Goal: Task Accomplishment & Management: Complete application form

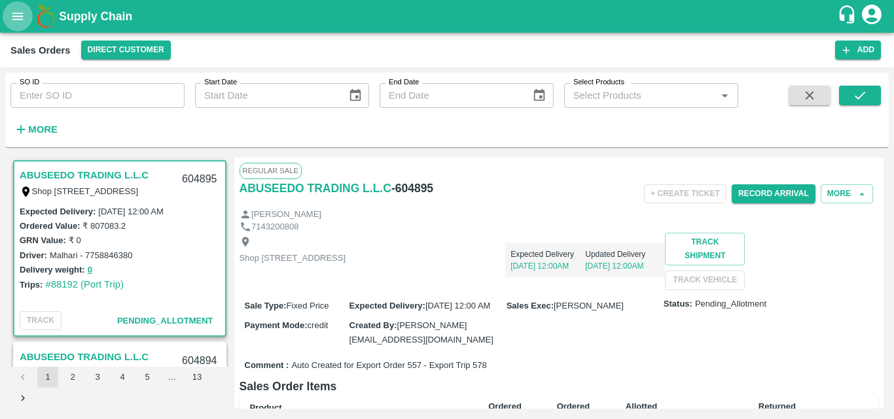
click at [20, 22] on icon "open drawer" at bounding box center [17, 16] width 14 height 14
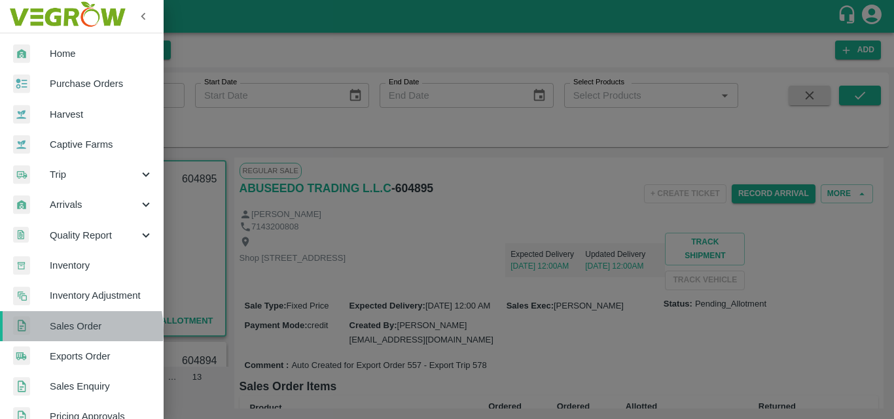
click at [68, 331] on span "Sales Order" at bounding box center [101, 326] width 103 height 14
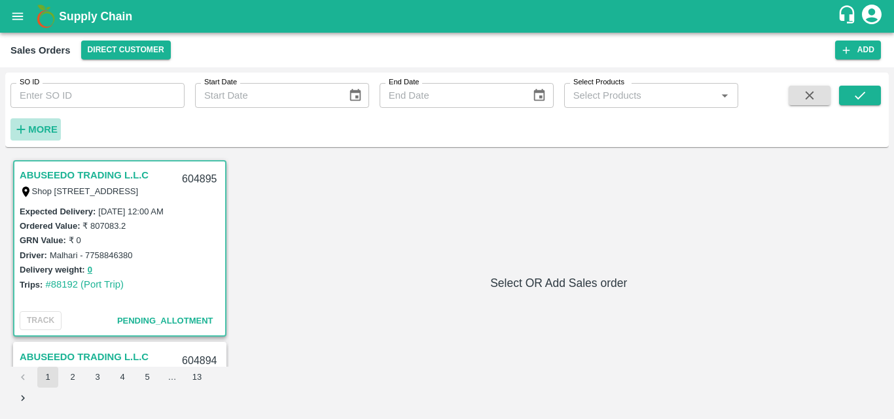
click at [39, 132] on strong "More" at bounding box center [42, 129] width 29 height 10
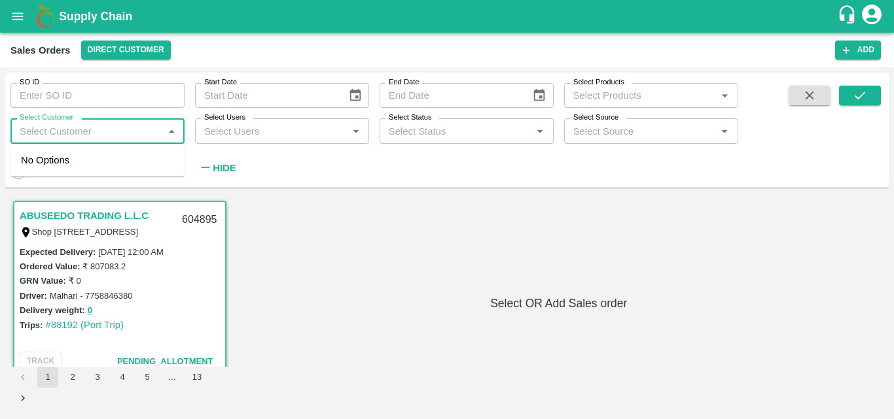
click at [86, 137] on input "Select Customer" at bounding box center [86, 130] width 145 height 17
type input "green sp"
click at [33, 168] on input "checkbox" at bounding box center [34, 166] width 26 height 26
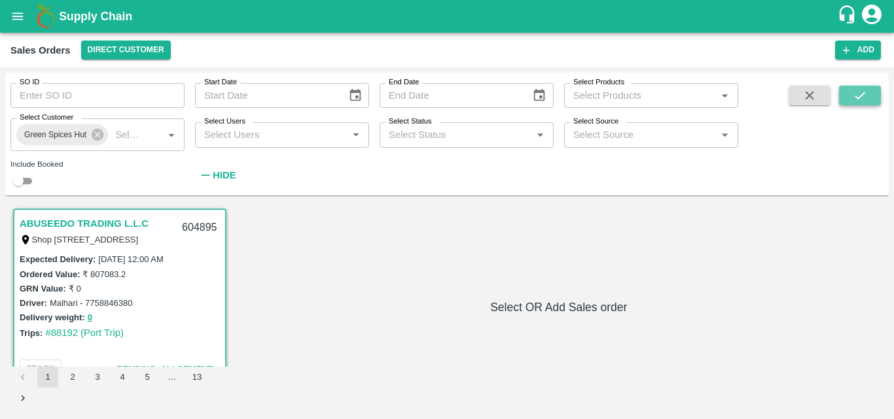
click at [846, 96] on button "submit" at bounding box center [860, 96] width 42 height 20
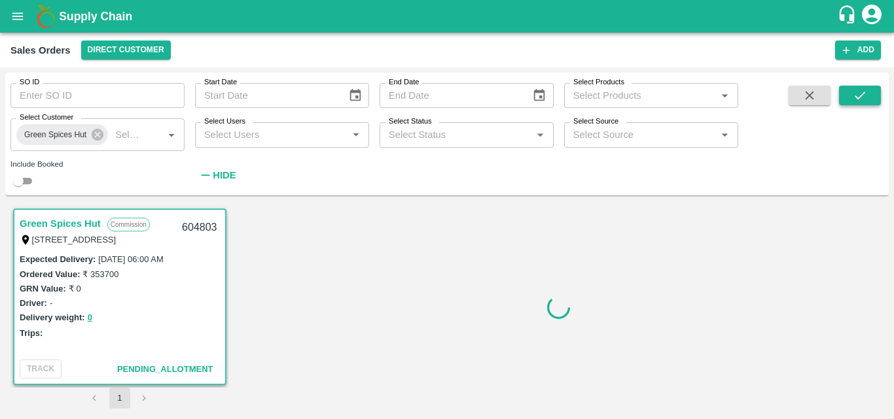
scroll to position [3, 0]
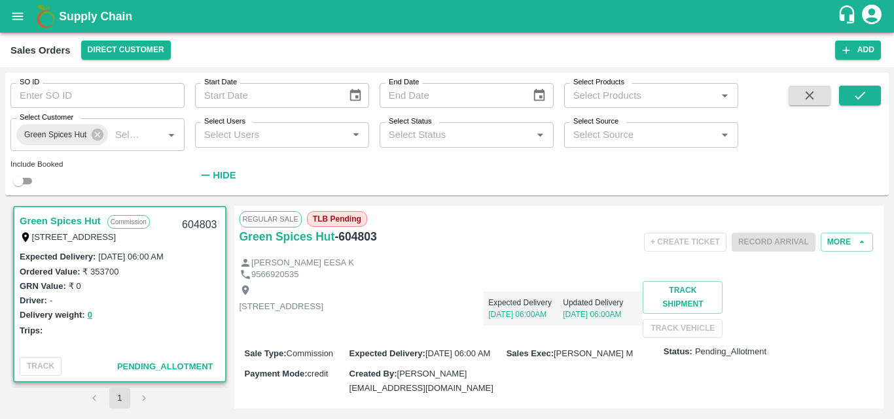
click at [446, 338] on div "[STREET_ADDRESS] Expected Delivery [DATE] 06:00AM Updated Delivery [DATE] 06:00…" at bounding box center [559, 309] width 639 height 57
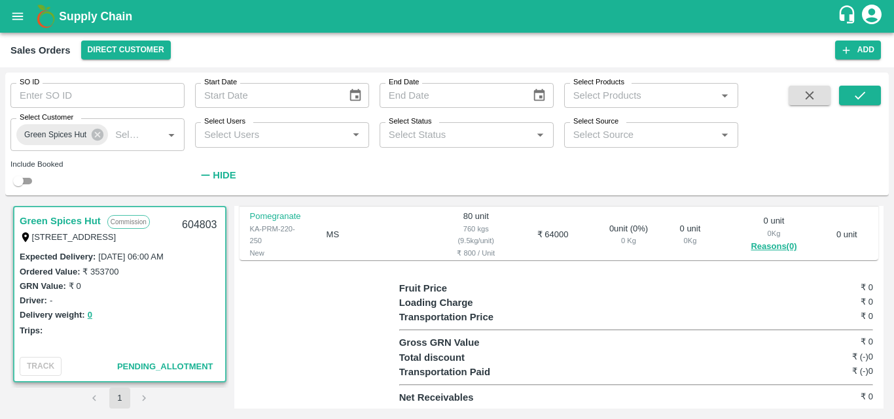
scroll to position [494, 0]
click at [181, 305] on div "Driver: -" at bounding box center [120, 300] width 200 height 14
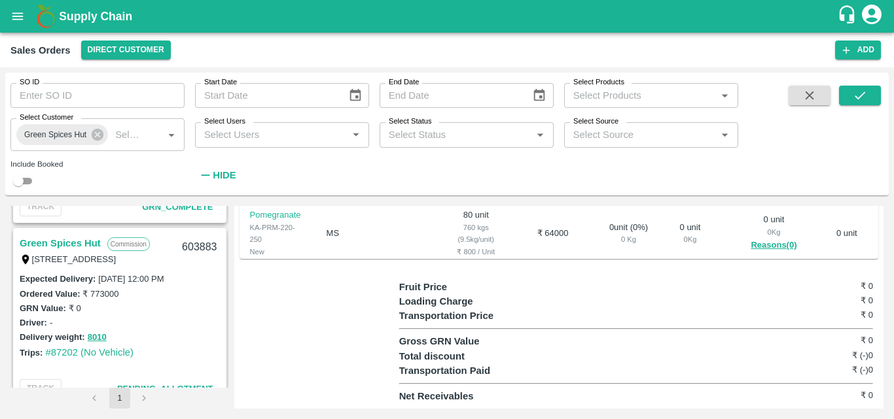
scroll to position [864, 0]
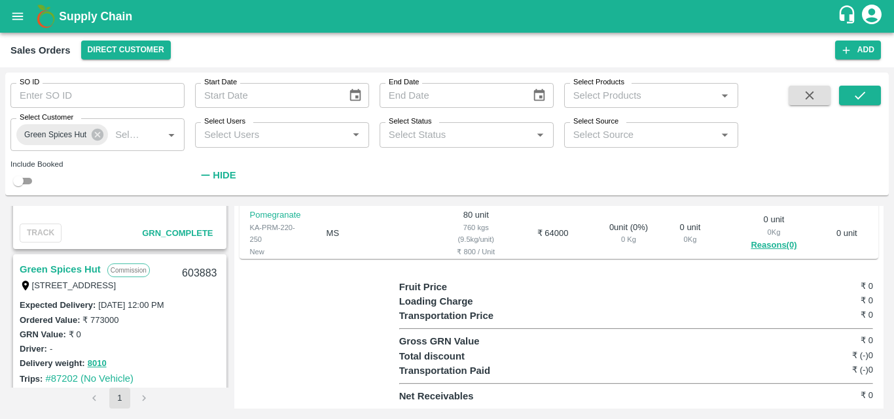
click at [47, 270] on link "Green Spices Hut" at bounding box center [60, 269] width 81 height 17
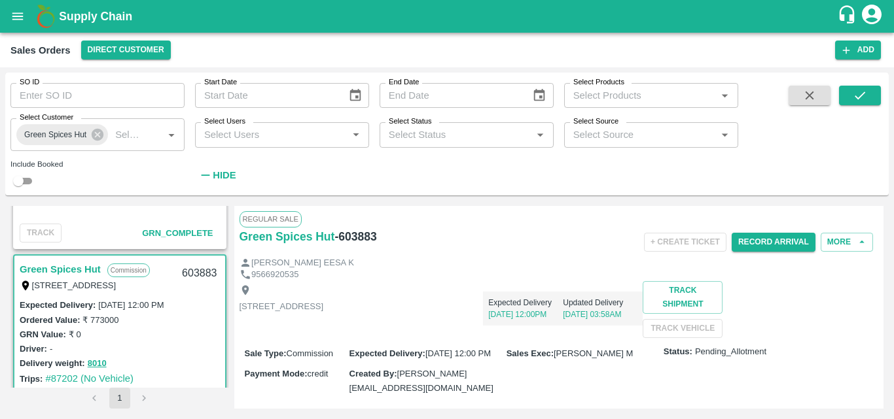
click at [554, 338] on div "[STREET_ADDRESS] Expected Delivery [DATE] 12:00PM Updated Delivery [DATE] 03:58…" at bounding box center [559, 309] width 639 height 57
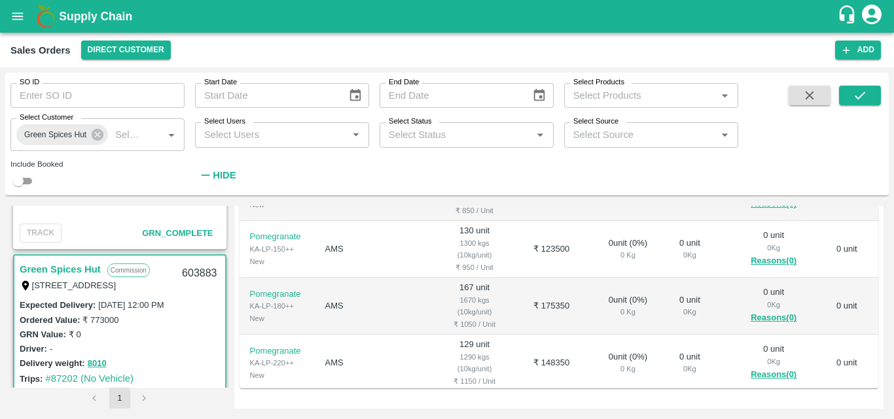
scroll to position [314, 0]
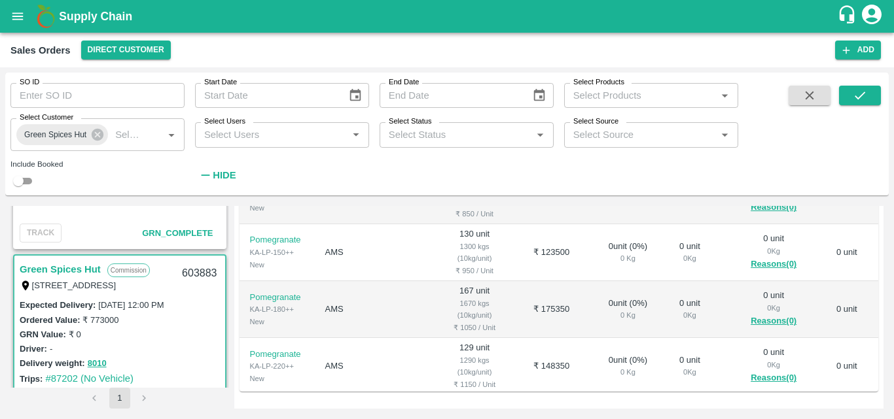
click at [188, 344] on div "Driver: -" at bounding box center [120, 349] width 200 height 14
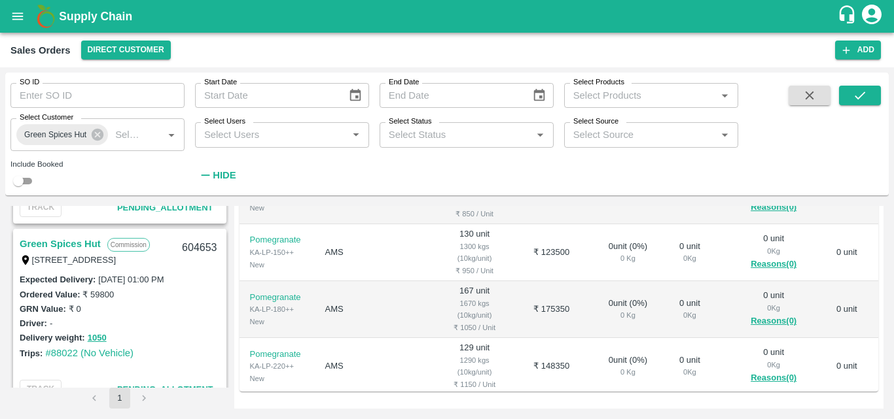
scroll to position [524, 0]
click at [71, 243] on link "Green Spices Hut" at bounding box center [60, 246] width 81 height 17
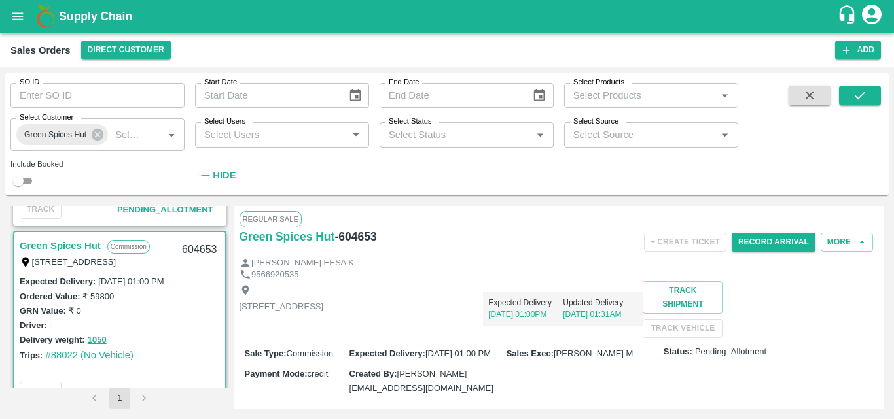
click at [529, 338] on div "[STREET_ADDRESS] Expected Delivery [DATE] 01:00PM Updated Delivery [DATE] 01:31…" at bounding box center [559, 309] width 639 height 57
click at [767, 241] on button "Record Arrival" at bounding box center [774, 242] width 84 height 19
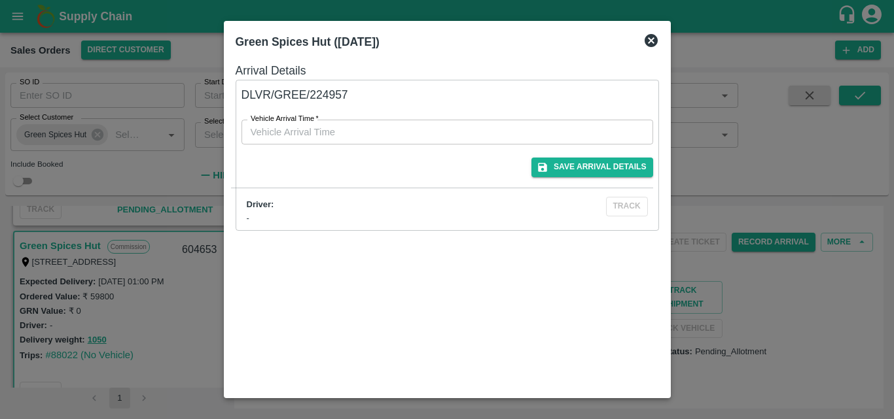
type input "DD/MM/YYYY hh:mm aa"
click at [521, 144] on input "DD/MM/YYYY hh:mm aa" at bounding box center [442, 132] width 402 height 25
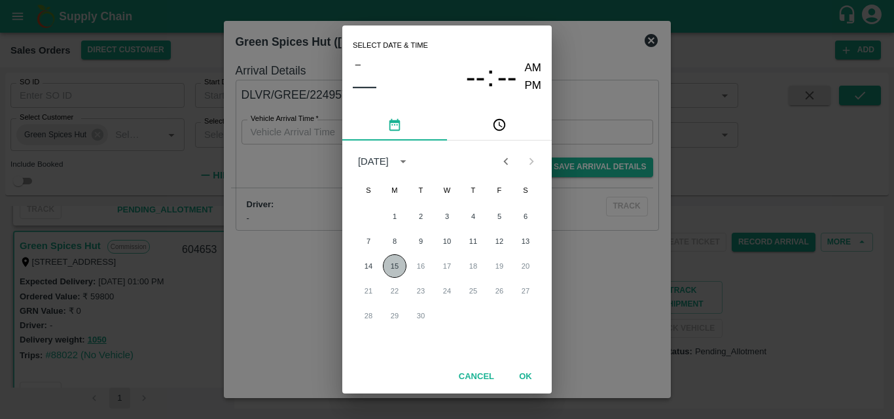
click at [396, 274] on button "15" at bounding box center [395, 267] width 24 height 24
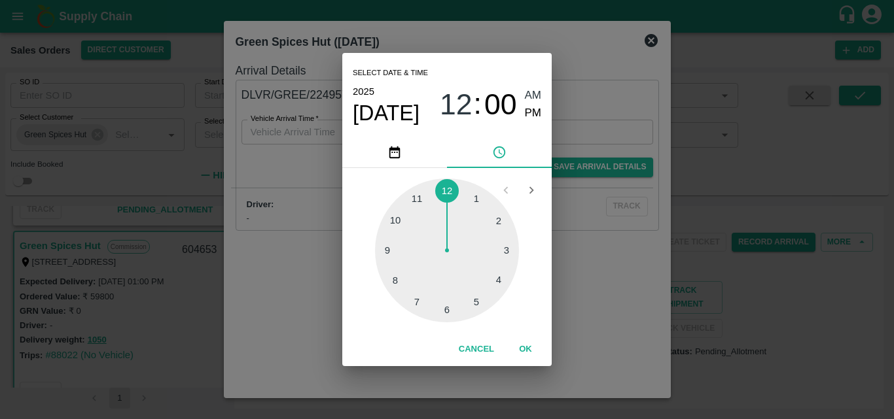
type input "[DATE] 12:00 AM"
click at [527, 349] on button "OK" at bounding box center [526, 349] width 42 height 23
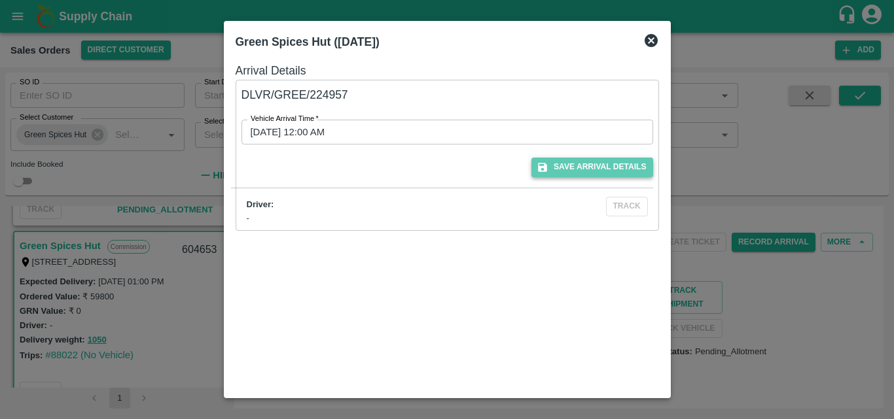
click at [597, 165] on button "Save Arrival Details" at bounding box center [591, 167] width 121 height 19
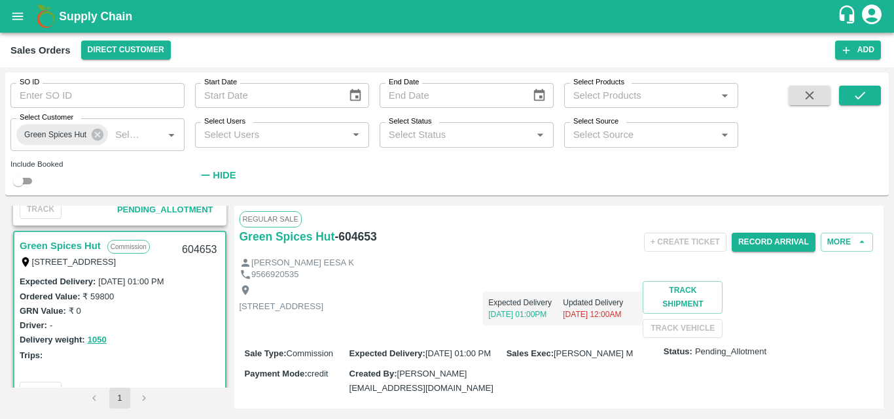
click at [604, 321] on div "Expected Delivery [DATE] 01:00PM Updated Delivery [DATE] 12:00AM" at bounding box center [482, 303] width 319 height 45
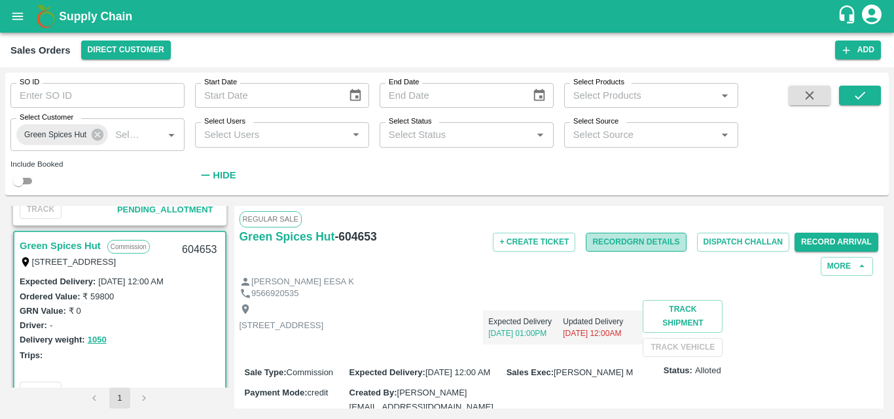
click at [643, 245] on button "Record GRN Details" at bounding box center [636, 242] width 100 height 19
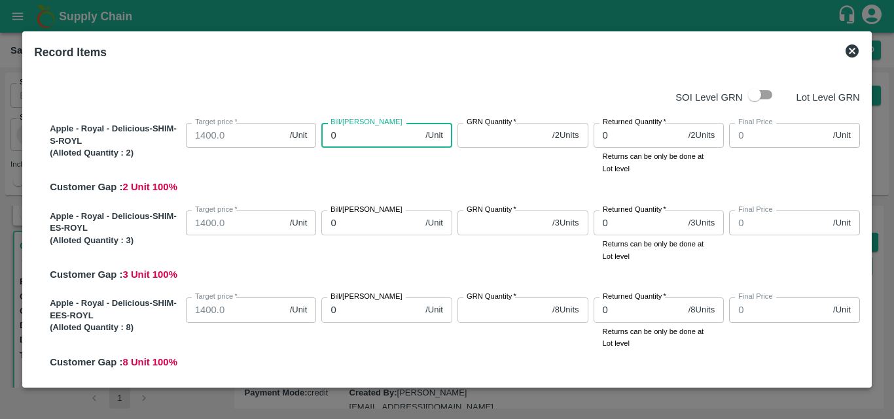
click at [360, 137] on input "0" at bounding box center [370, 135] width 99 height 25
type input "29"
type input "299"
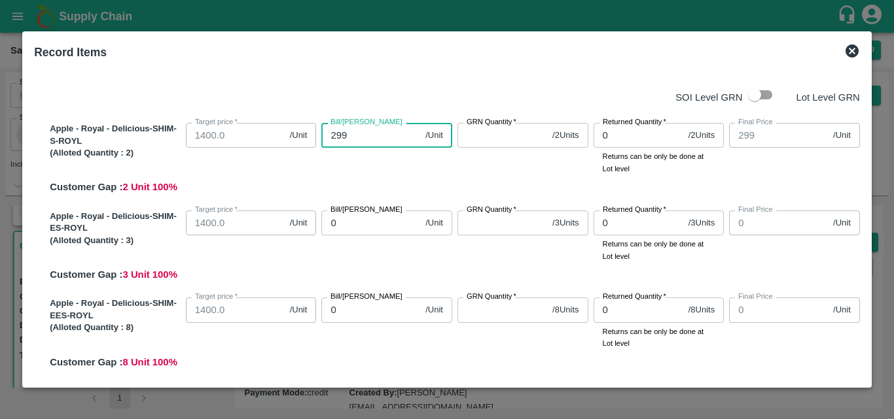
type input "29"
type input "2"
type input "20"
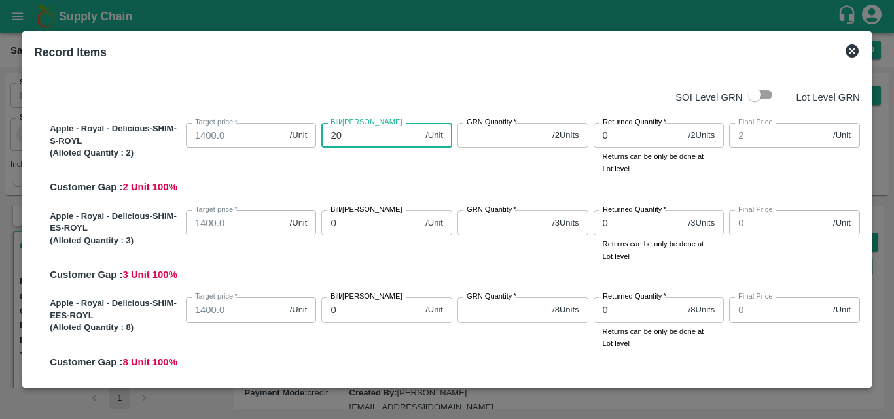
type input "20"
type input "200"
type input "2000"
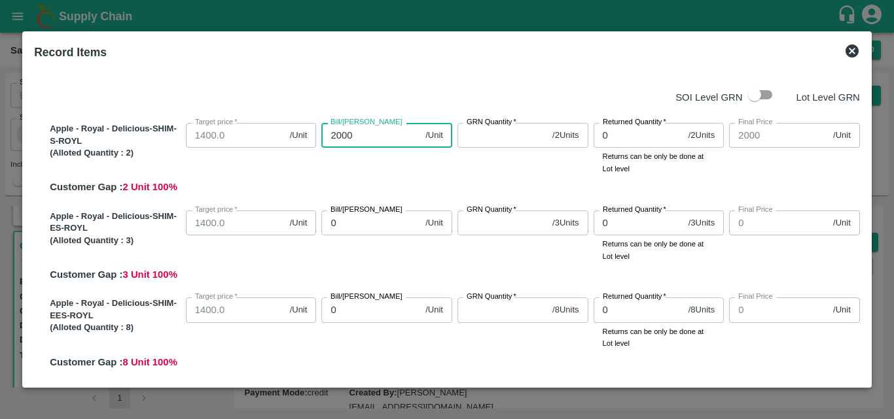
type input "2000"
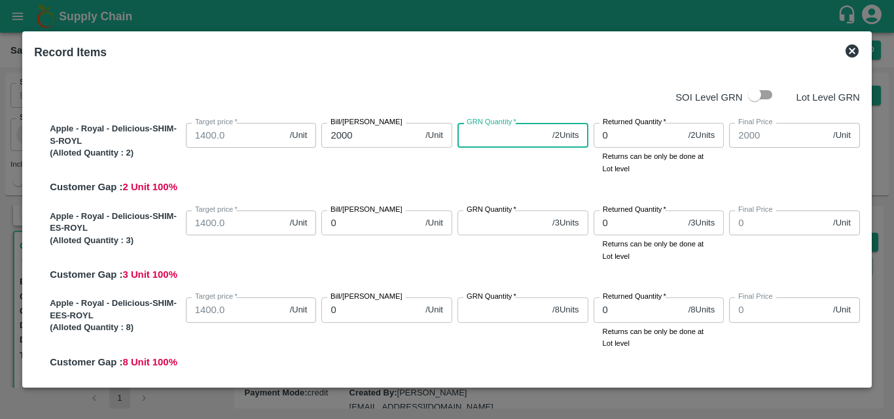
click at [471, 137] on input "GRN Quantity   *" at bounding box center [502, 135] width 90 height 25
type input "2"
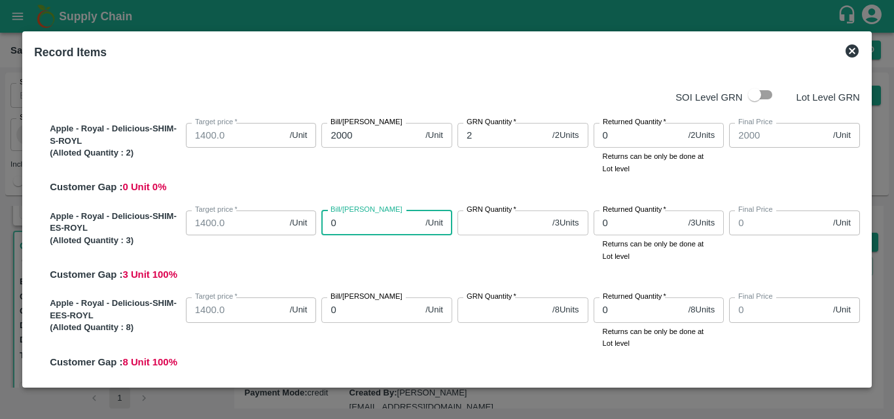
click at [348, 232] on input "0" at bounding box center [370, 223] width 99 height 25
type input "20"
type input "2000"
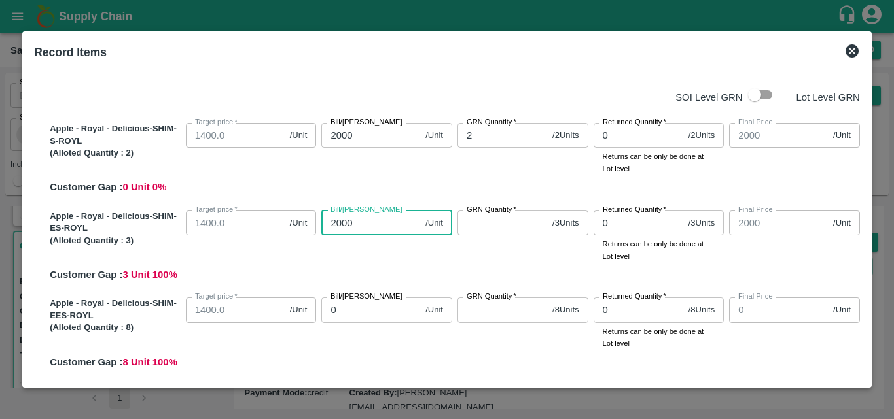
type input "2000"
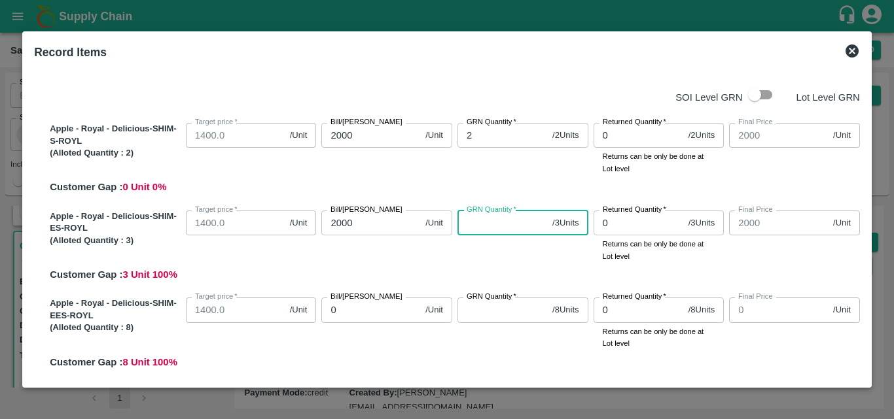
click at [509, 227] on input "GRN Quantity   *" at bounding box center [502, 223] width 90 height 25
type input "3"
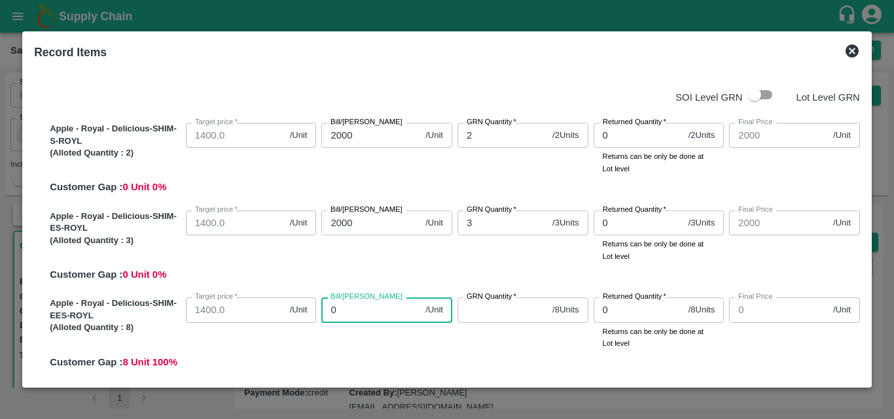
click at [357, 319] on input "0" at bounding box center [370, 310] width 99 height 25
type input "2"
type input "20"
type input "200"
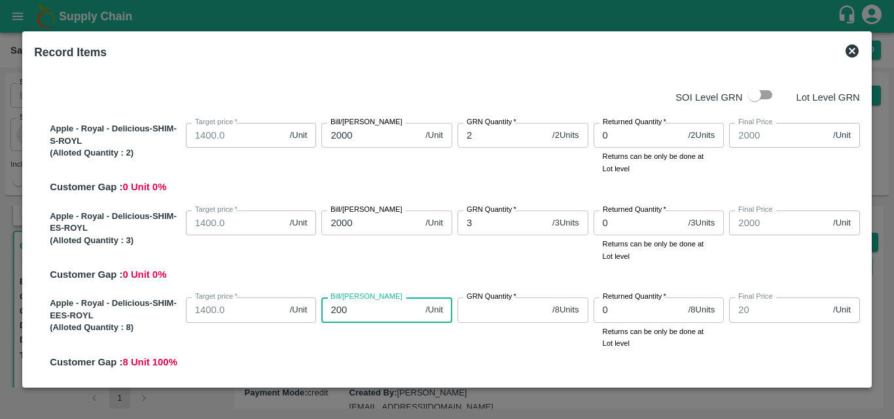
type input "200"
type input "2000"
click at [486, 312] on input "GRN Quantity   *" at bounding box center [502, 310] width 90 height 25
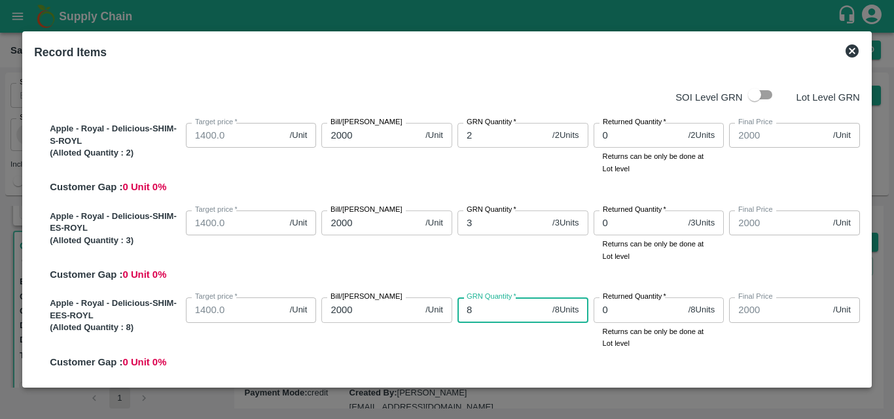
type input "8"
click at [488, 343] on div "GRN Quantity   * 8 / 8 Units GRN Quantity" at bounding box center [520, 321] width 136 height 57
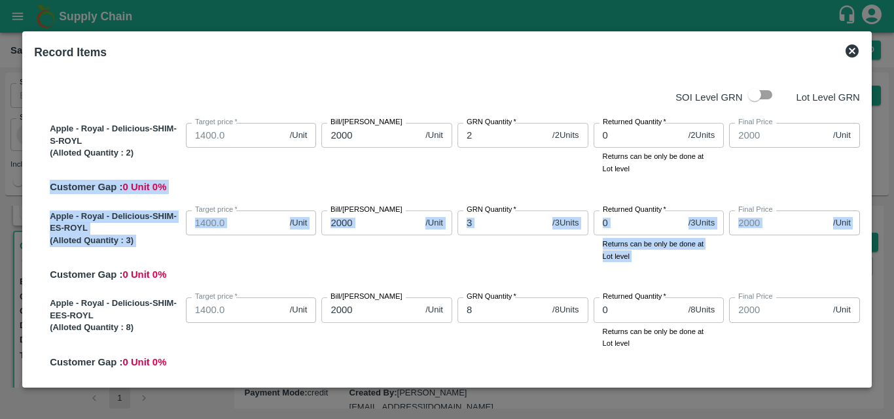
drag, startPoint x: 861, startPoint y: 166, endPoint x: 871, endPoint y: 211, distance: 46.9
click at [871, 211] on div "Record Items SOI Level GRN Lot Level GRN Apple - Royal - Delicious-SHIM-S-ROYL …" at bounding box center [446, 209] width 849 height 357
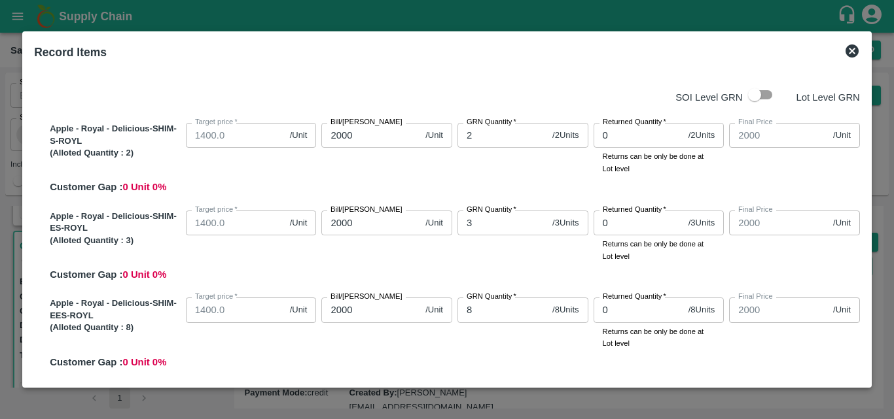
click at [698, 346] on p "Returns can be only be done at Lot level" at bounding box center [659, 338] width 113 height 24
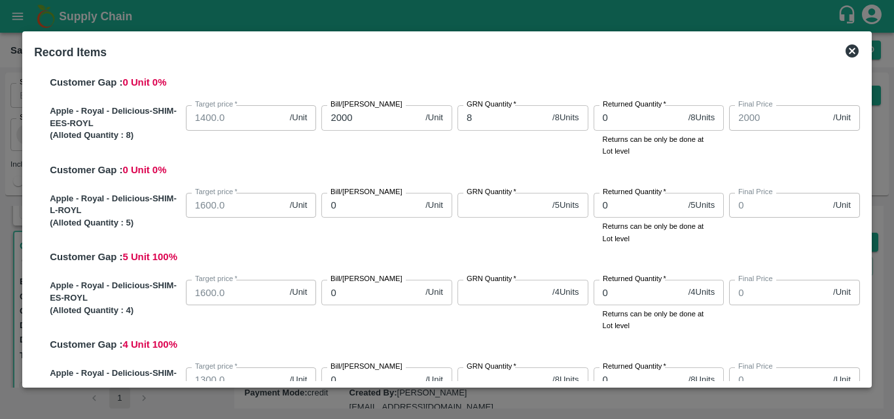
scroll to position [194, 0]
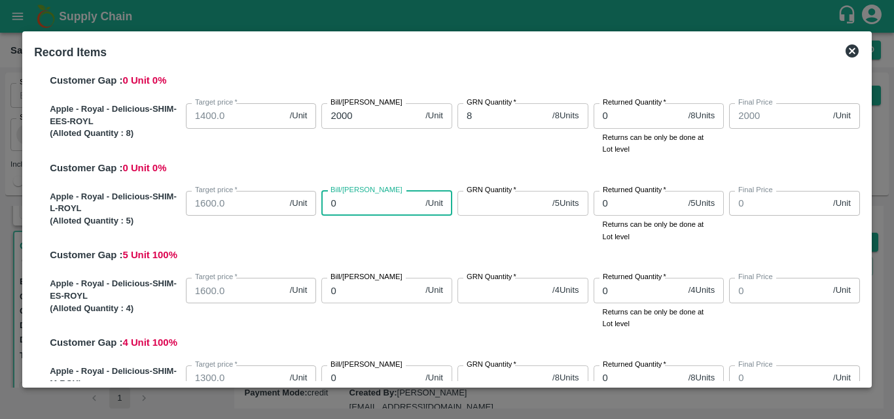
click at [358, 211] on input "0" at bounding box center [370, 203] width 99 height 25
type input "20"
type input "200"
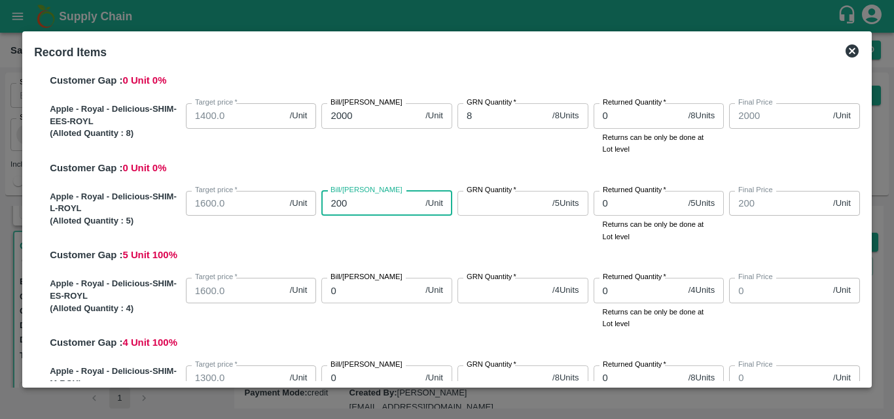
type input "2000"
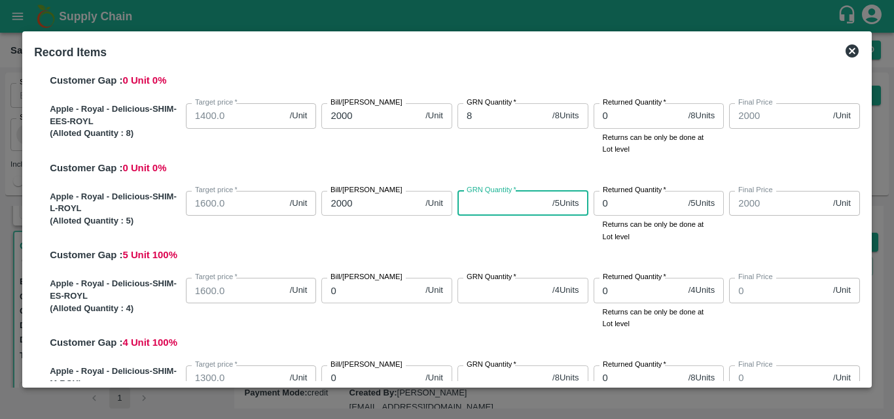
click at [495, 207] on input "GRN Quantity   *" at bounding box center [502, 203] width 90 height 25
type input "5"
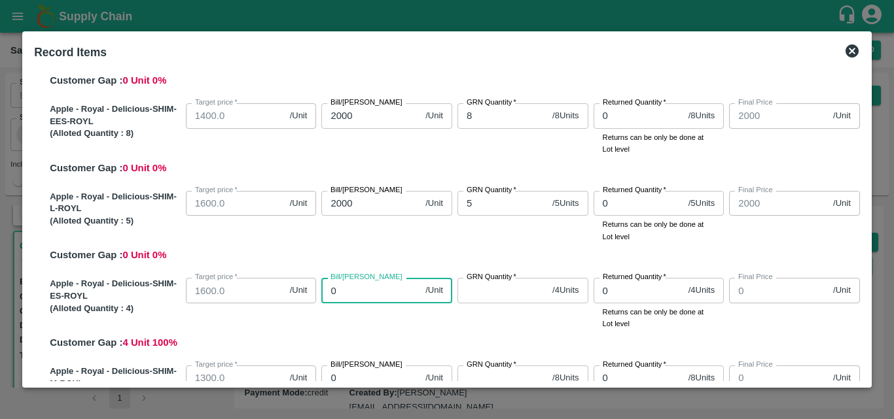
click at [376, 287] on input "0" at bounding box center [370, 290] width 99 height 25
click at [374, 295] on input "Bill/[PERSON_NAME]" at bounding box center [370, 290] width 99 height 25
type input "20"
type input "2000"
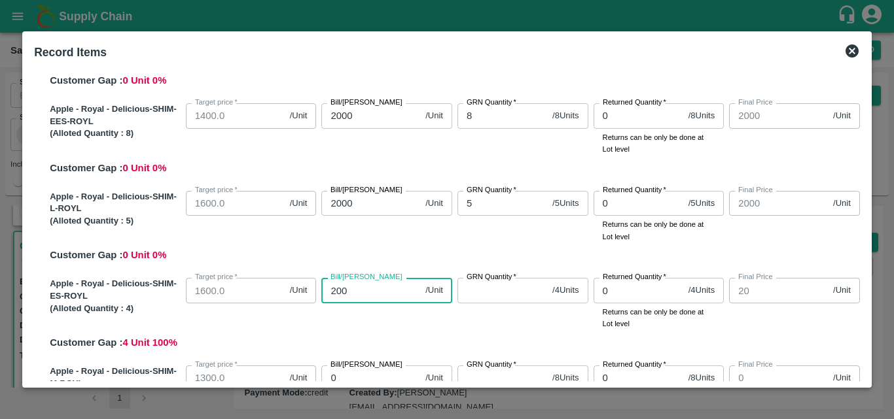
type input "2000"
type input "20000"
type input "2000"
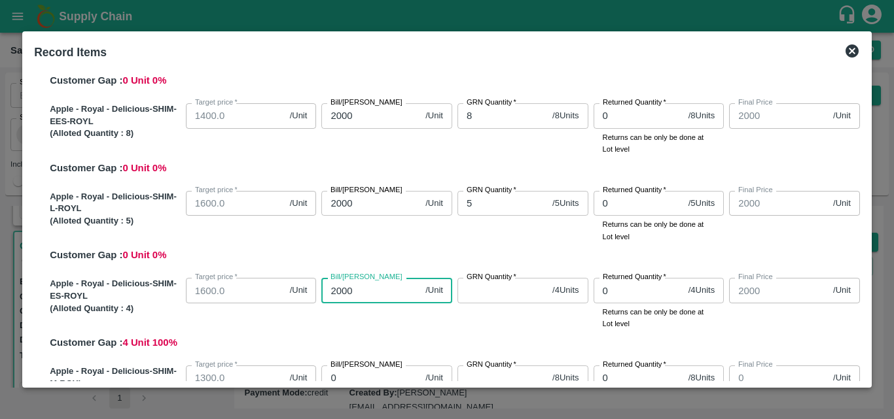
type input "2000"
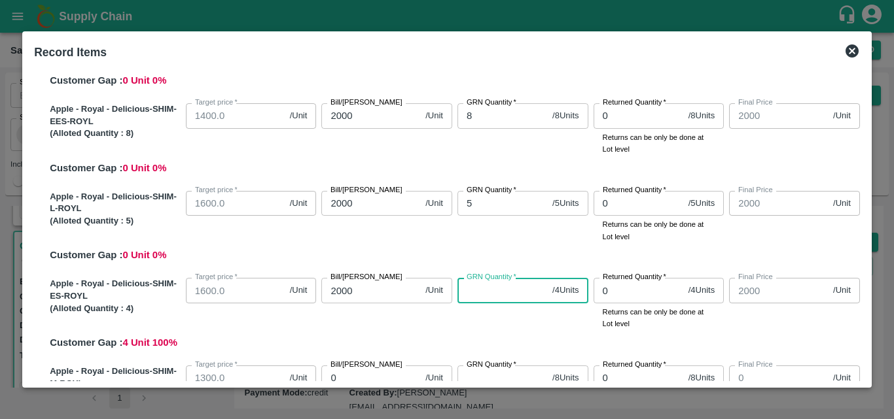
click at [512, 288] on input "GRN Quantity   *" at bounding box center [502, 290] width 90 height 25
type input "4"
click at [539, 337] on div "Apple - Royal - Delicious-SHIM-ES-ROYL (Alloted Quantity : 4 ) Target price   *…" at bounding box center [452, 311] width 815 height 77
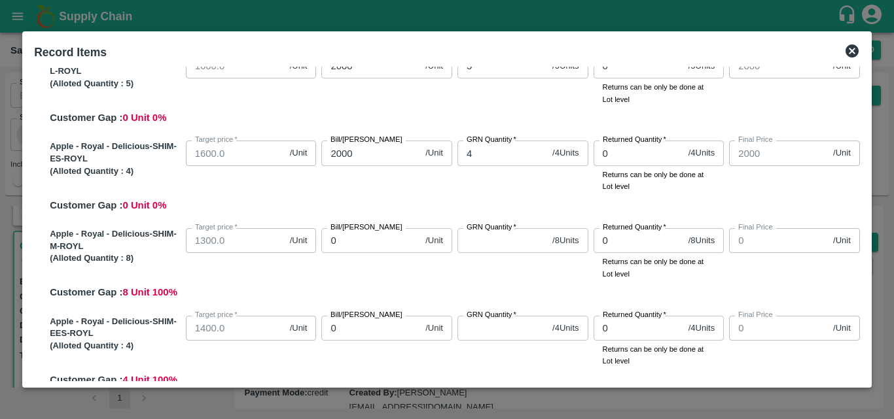
scroll to position [336, 0]
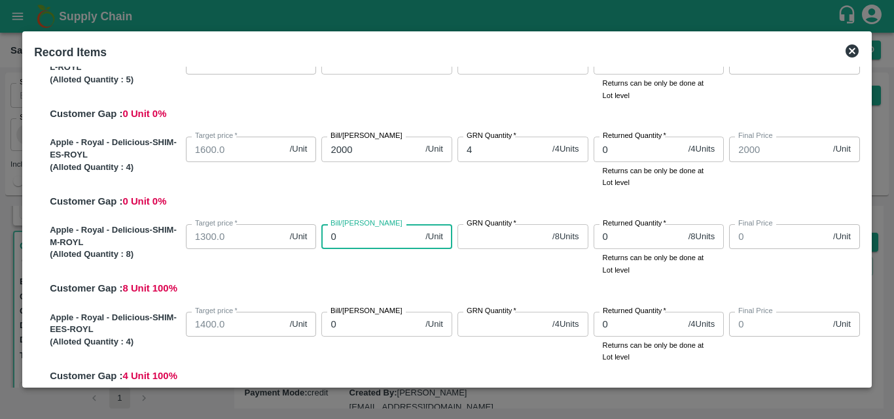
click at [355, 243] on input "0" at bounding box center [370, 236] width 99 height 25
type input "200"
type input "2000"
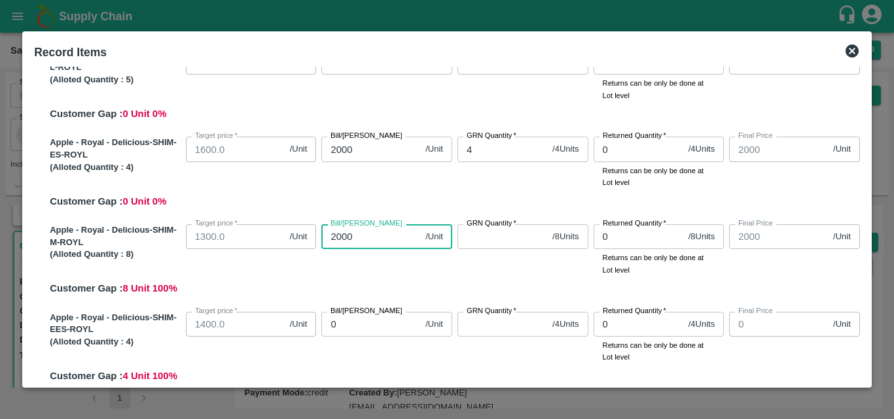
type input "2000"
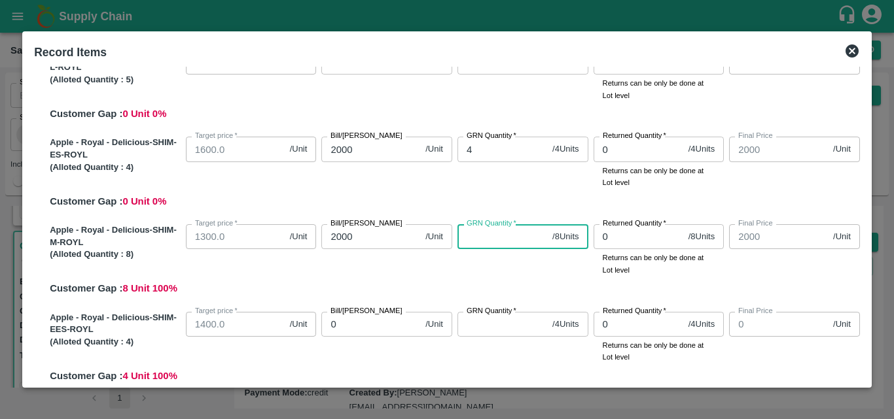
click at [512, 237] on input "GRN Quantity   *" at bounding box center [502, 236] width 90 height 25
type input "8"
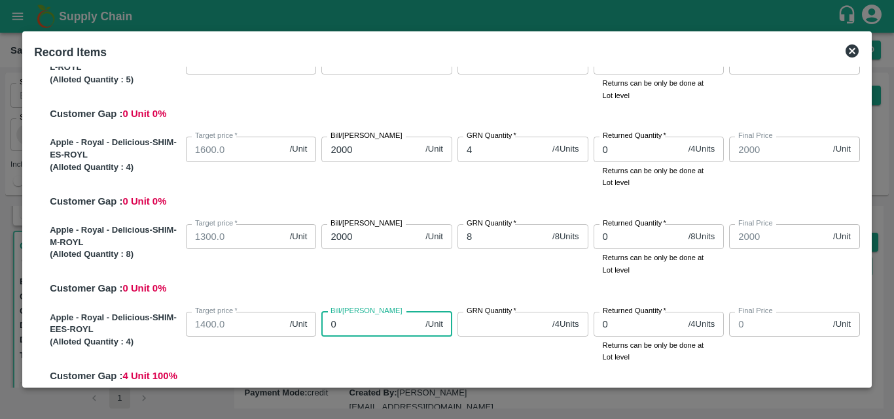
click at [393, 326] on input "0" at bounding box center [370, 324] width 99 height 25
click at [395, 322] on input "Bill/[PERSON_NAME]" at bounding box center [370, 324] width 99 height 25
type input "20"
type input "2000"
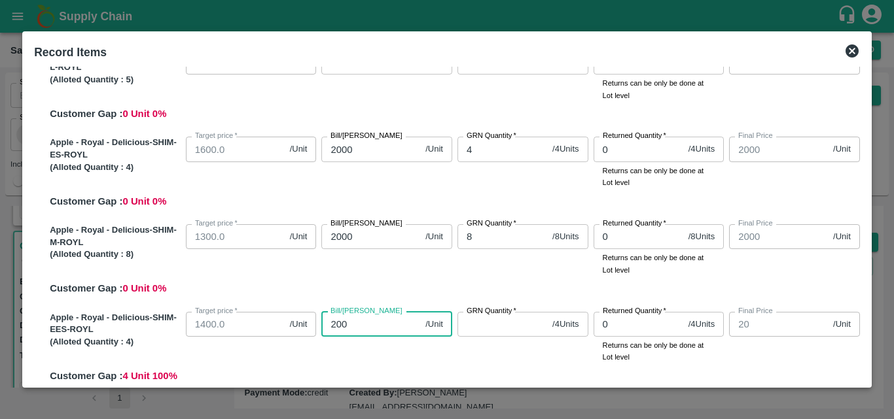
type input "2000"
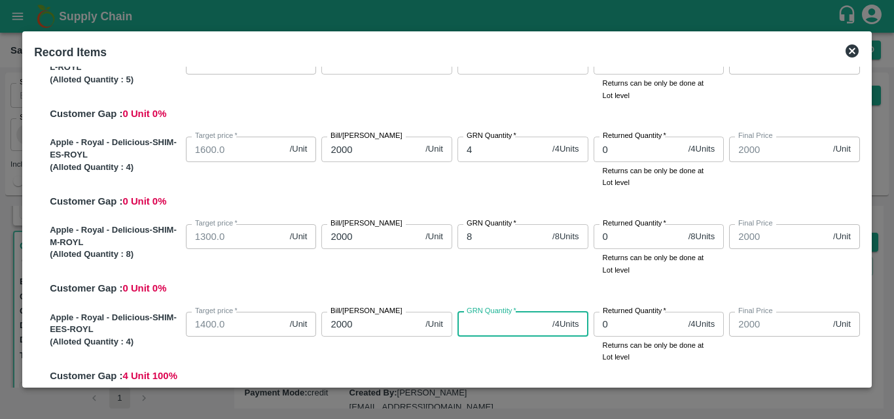
click at [512, 319] on input "GRN Quantity   *" at bounding box center [502, 324] width 90 height 25
type input "4"
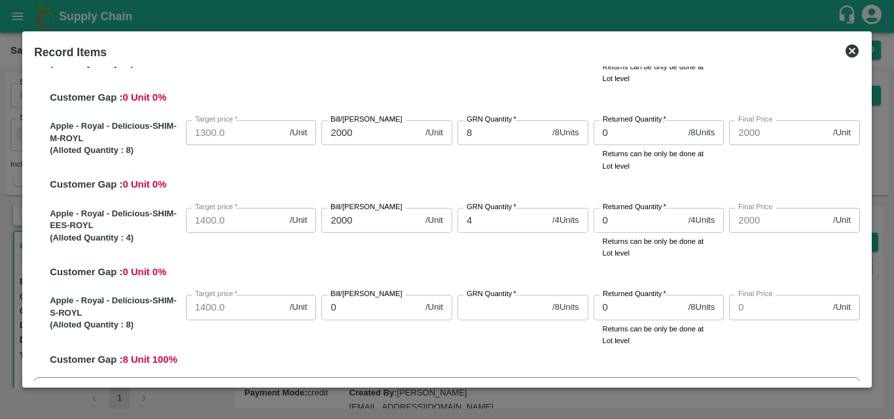
scroll to position [442, 0]
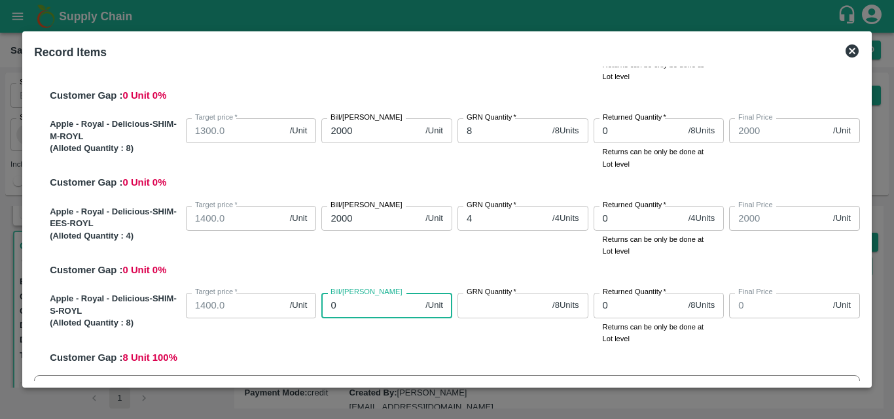
click at [363, 308] on input "0" at bounding box center [370, 305] width 99 height 25
type input "20"
type input "200"
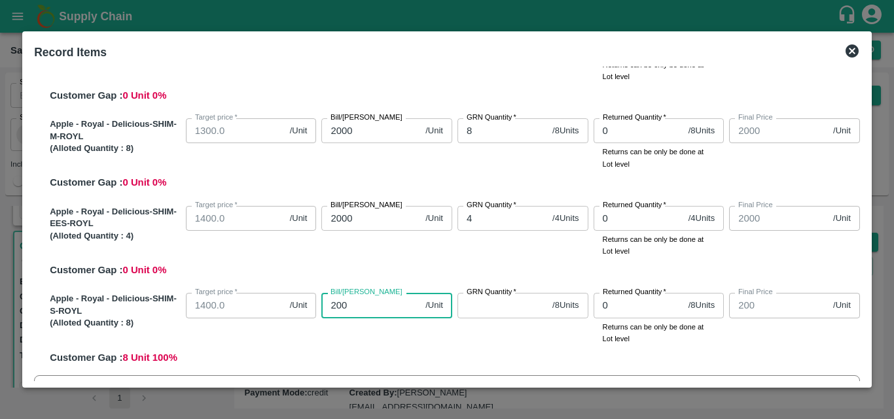
type input "2000"
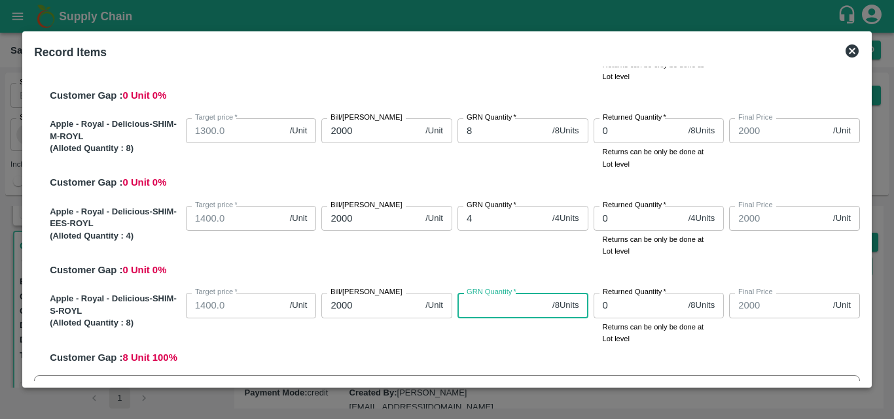
click at [479, 312] on input "GRN Quantity   *" at bounding box center [502, 305] width 90 height 25
click at [480, 313] on input "8" at bounding box center [502, 305] width 90 height 25
type input "8"
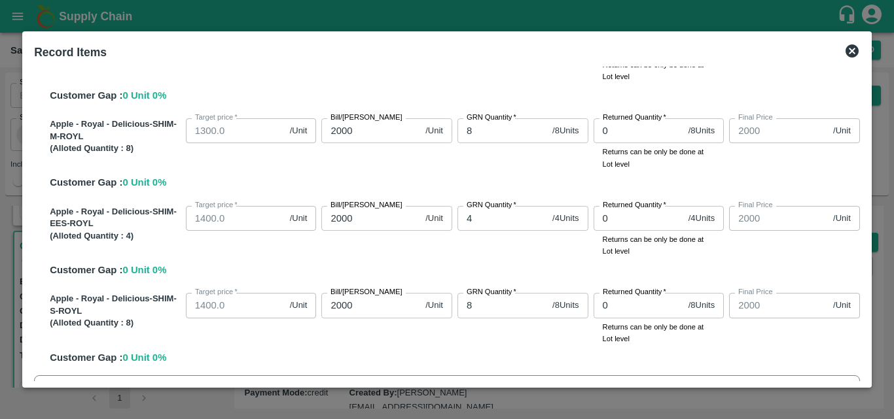
click at [488, 332] on div "GRN Quantity   * 8 / 8 Units GRN Quantity" at bounding box center [520, 316] width 136 height 57
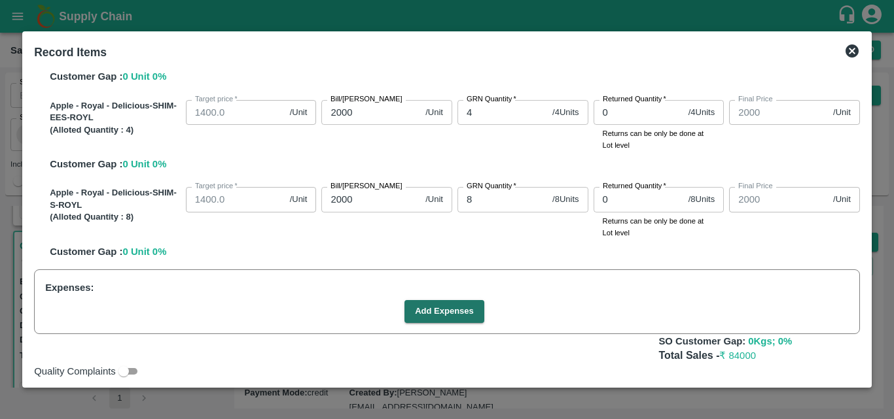
scroll to position [580, 0]
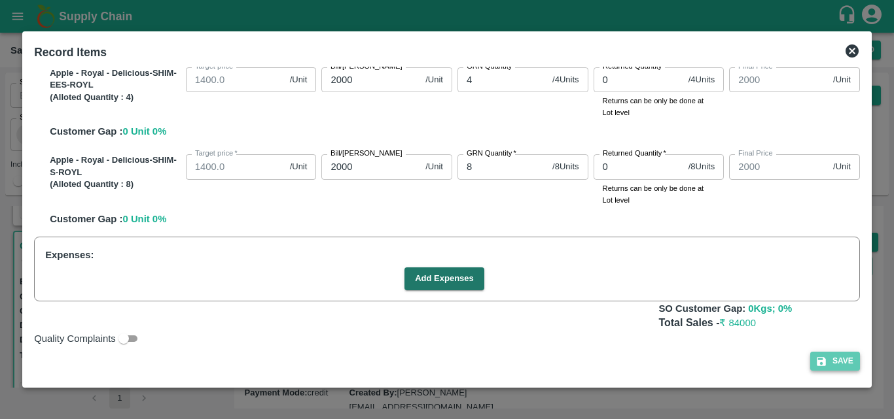
click at [832, 363] on button "Save" at bounding box center [835, 361] width 50 height 19
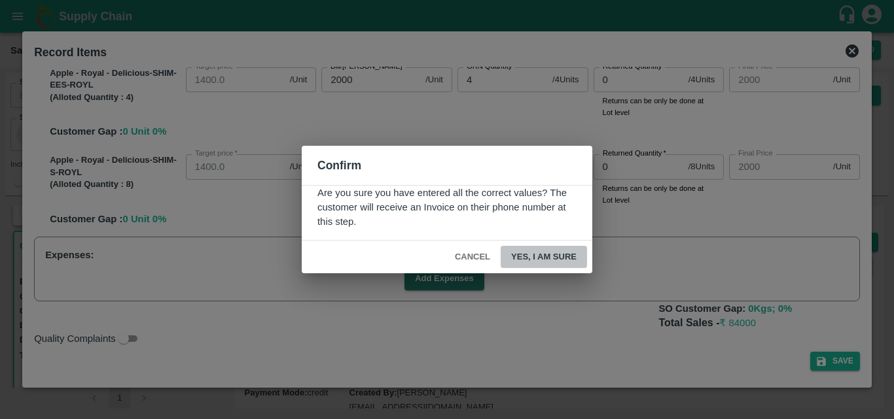
click at [573, 261] on button "Yes, I am sure" at bounding box center [544, 257] width 86 height 23
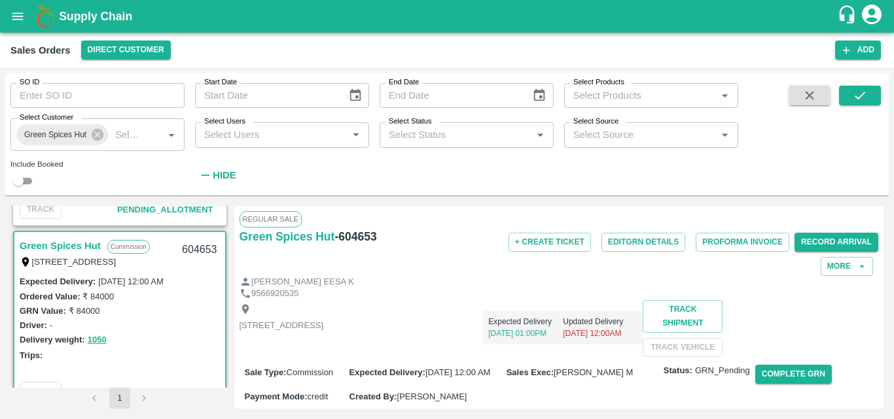
click at [693, 280] on div "[PERSON_NAME] EESA K" at bounding box center [559, 282] width 639 height 12
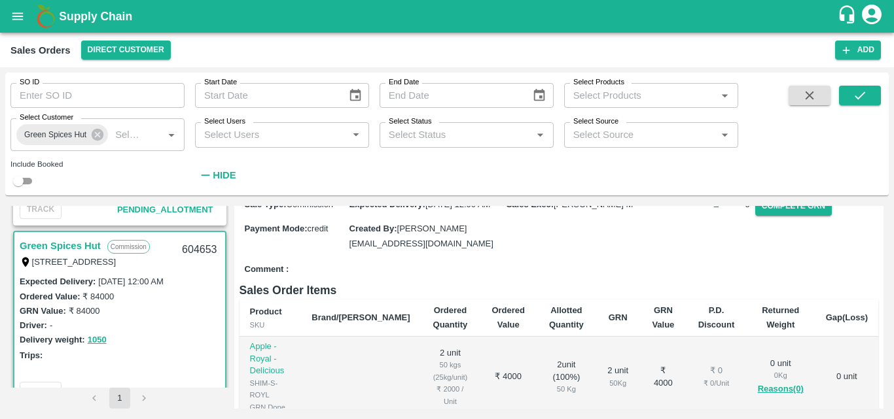
scroll to position [183, 0]
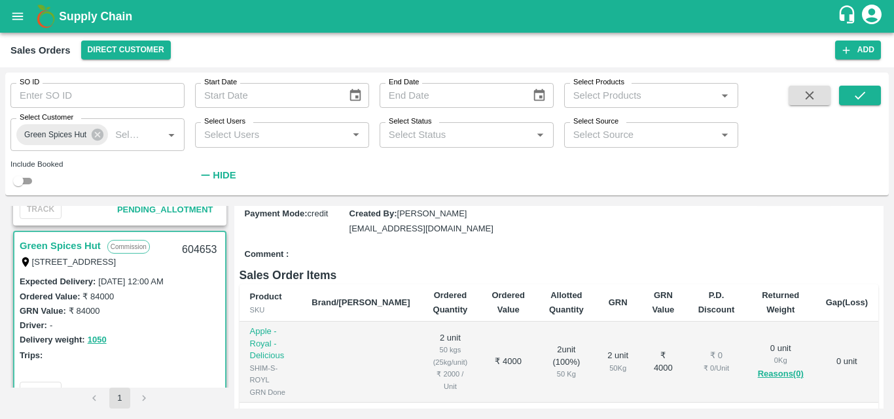
click at [785, 201] on button "Complete GRN" at bounding box center [793, 191] width 77 height 19
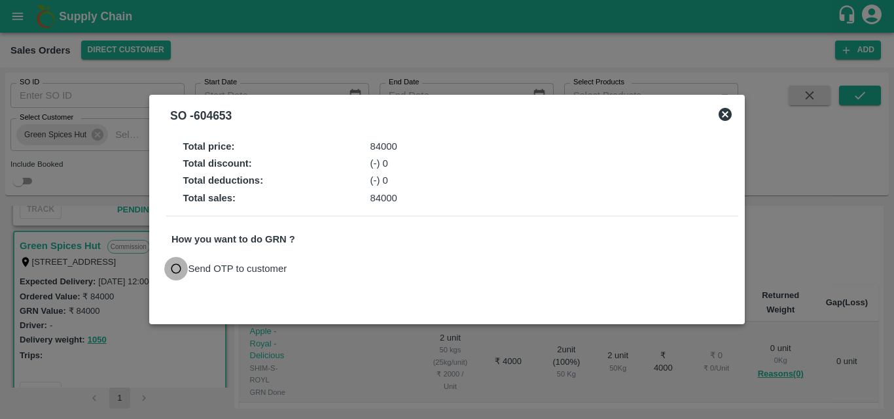
click at [177, 270] on input "Send OTP to customer" at bounding box center [176, 269] width 24 height 24
radio input "true"
click at [298, 271] on button "Send OTP" at bounding box center [324, 269] width 54 height 19
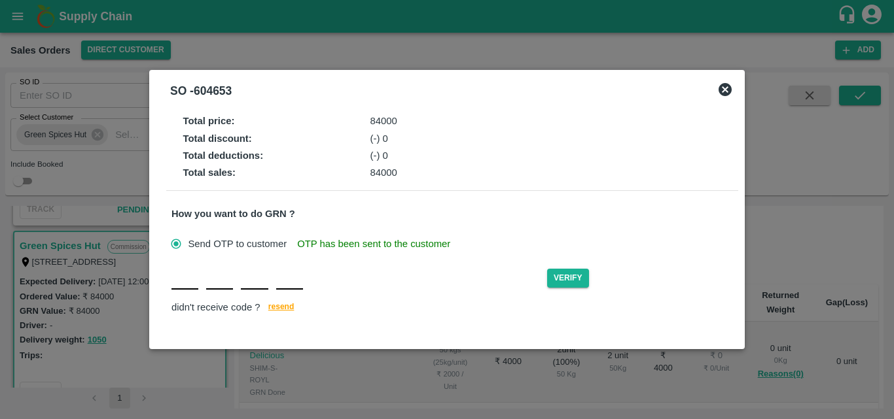
click at [175, 296] on div "Verify didn't receive code ? [GEOGRAPHIC_DATA]" at bounding box center [452, 291] width 562 height 50
type input "M"
type input "E"
type input "R"
type input "L"
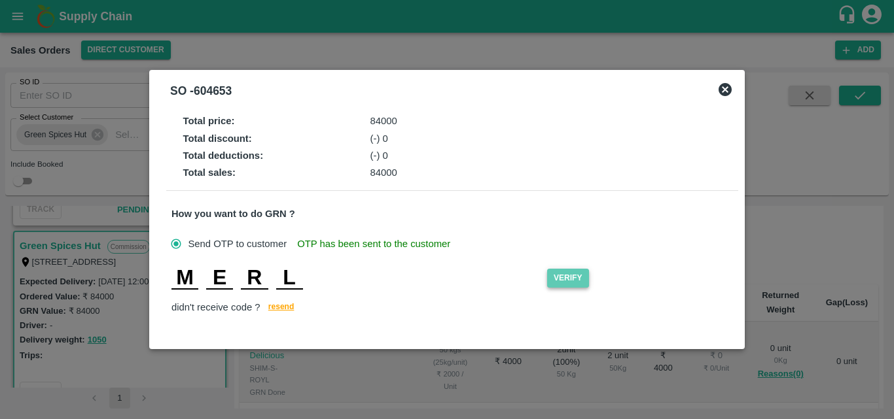
click at [559, 277] on button "Verify" at bounding box center [568, 278] width 42 height 19
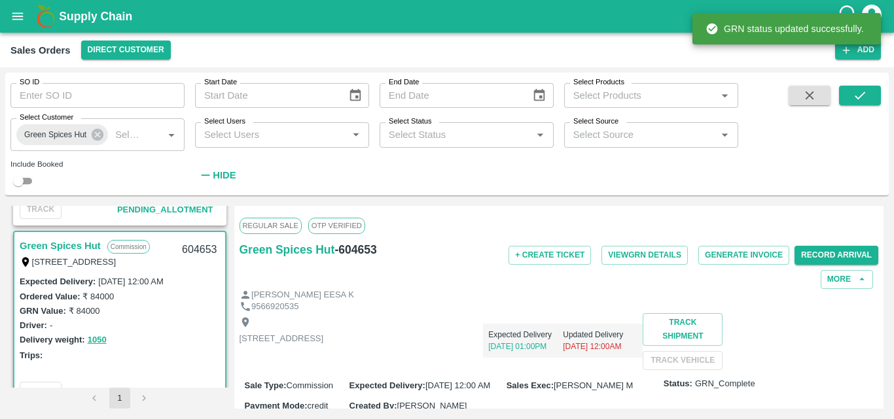
click at [181, 320] on div "Driver: -" at bounding box center [120, 325] width 200 height 14
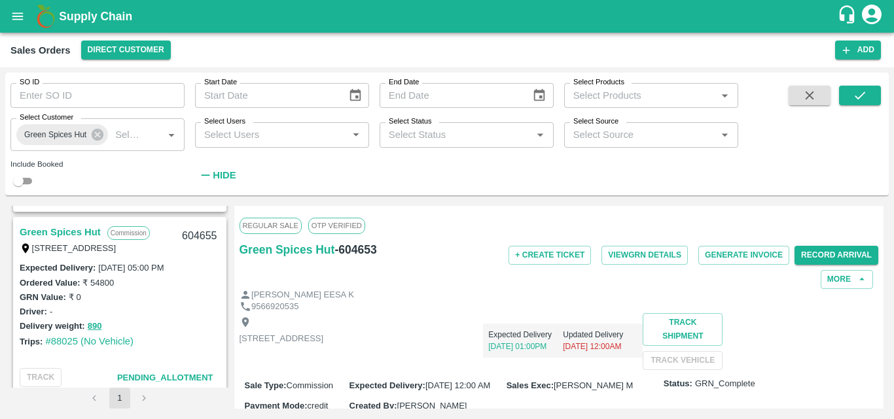
scroll to position [340, 0]
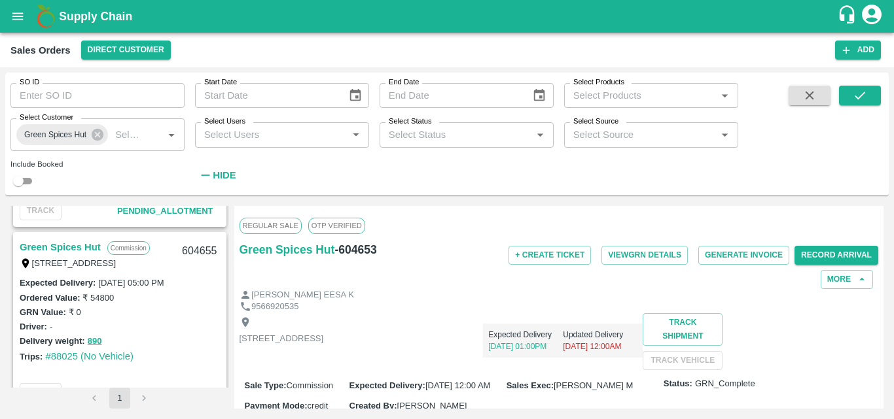
click at [542, 359] on div "Expected Delivery [DATE] 01:00PM Updated Delivery [DATE] 12:00AM" at bounding box center [482, 341] width 319 height 57
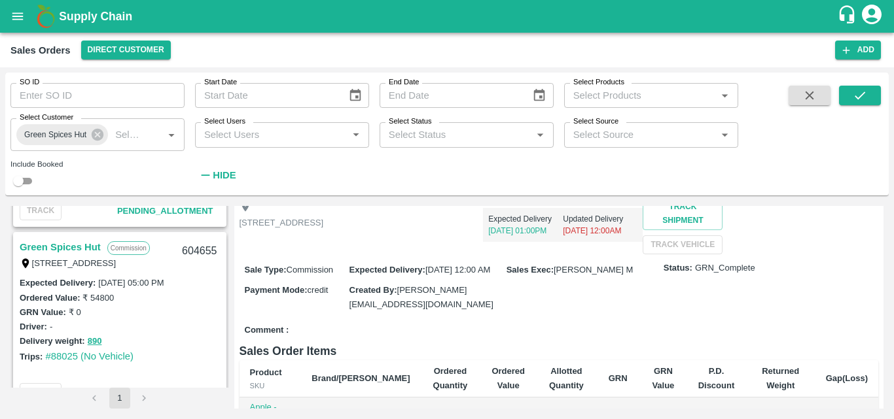
scroll to position [0, 0]
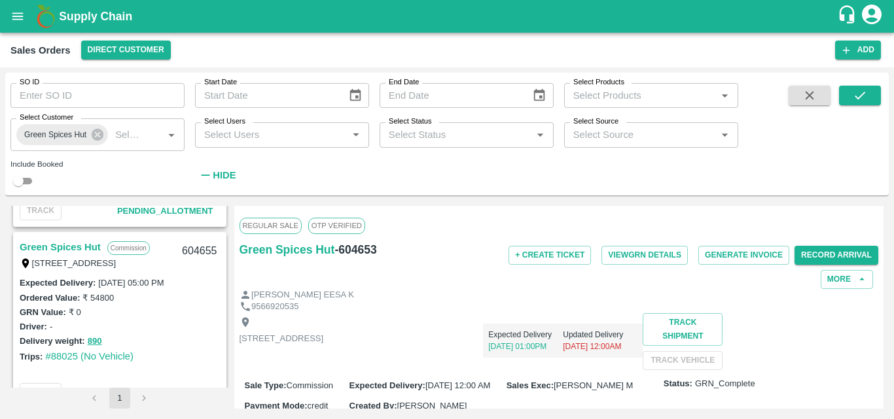
click at [187, 342] on div "Delivery weight: 890" at bounding box center [120, 341] width 200 height 15
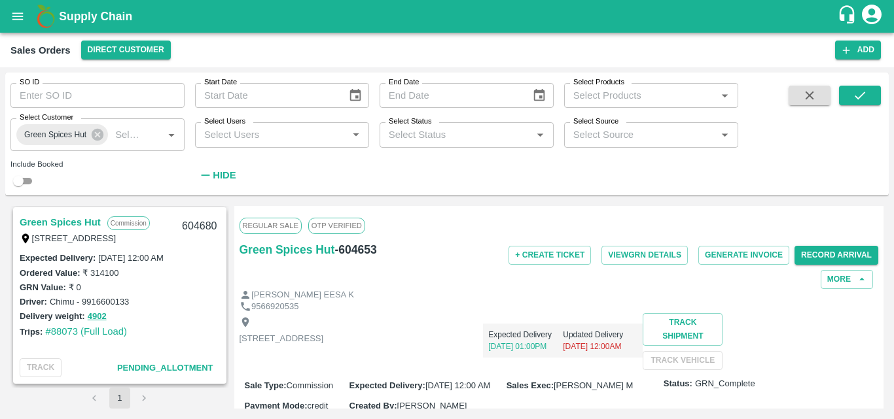
scroll to position [131, 0]
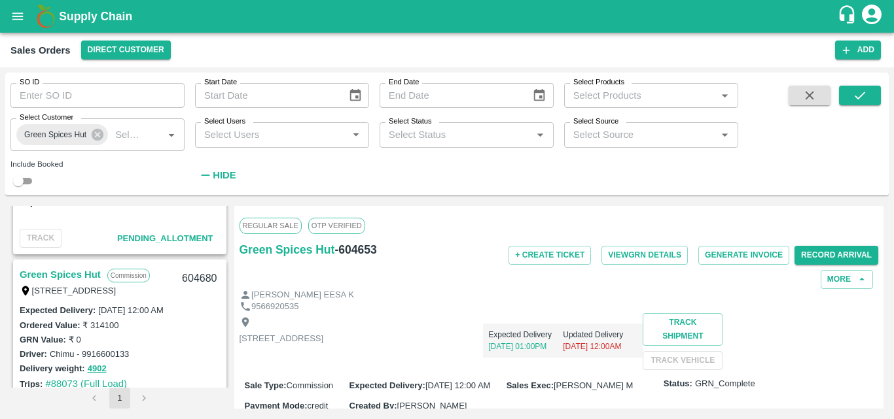
click at [50, 272] on link "Green Spices Hut" at bounding box center [60, 274] width 81 height 17
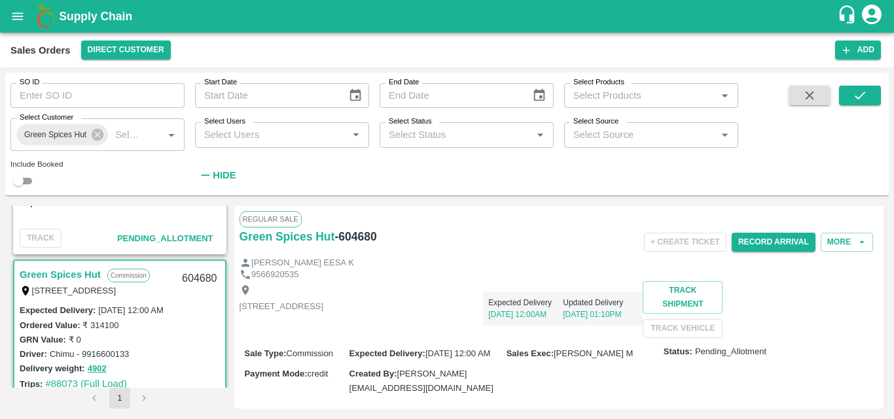
click at [544, 338] on div "[STREET_ADDRESS] Expected Delivery [DATE] 12:00AM Updated Delivery [DATE] 01:10…" at bounding box center [559, 309] width 639 height 57
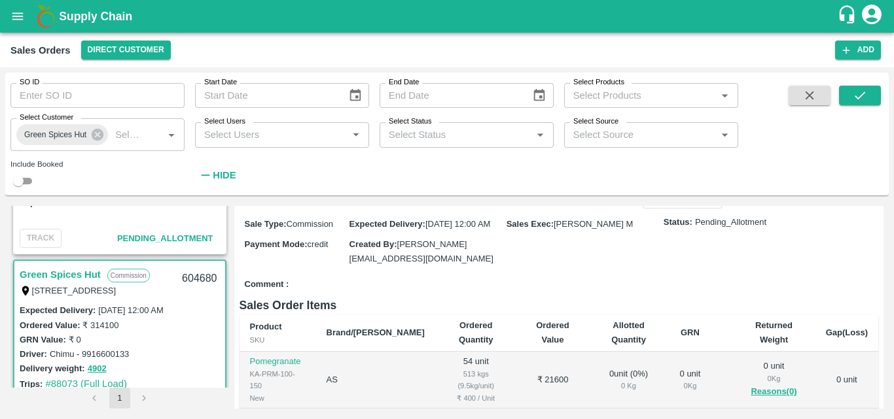
scroll to position [131, 0]
click at [189, 344] on div "GRN Value: ₹ 0" at bounding box center [120, 339] width 200 height 14
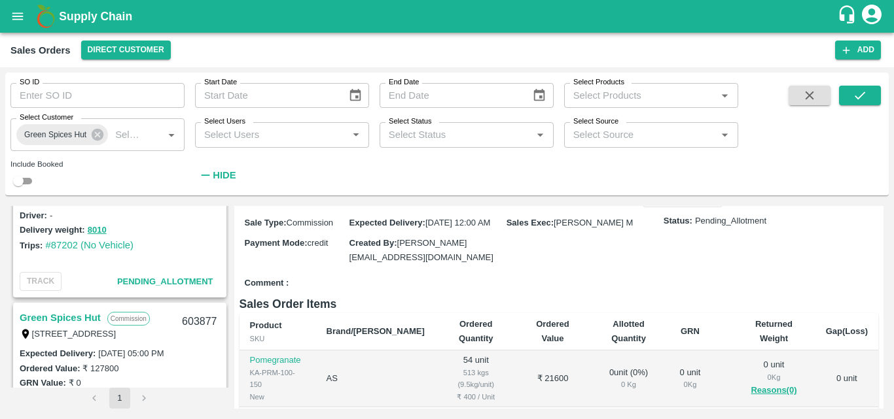
scroll to position [995, 0]
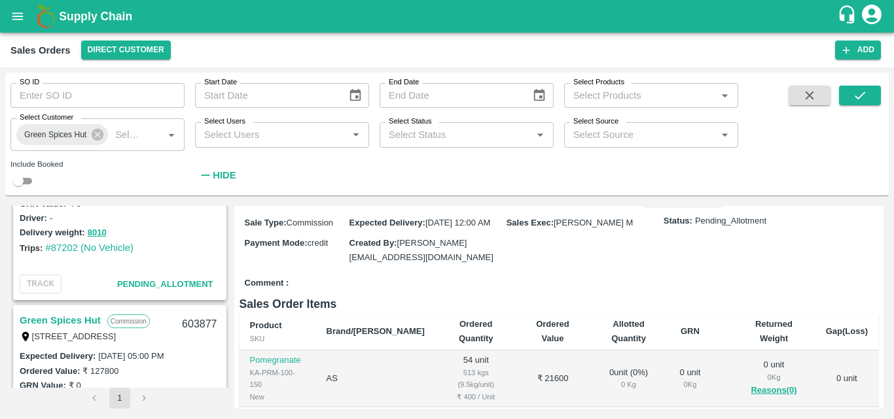
click at [71, 313] on link "Green Spices Hut" at bounding box center [60, 320] width 81 height 17
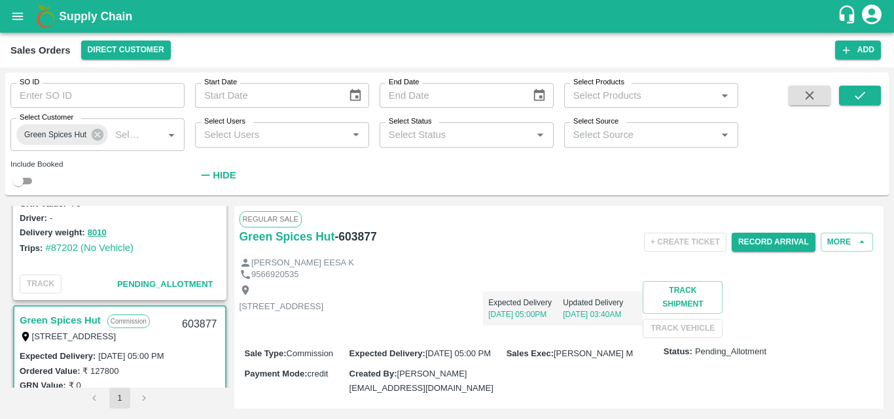
click at [324, 313] on p "[STREET_ADDRESS]" at bounding box center [282, 307] width 84 height 12
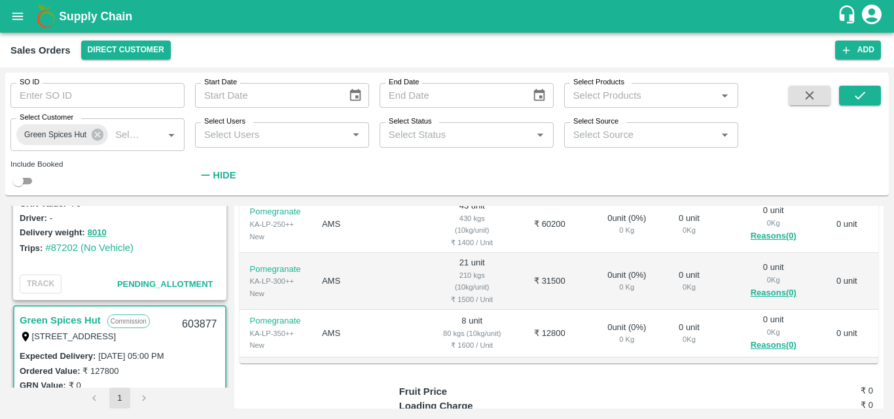
scroll to position [340, 0]
click at [163, 372] on div "Ordered Value: ₹ 127800" at bounding box center [120, 371] width 200 height 14
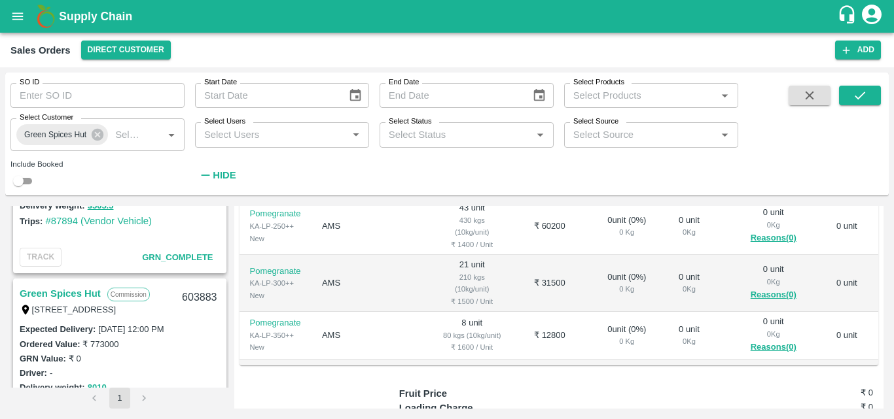
scroll to position [838, 0]
click at [88, 295] on link "Green Spices Hut" at bounding box center [60, 295] width 81 height 17
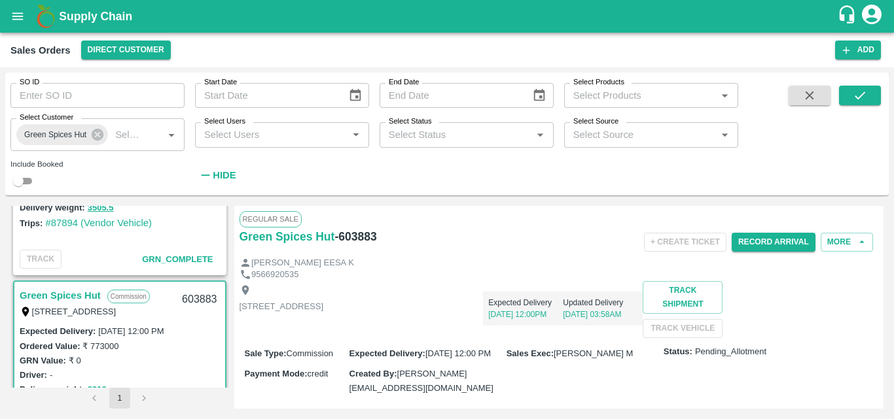
click at [644, 338] on div "[STREET_ADDRESS] Expected Delivery [DATE] 12:00PM Updated Delivery [DATE] 03:58…" at bounding box center [559, 309] width 639 height 57
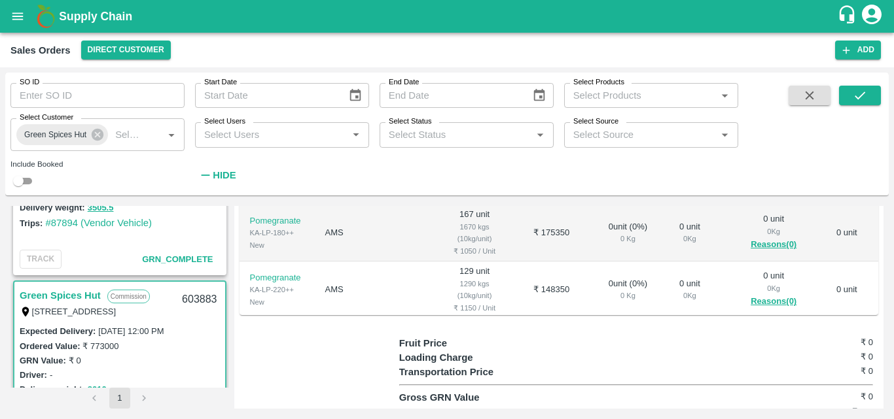
scroll to position [393, 0]
click at [200, 365] on div "GRN Value: ₹ 0" at bounding box center [120, 360] width 200 height 14
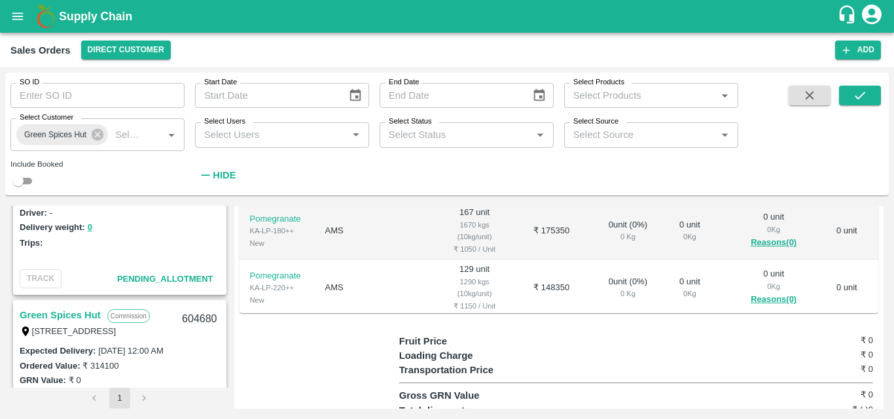
scroll to position [131, 0]
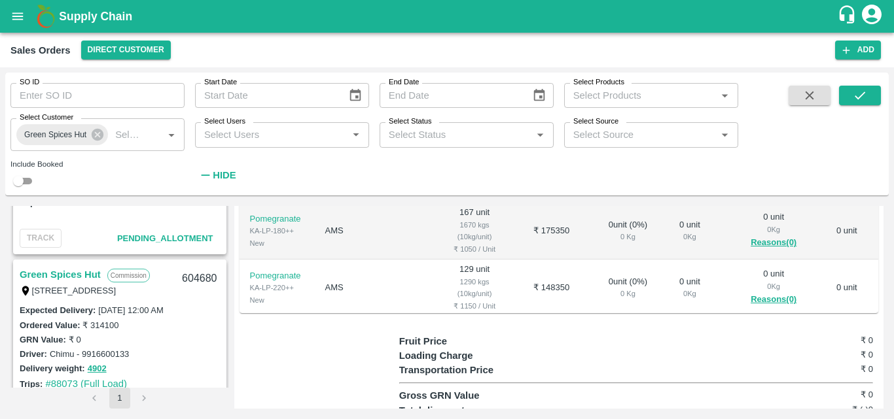
click at [78, 272] on link "Green Spices Hut" at bounding box center [60, 274] width 81 height 17
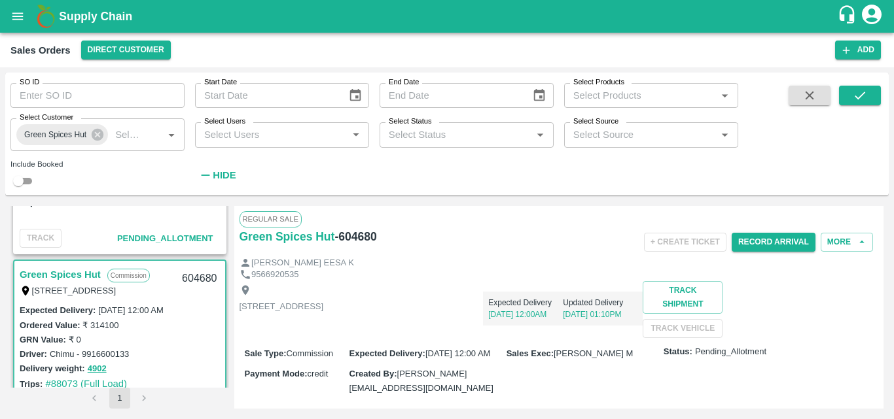
click at [643, 283] on div "Expected Delivery [DATE] 12:00AM Updated Delivery [DATE] 01:10PM" at bounding box center [482, 303] width 319 height 45
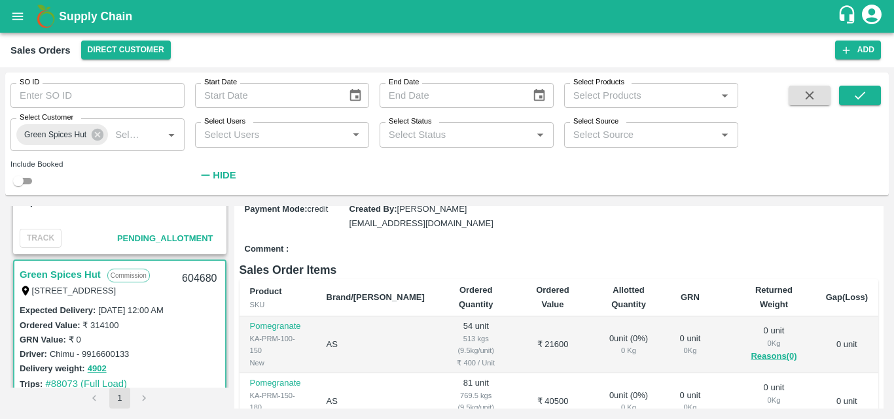
scroll to position [209, 0]
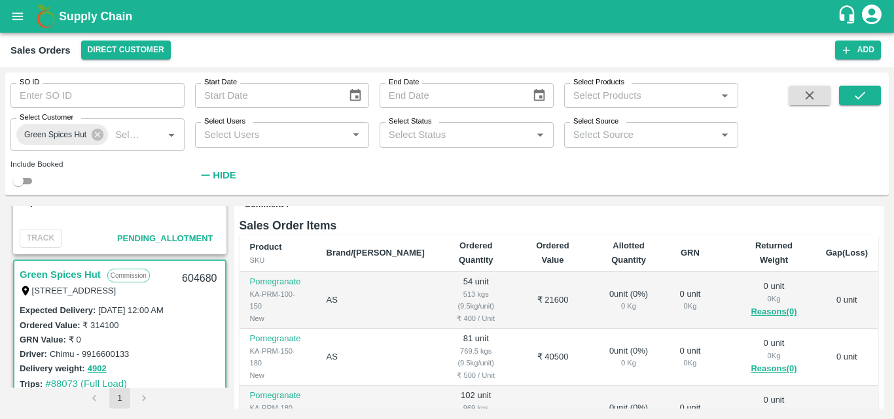
click at [693, 217] on div "Comment :" at bounding box center [559, 205] width 639 height 23
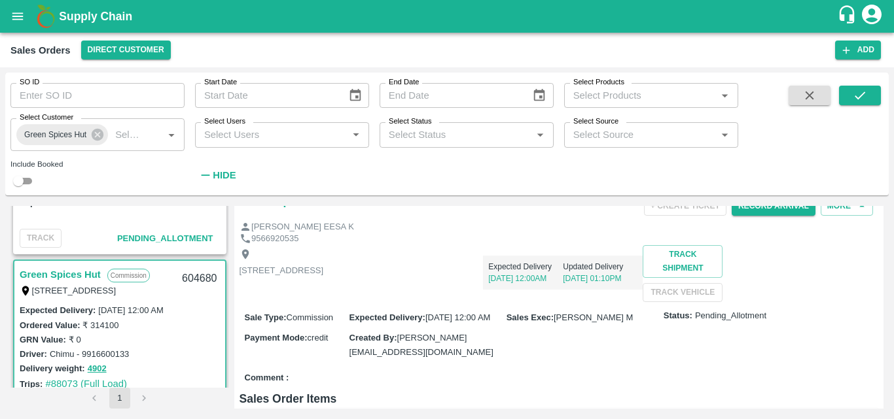
scroll to position [0, 0]
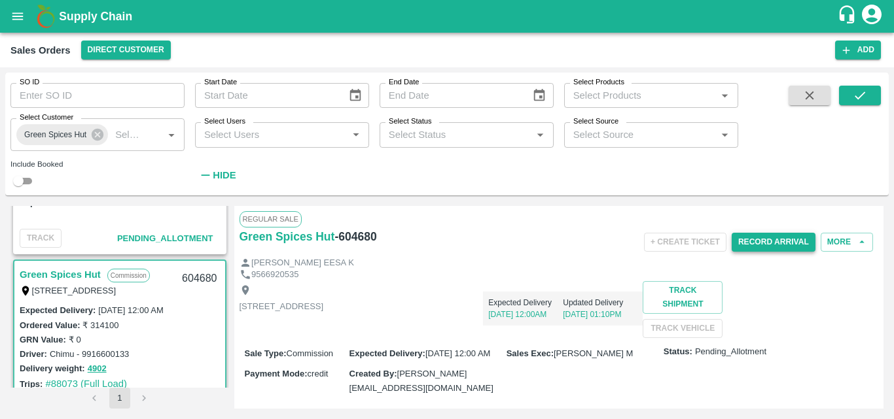
click at [755, 245] on button "Record Arrival" at bounding box center [774, 242] width 84 height 19
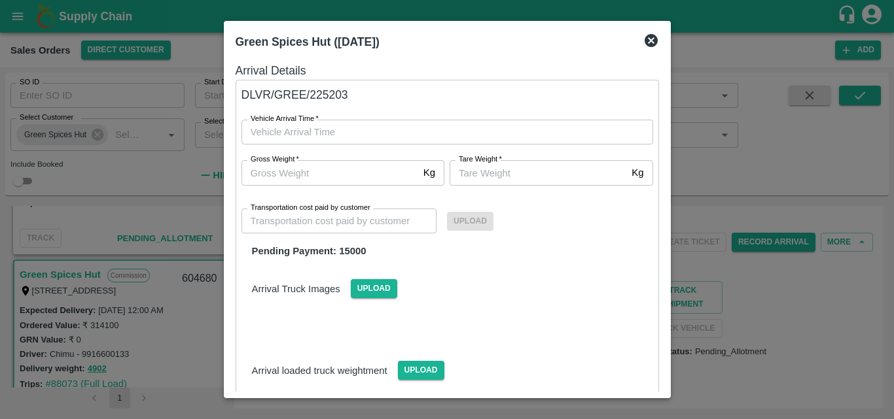
type input "DD/MM/YYYY hh:mm aa"
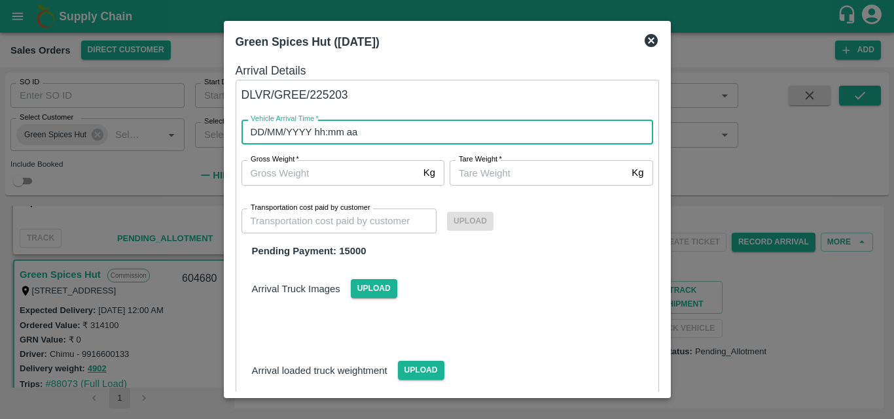
click at [333, 135] on input "DD/MM/YYYY hh:mm aa" at bounding box center [442, 132] width 402 height 25
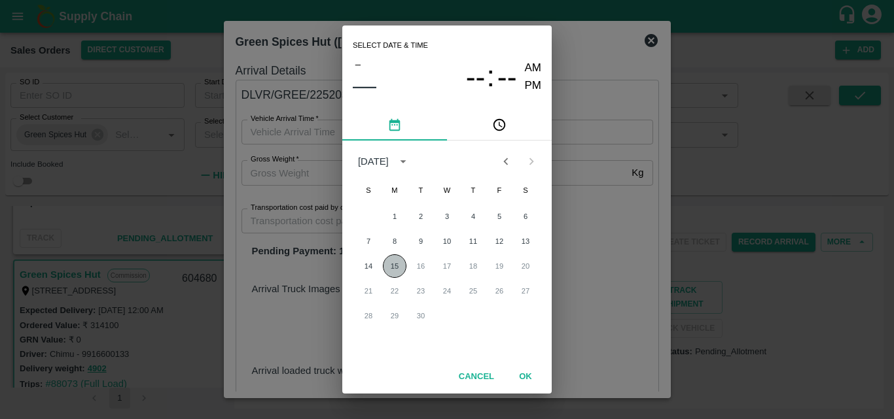
click at [395, 260] on button "15" at bounding box center [395, 267] width 24 height 24
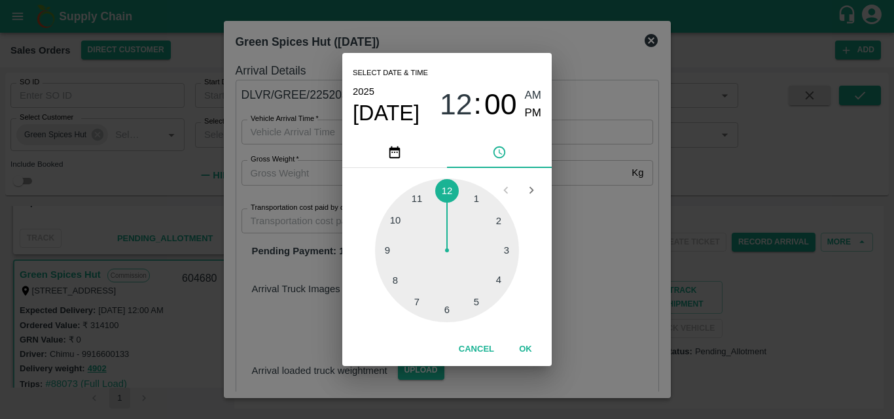
type input "[DATE] 12:00 AM"
click at [526, 349] on button "OK" at bounding box center [526, 349] width 42 height 23
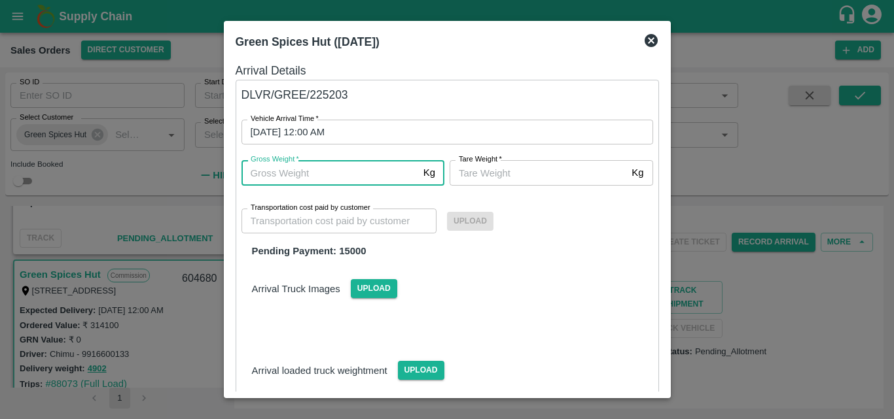
click at [317, 171] on input "Gross Weight   *" at bounding box center [329, 172] width 177 height 25
type input "5160"
click at [485, 175] on input "[PERSON_NAME]   *" at bounding box center [538, 172] width 177 height 25
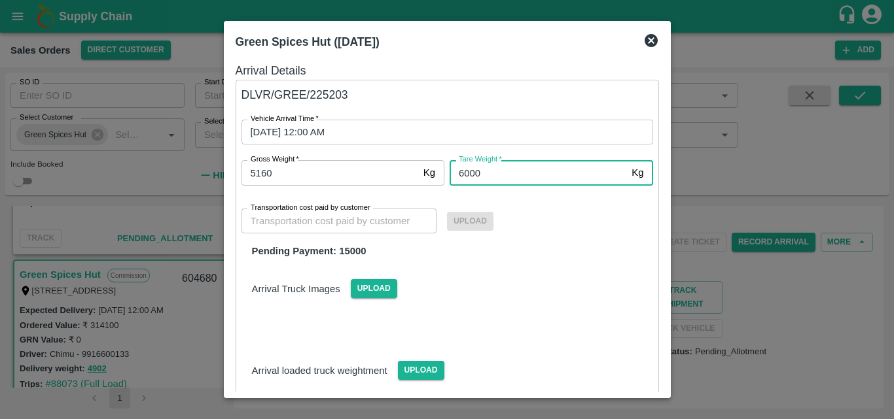
type input "6000"
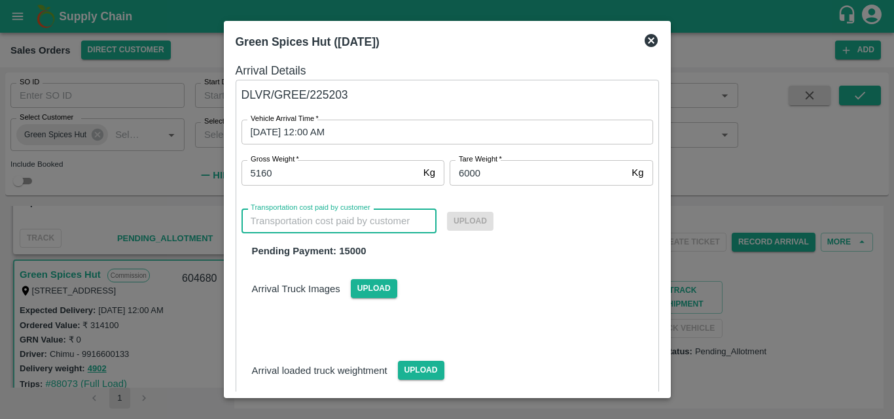
click at [317, 224] on input "Transportation cost paid by customer" at bounding box center [339, 221] width 196 height 25
type input "15000"
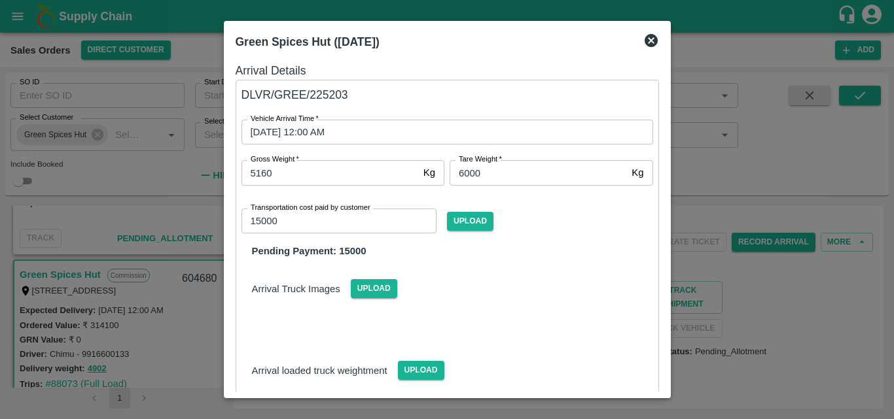
click at [664, 385] on div "Arrival Details DLVR/GREE/225203 Vehicle Arrival Time   * [DATE] 12:00 AM Vehic…" at bounding box center [447, 224] width 434 height 336
click at [664, 387] on div "Arrival Details DLVR/GREE/225203 Vehicle Arrival Time   * [DATE] 12:00 AM Vehic…" at bounding box center [447, 224] width 434 height 336
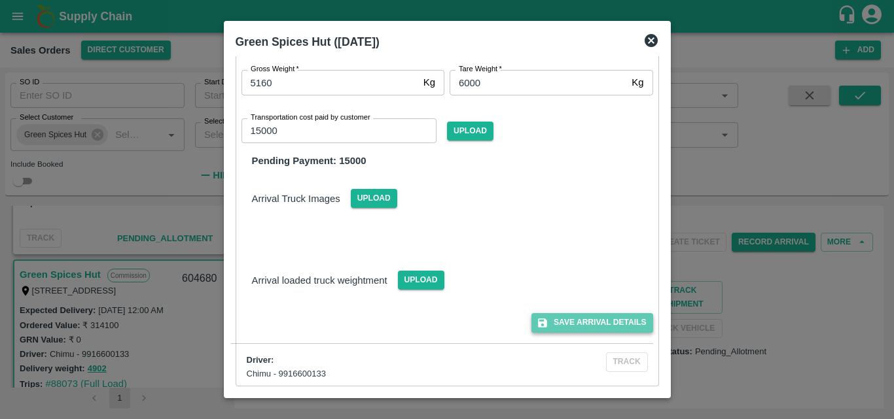
click at [607, 317] on button "Save Arrival Details" at bounding box center [591, 322] width 121 height 19
click at [649, 38] on icon at bounding box center [651, 41] width 16 height 16
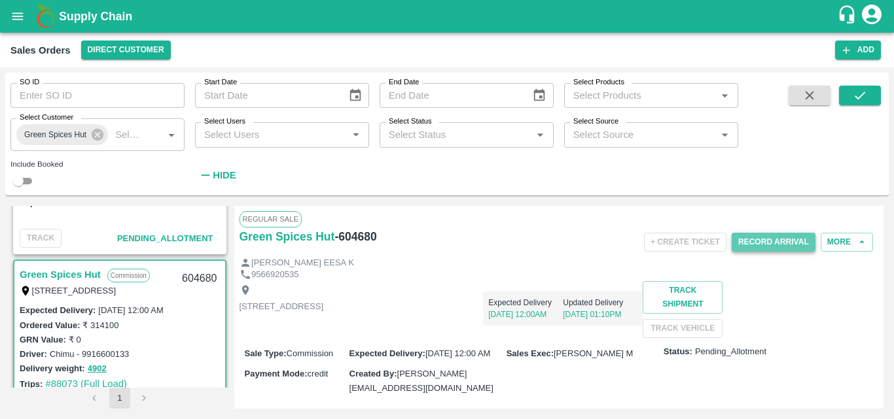
click at [752, 247] on button "Record Arrival" at bounding box center [774, 242] width 84 height 19
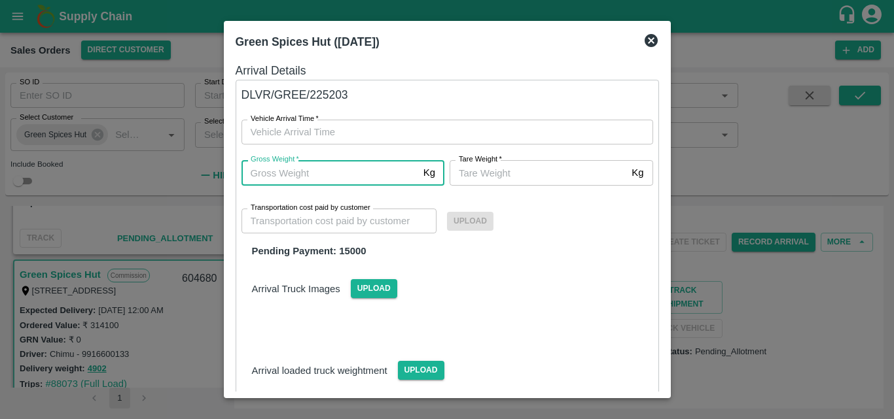
click at [320, 175] on input "Gross Weight   *" at bounding box center [329, 172] width 177 height 25
click at [259, 173] on input "6190" at bounding box center [329, 172] width 177 height 25
click at [255, 173] on input "6190" at bounding box center [329, 172] width 177 height 25
type input "5190"
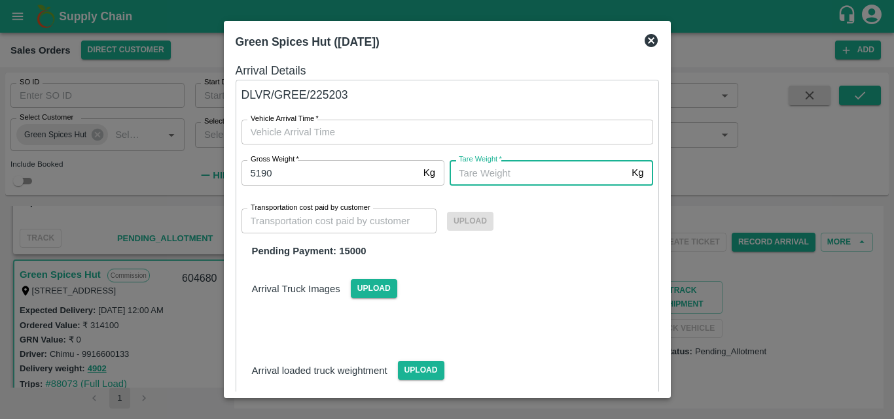
click at [491, 177] on input "[PERSON_NAME]   *" at bounding box center [538, 172] width 177 height 25
type input "6"
type input "6000"
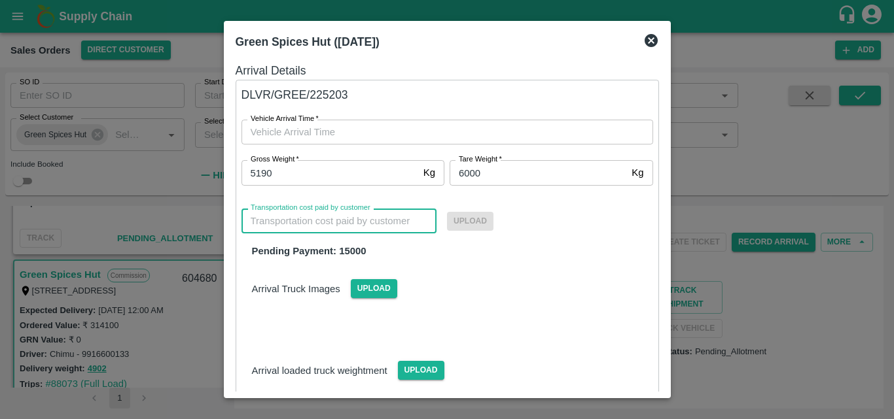
click at [357, 226] on input "Transportation cost paid by customer" at bounding box center [339, 221] width 196 height 25
type input "15000"
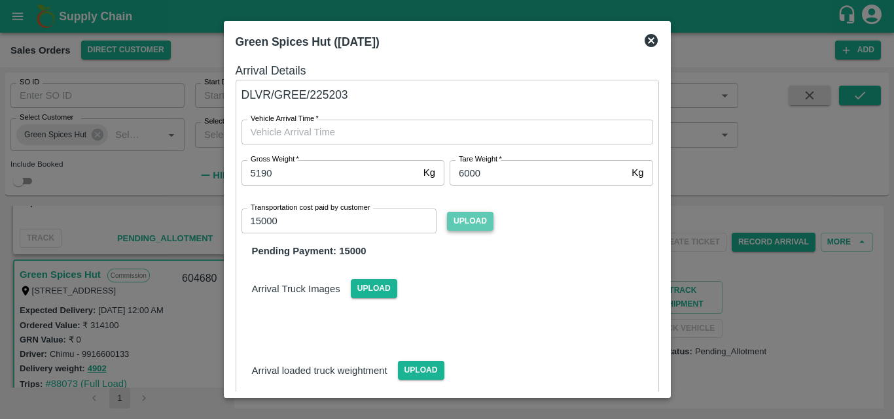
click at [473, 220] on span "Upload" at bounding box center [470, 221] width 46 height 19
click at [0, 0] on input "Upload" at bounding box center [0, 0] width 0 height 0
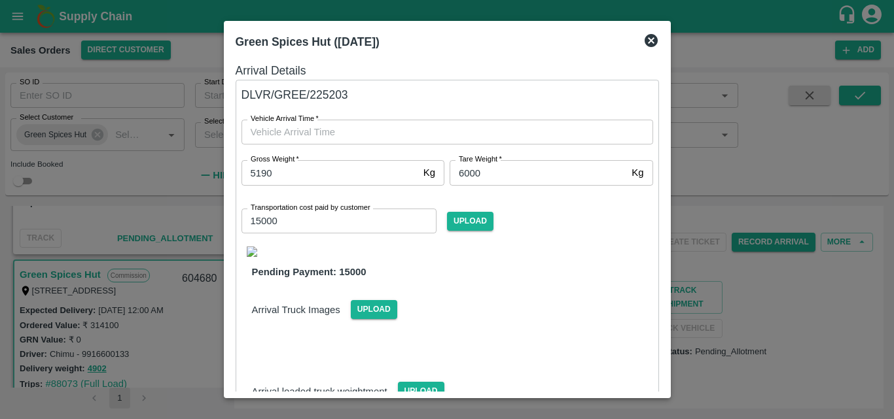
click at [664, 388] on div "Arrival Details DLVR/GREE/225203 Vehicle Arrival Time   * Vehicle Arrival Time …" at bounding box center [447, 224] width 434 height 336
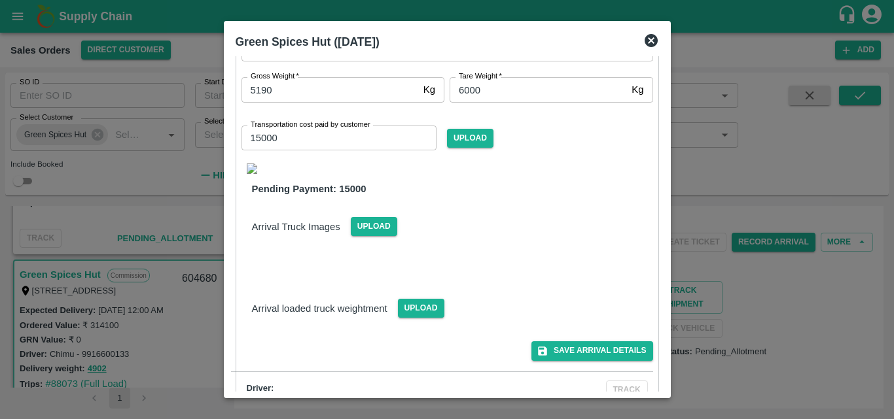
scroll to position [111, 0]
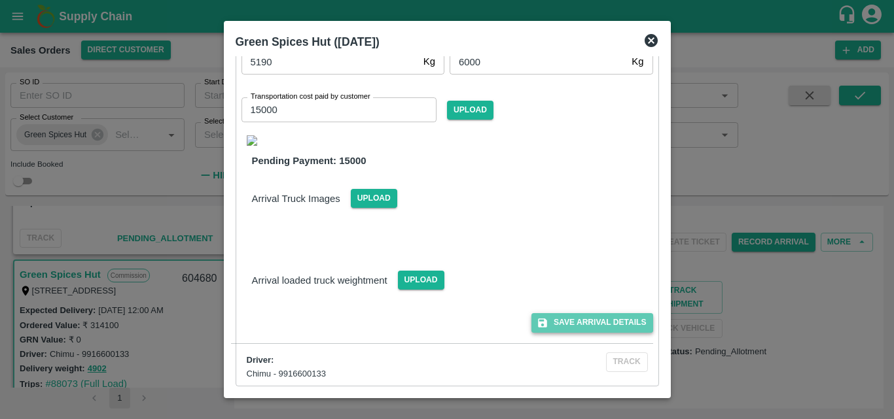
click at [607, 318] on button "Save Arrival Details" at bounding box center [591, 322] width 121 height 19
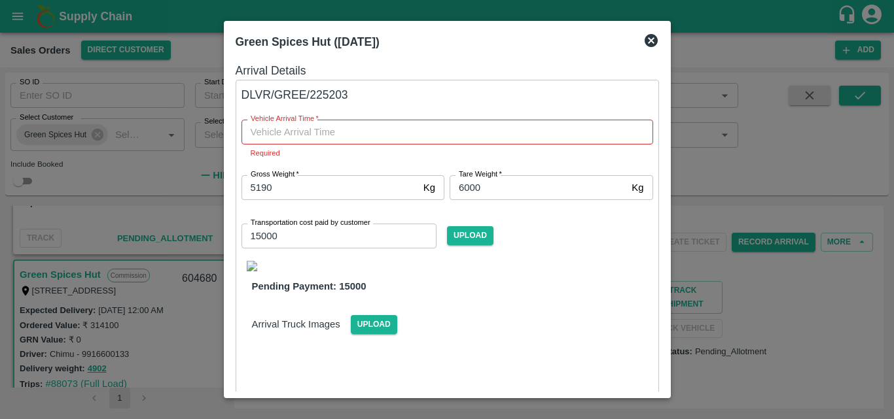
type input "DD/MM/YYYY hh:mm aa"
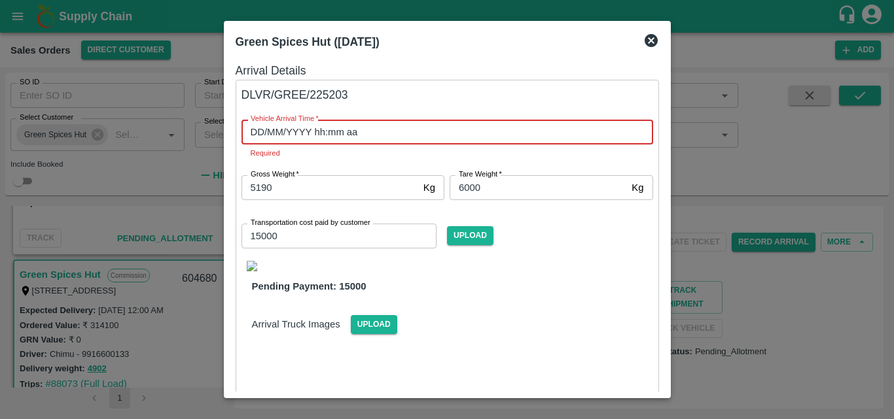
click at [326, 136] on input "DD/MM/YYYY hh:mm aa" at bounding box center [442, 132] width 402 height 25
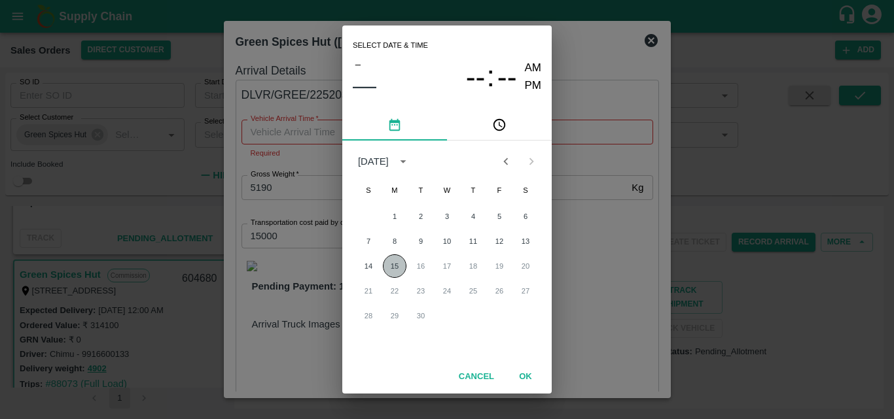
click at [392, 269] on button "15" at bounding box center [395, 267] width 24 height 24
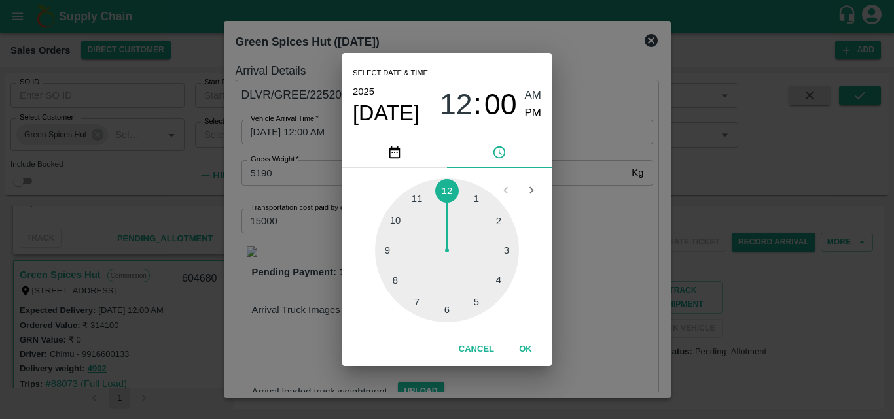
click at [471, 300] on div at bounding box center [447, 251] width 144 height 144
type input "[DATE] 05:00 AM"
click at [530, 350] on button "OK" at bounding box center [526, 349] width 42 height 23
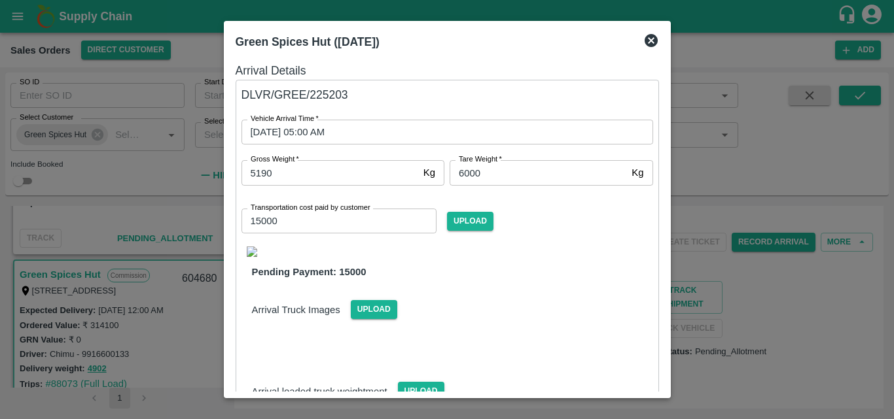
scroll to position [111, 0]
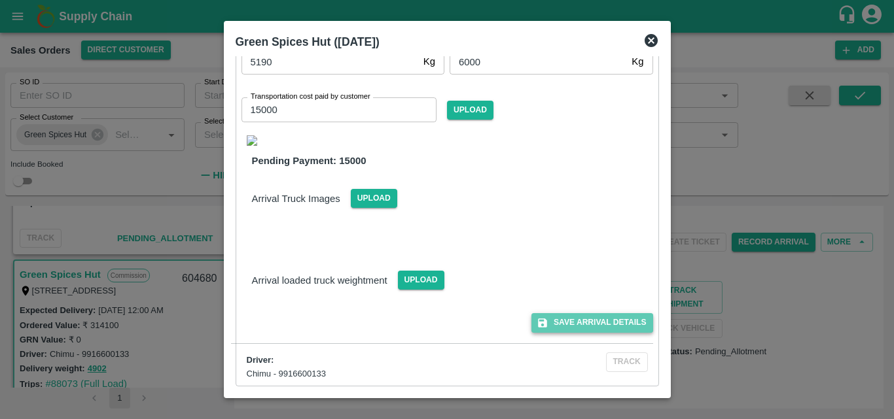
click at [620, 317] on button "Save Arrival Details" at bounding box center [591, 322] width 121 height 19
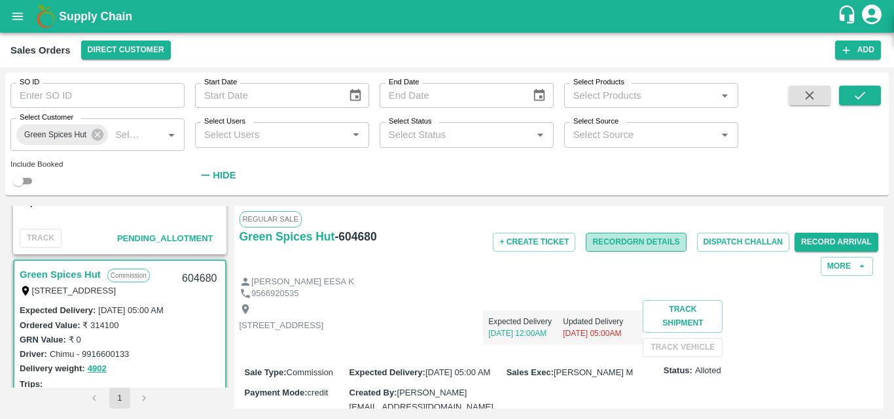
click at [647, 242] on button "Record GRN Details" at bounding box center [636, 242] width 100 height 19
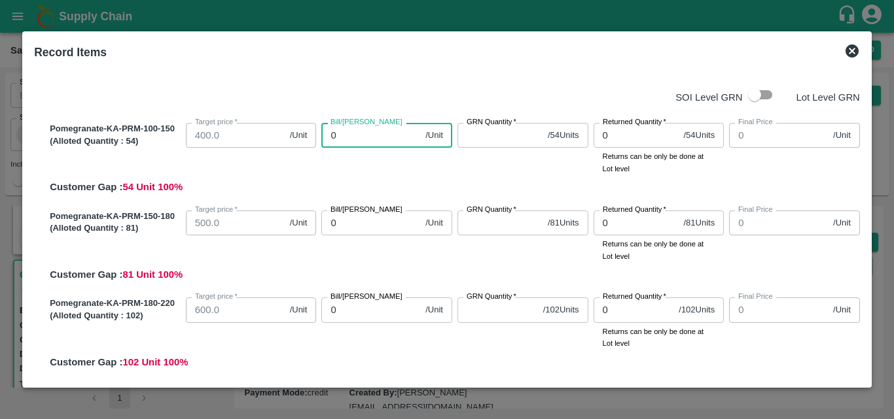
click at [373, 135] on input "0" at bounding box center [370, 135] width 99 height 25
type input "70"
type input "700"
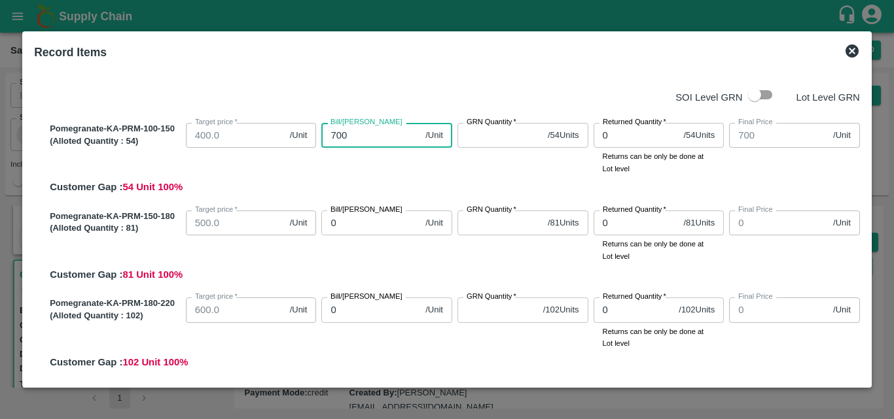
type input "700"
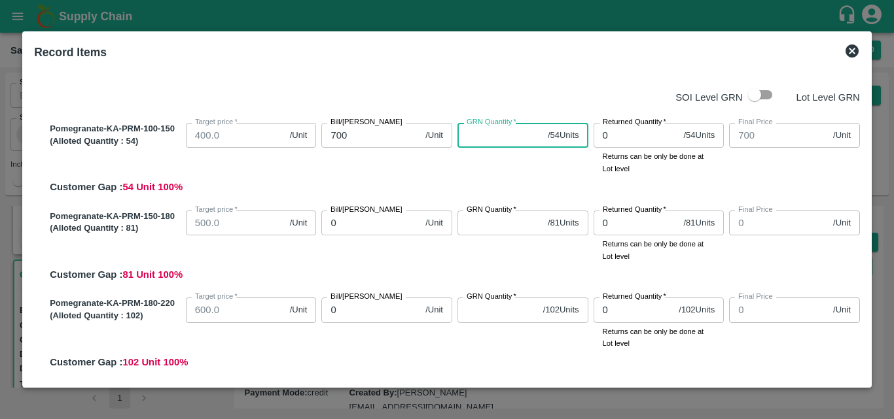
click at [496, 133] on input "GRN Quantity   *" at bounding box center [499, 135] width 85 height 25
type input "54"
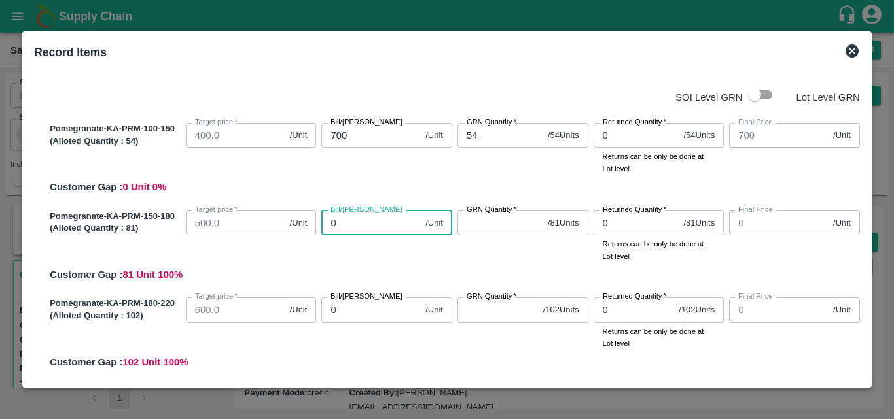
click at [365, 216] on input "0" at bounding box center [370, 223] width 99 height 25
type input "85"
type input "850"
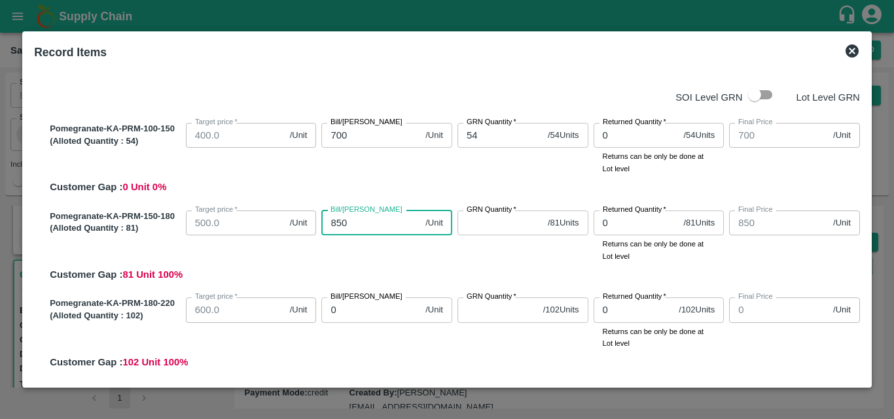
type input "850"
click at [499, 215] on label "GRN Quantity   *" at bounding box center [492, 210] width 50 height 10
click at [499, 215] on input "GRN Quantity   *" at bounding box center [499, 223] width 85 height 25
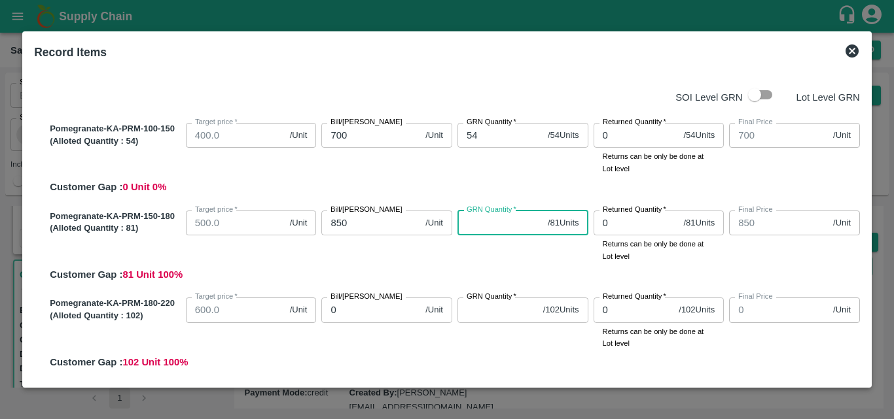
click at [494, 225] on input "GRN Quantity   *" at bounding box center [499, 223] width 85 height 25
type input "81"
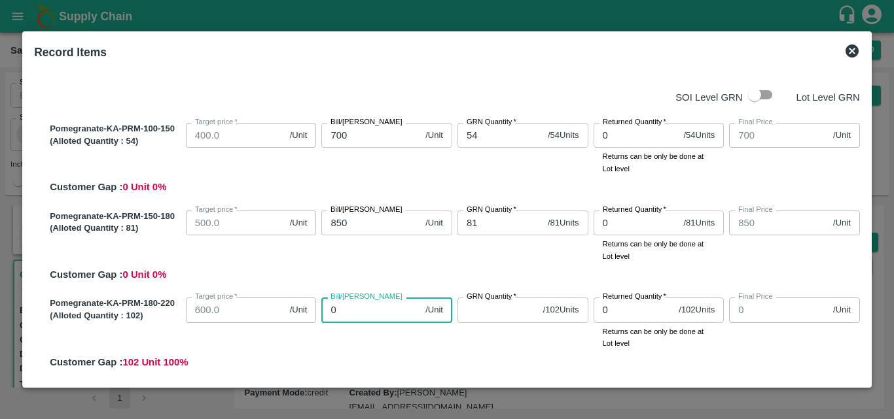
click at [349, 306] on input "0" at bounding box center [370, 310] width 99 height 25
type input "98"
type input "980"
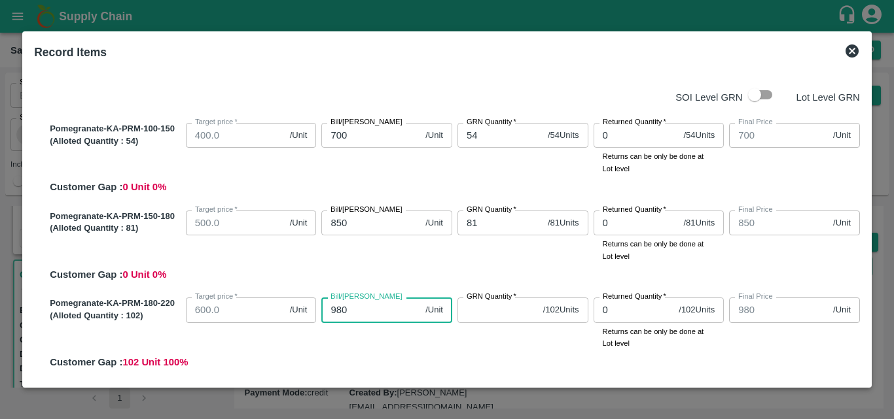
type input "980"
click at [461, 316] on input "GRN Quantity   *" at bounding box center [497, 310] width 80 height 25
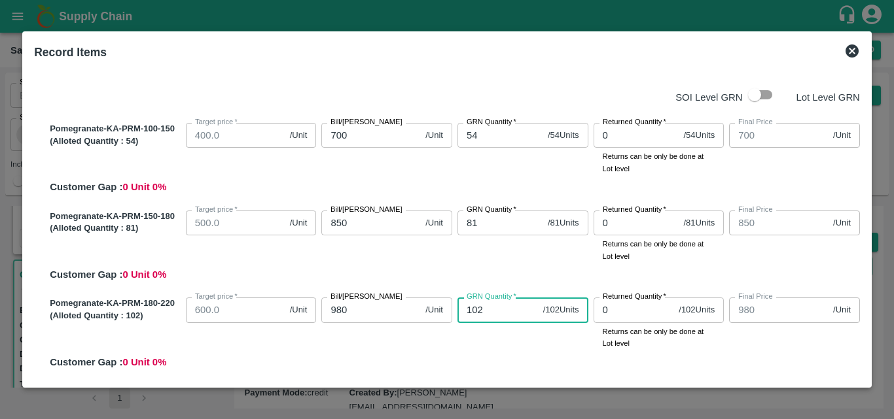
type input "102"
click at [524, 355] on div "Pomegranate-KA-PRM-180-220 (Alloted Quantity : 102 ) Target price   * 600.0 /Un…" at bounding box center [452, 331] width 815 height 77
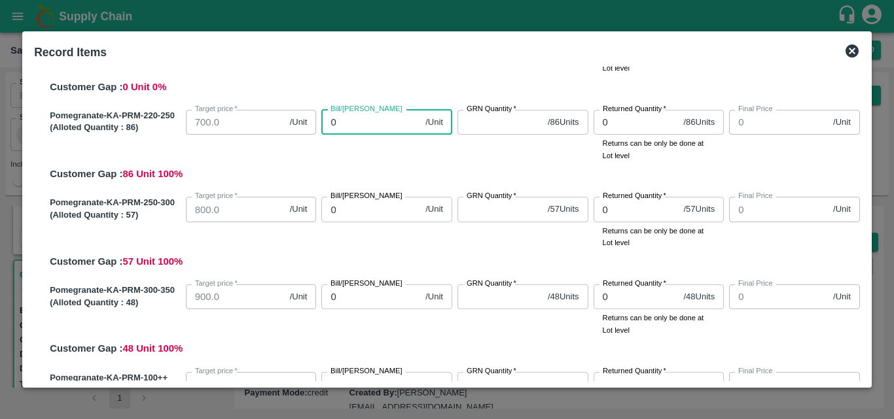
click at [378, 130] on input "0" at bounding box center [370, 122] width 99 height 25
type input "10"
type input "109"
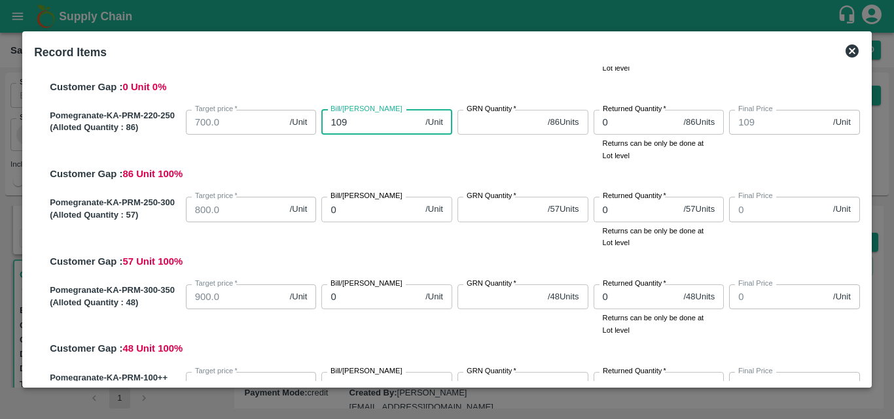
type input "1090"
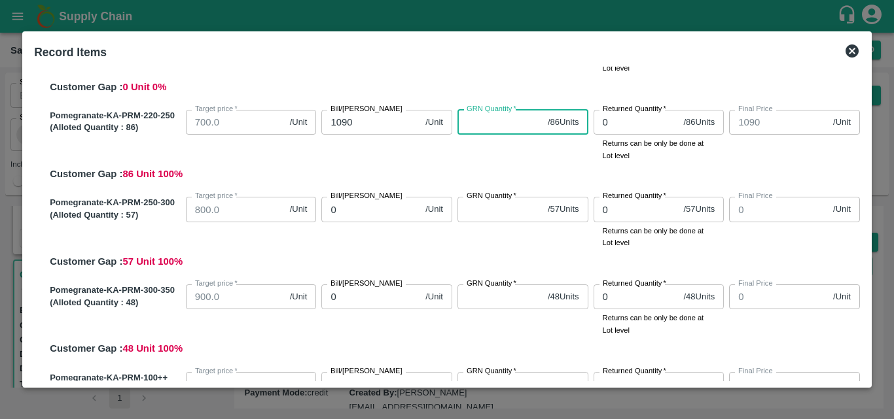
click at [510, 128] on input "GRN Quantity   *" at bounding box center [499, 122] width 85 height 25
type input "86"
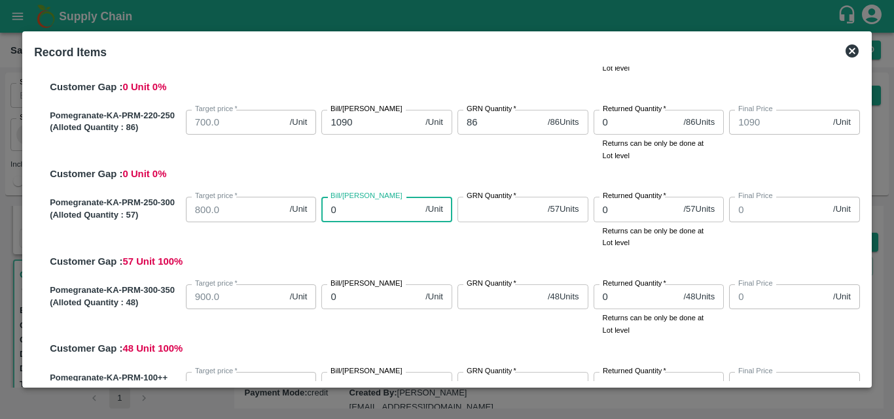
click at [361, 214] on input "0" at bounding box center [370, 209] width 99 height 25
type input "01"
type input "1"
type input "012"
type input "12"
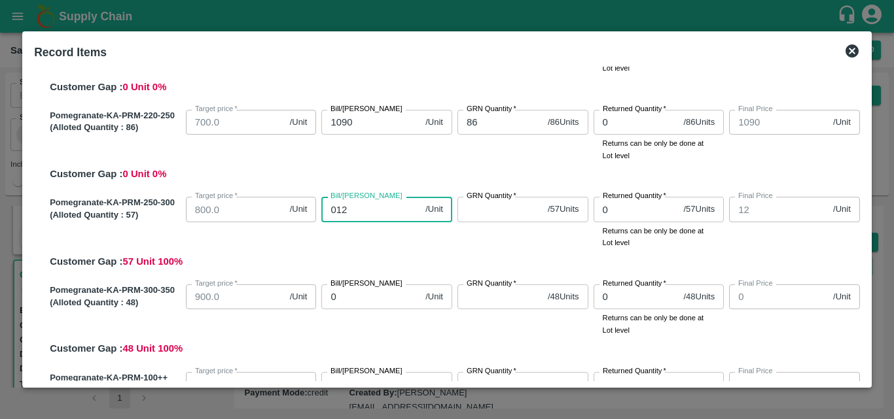
type input "01"
type input "1"
type input "0"
type input "12"
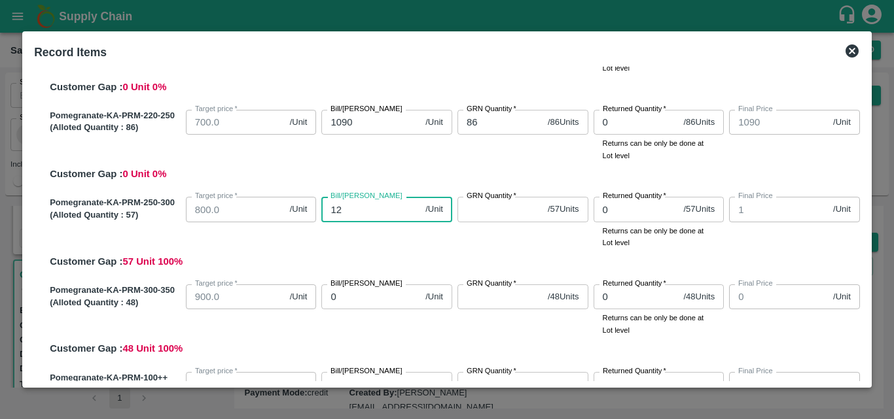
type input "12"
type input "120"
type input "1200"
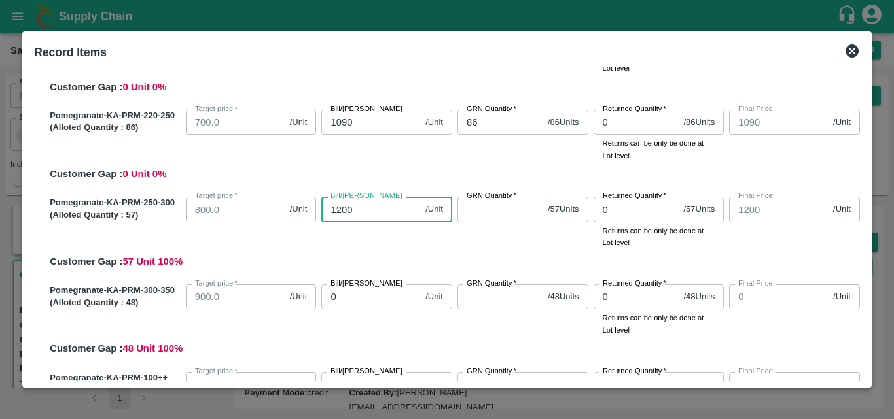
type input "1200"
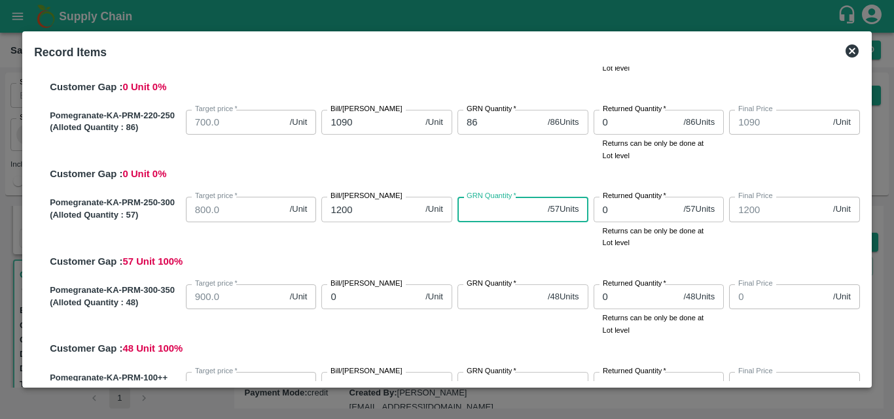
click at [514, 209] on input "GRN Quantity   *" at bounding box center [499, 209] width 85 height 25
type input "57"
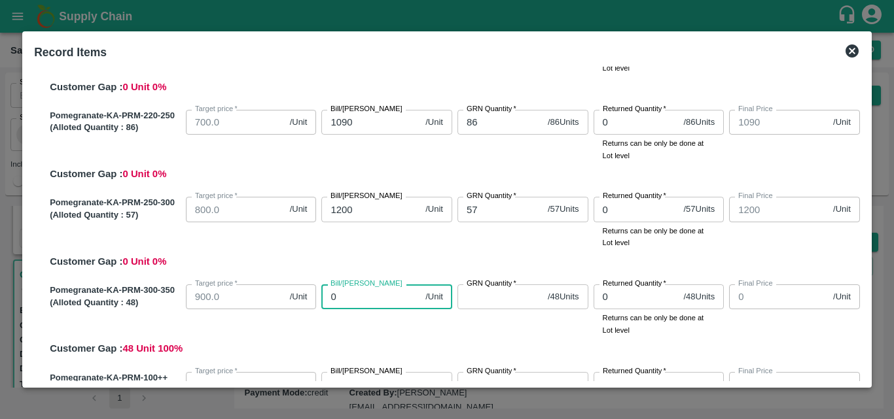
click at [391, 305] on input "0" at bounding box center [370, 297] width 99 height 25
type input "13"
type input "130"
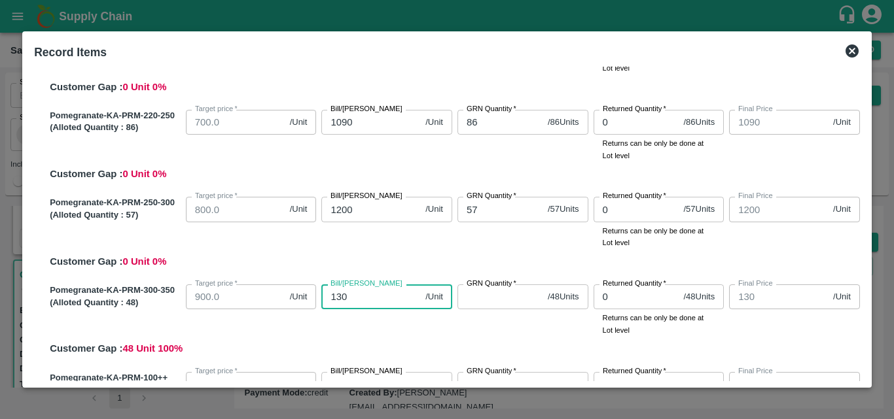
type input "1300"
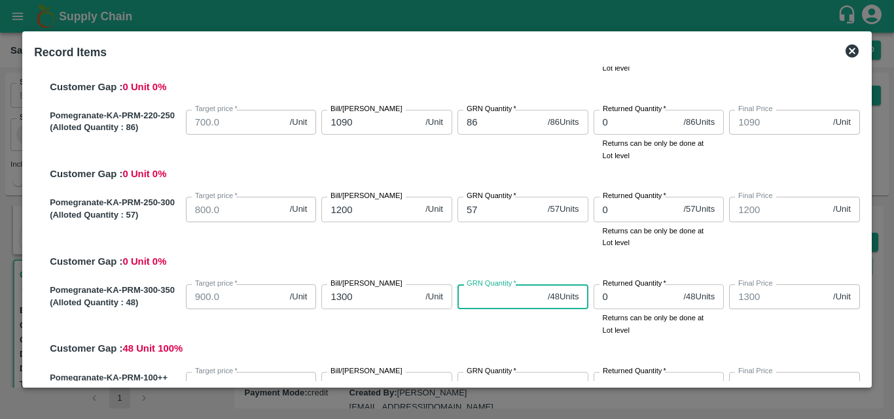
click at [461, 297] on input "GRN Quantity   *" at bounding box center [499, 297] width 85 height 25
type input "48"
click at [480, 338] on div "Pomegranate-KA-PRM-300-350 (Alloted Quantity : 48 ) Target price   * 900.0 /Uni…" at bounding box center [452, 317] width 815 height 77
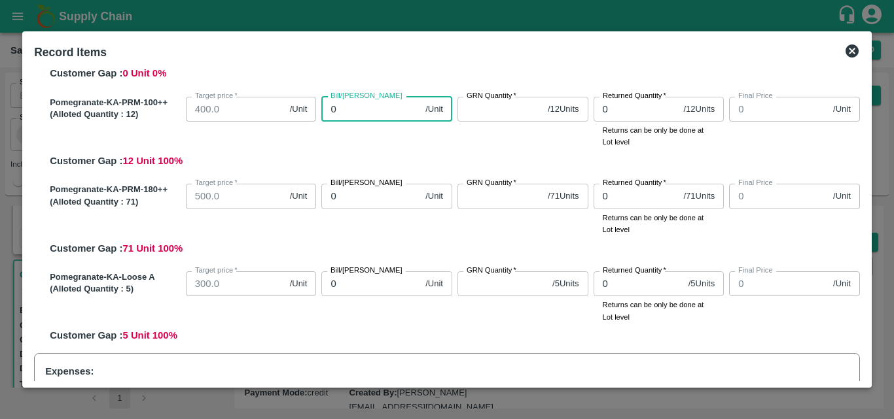
click at [354, 118] on input "0" at bounding box center [370, 109] width 99 height 25
type input "40"
type input "400"
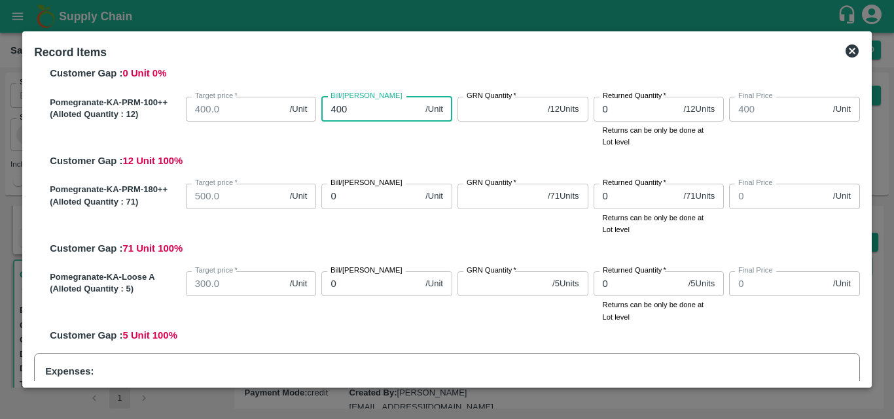
type input "400"
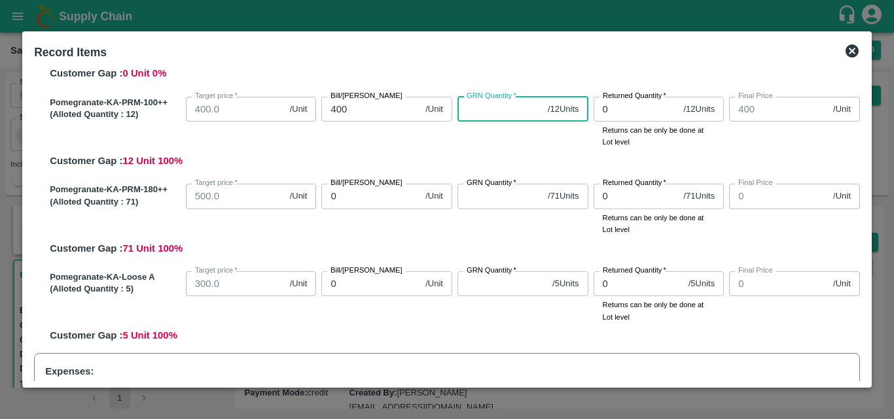
click at [484, 108] on input "GRN Quantity   *" at bounding box center [499, 109] width 85 height 25
type input "12"
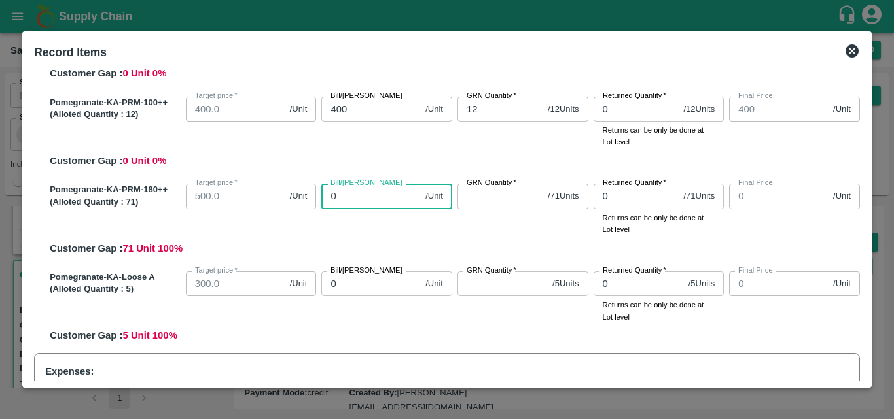
click at [371, 204] on input "0" at bounding box center [370, 196] width 99 height 25
type input "60"
type input "600"
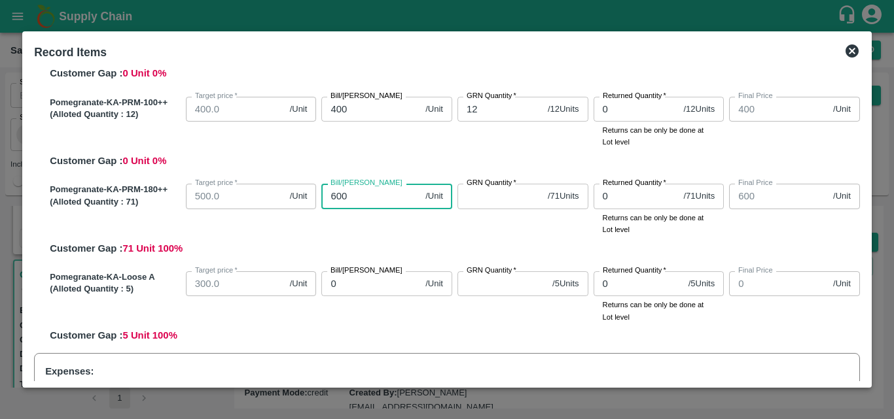
type input "600"
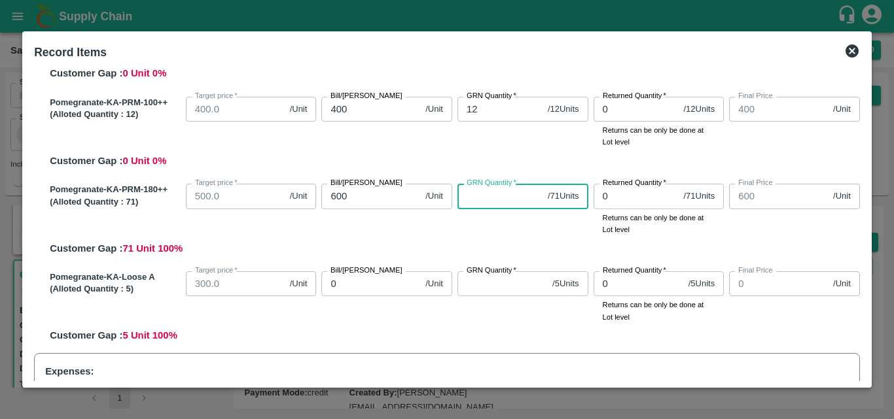
click at [475, 196] on input "GRN Quantity   *" at bounding box center [499, 196] width 85 height 25
type input "71"
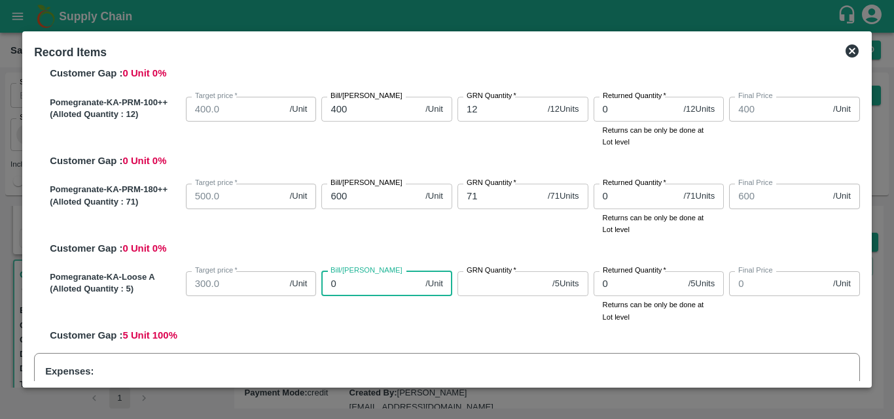
click at [374, 291] on input "0" at bounding box center [370, 284] width 99 height 25
type input "500"
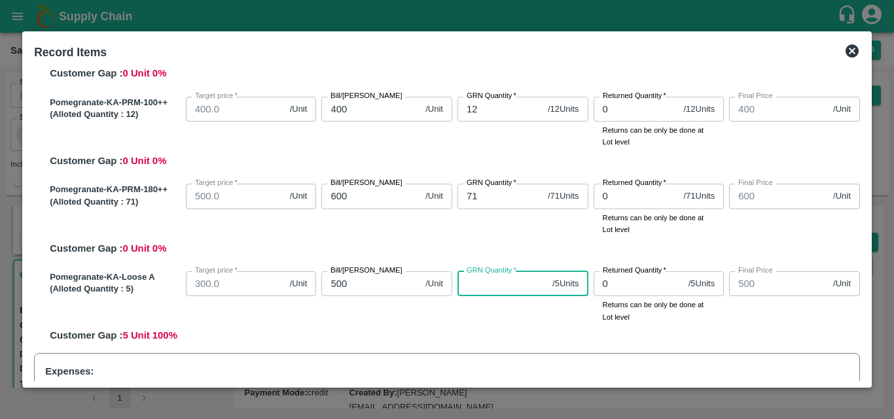
click at [503, 292] on input "GRN Quantity   *" at bounding box center [502, 284] width 90 height 25
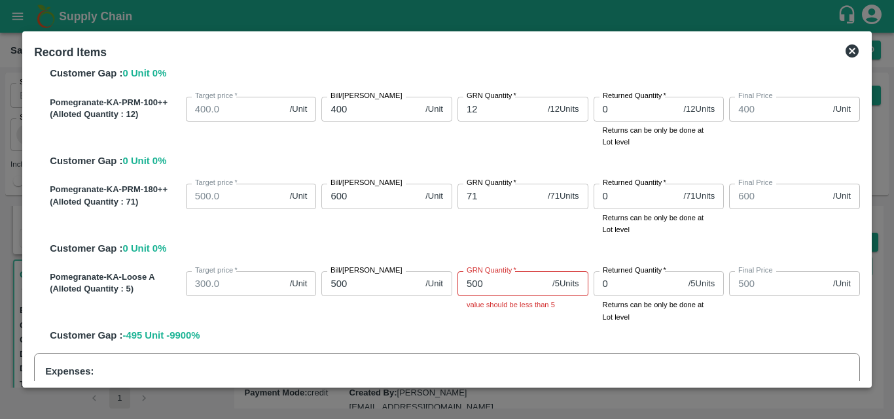
scroll to position [668, 0]
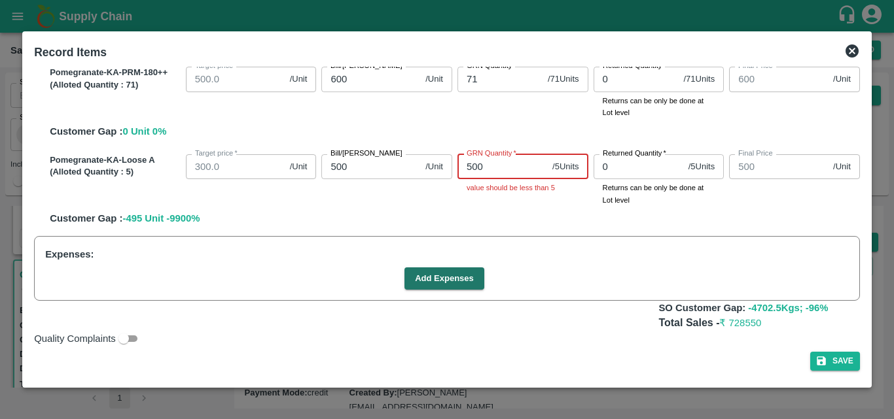
click at [481, 169] on input "500" at bounding box center [502, 166] width 90 height 25
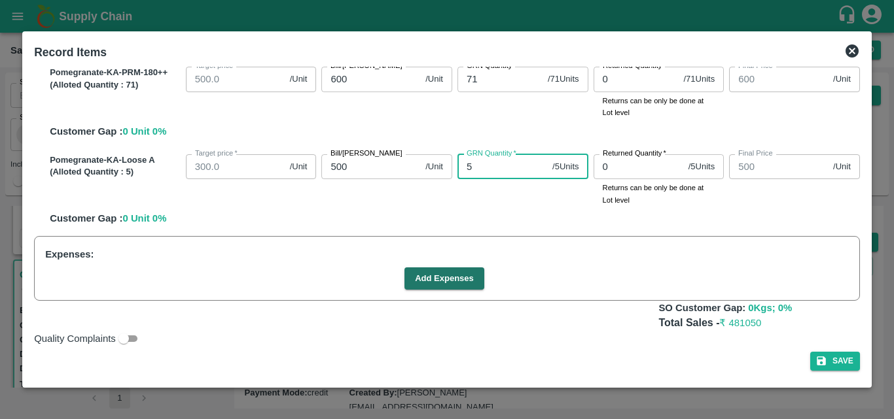
type input "5"
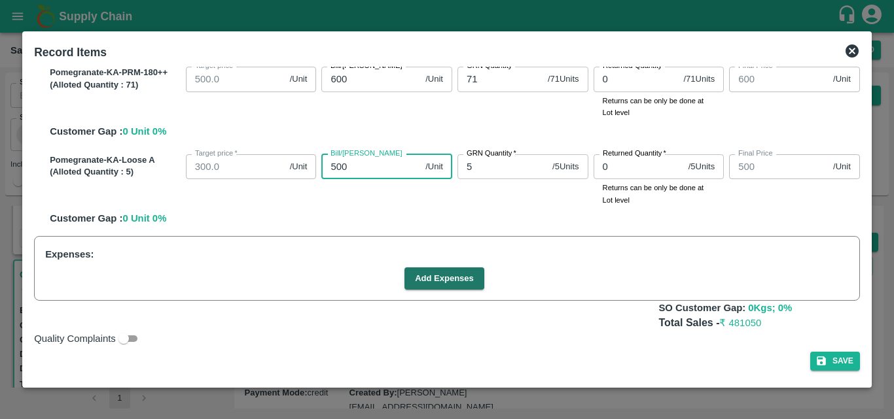
click at [336, 164] on input "500" at bounding box center [370, 166] width 99 height 25
type input "00"
type input "0"
type input "400"
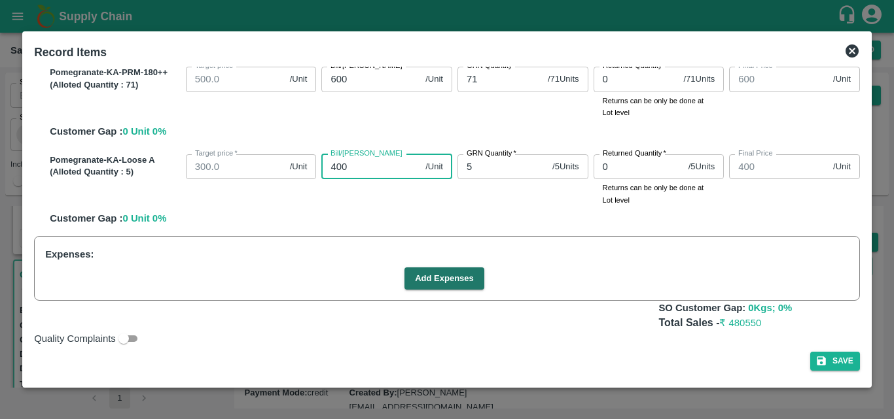
type input "400"
click at [527, 219] on div "Pomegranate-KA-Loose A (Alloted Quantity : 5 ) Target price   * 300.0 /Unit Tar…" at bounding box center [452, 187] width 815 height 77
click at [662, 217] on div "Pomegranate-KA-Loose A (Alloted Quantity : 5 ) Target price   * 300.0 /Unit Tar…" at bounding box center [452, 187] width 815 height 77
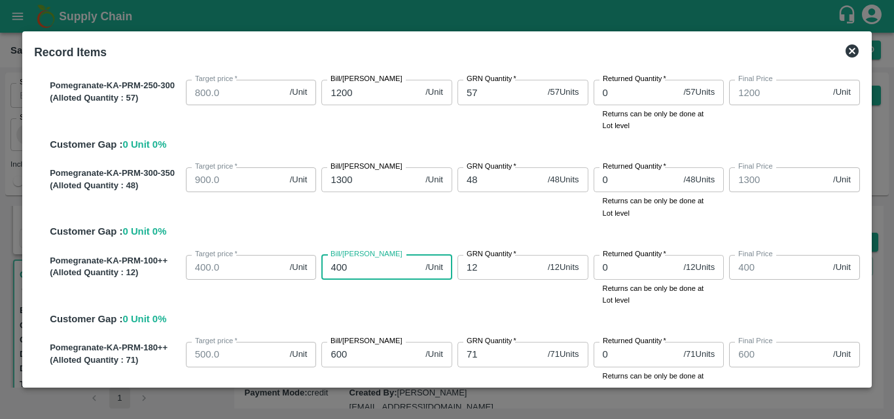
click at [343, 262] on input "400" at bounding box center [370, 267] width 99 height 25
type input "40"
type input "4"
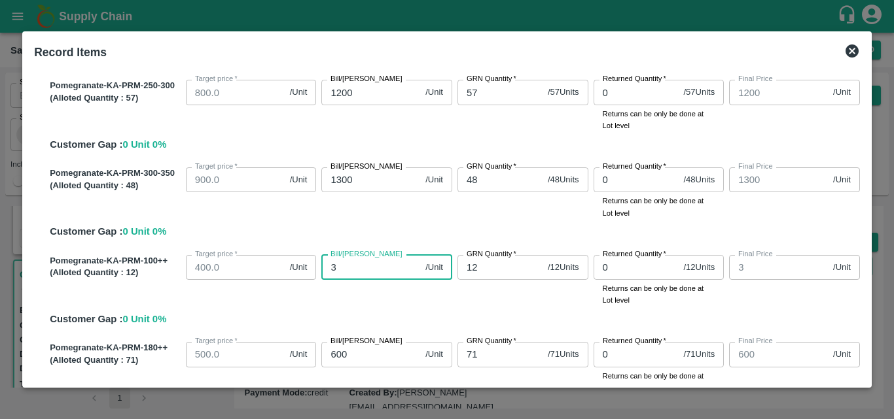
type input "32"
type input "329"
type input "329.1"
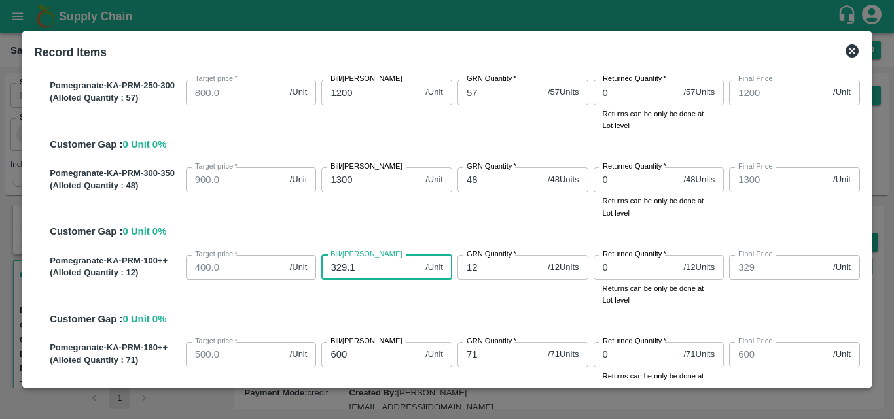
type input "329.1"
type input "329.16"
type input "329.166"
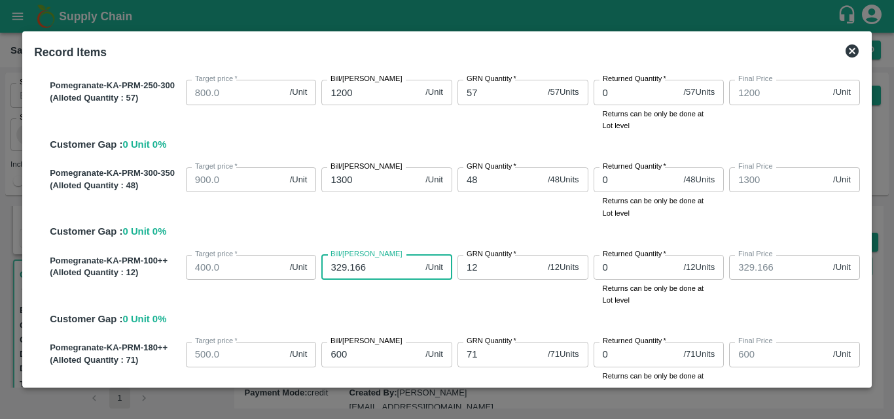
type input "329.1666"
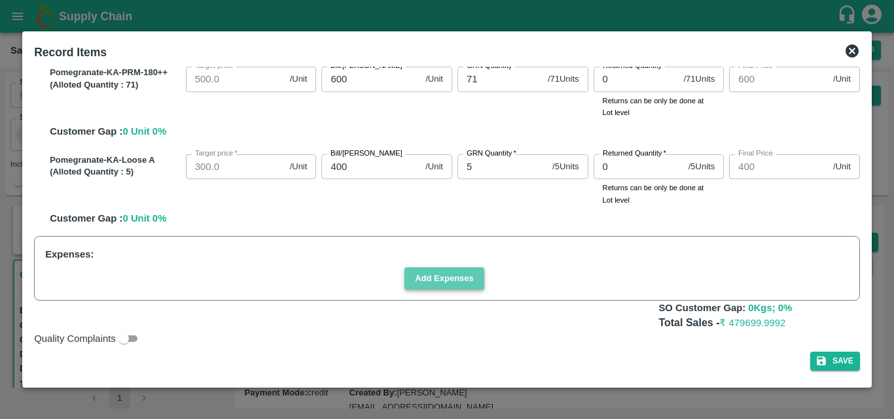
click at [450, 279] on button "Add Expenses" at bounding box center [444, 279] width 80 height 23
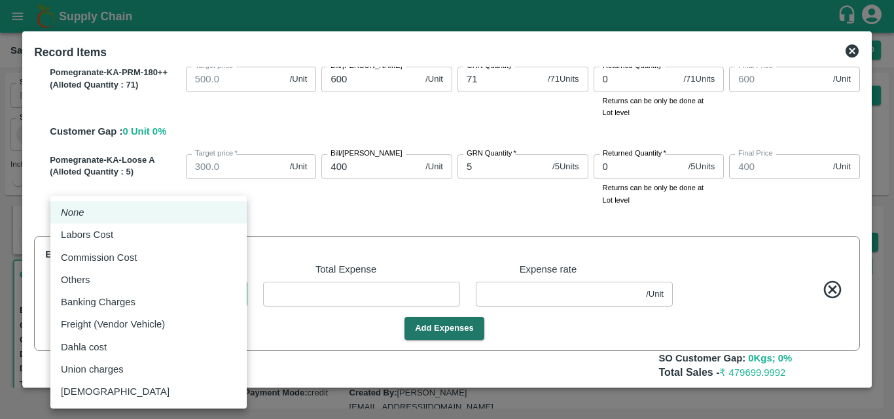
click at [116, 292] on body "Supply Chain Sales Orders Direct Customer Add SO ID SO ID Start Date Start Date…" at bounding box center [447, 209] width 894 height 419
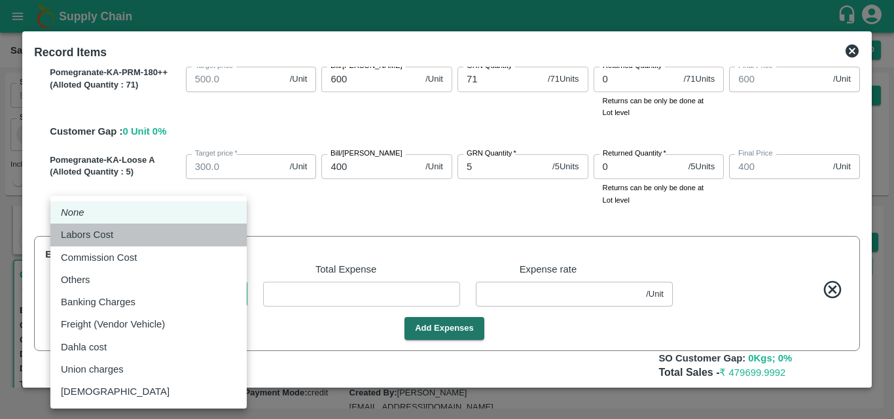
click at [115, 236] on div "Labors Cost" at bounding box center [90, 235] width 59 height 14
type input "Labors Cost"
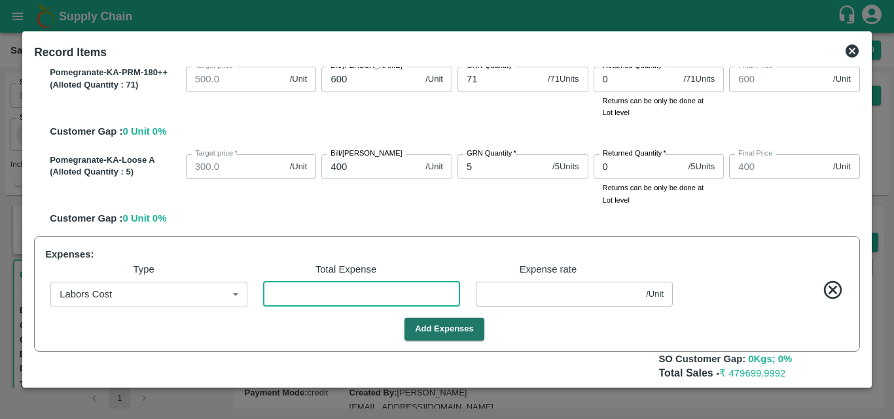
click at [306, 292] on input "number" at bounding box center [361, 294] width 197 height 25
type input "2"
type input "699.9961"
type input "849.9961"
type input "979.9961"
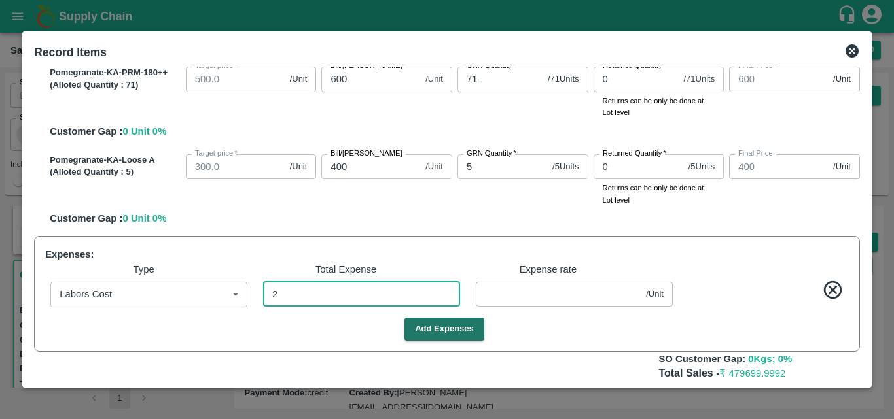
type input "1089.9961"
type input "1199.9961"
type input "1299.9961"
type input "599.9961"
type input "399.9961"
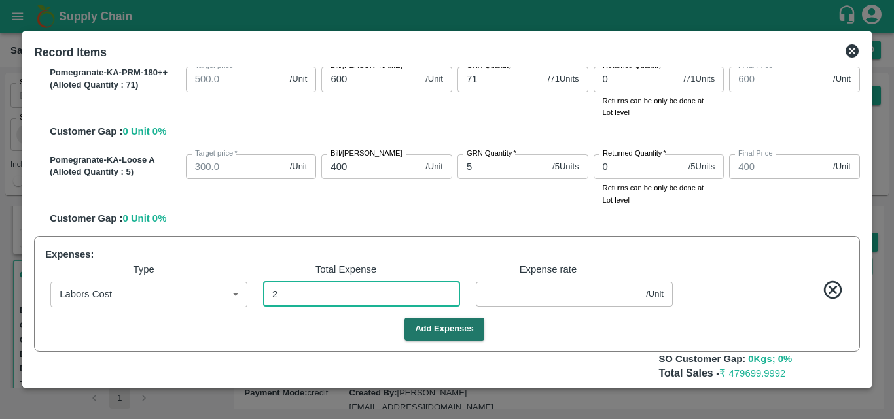
type input "329.1627"
type input "0.00388"
type input "25"
type input "699.9515"
type input "849.9515"
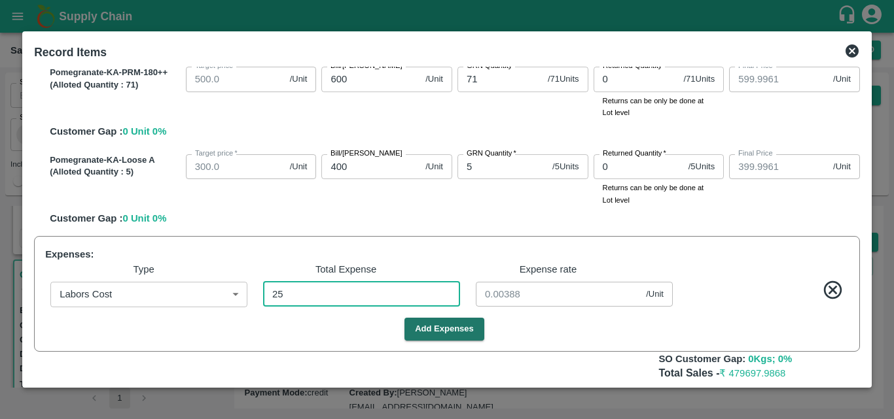
type input "979.9515"
type input "1089.9515"
type input "1199.9515"
type input "1299.9515"
type input "599.9515"
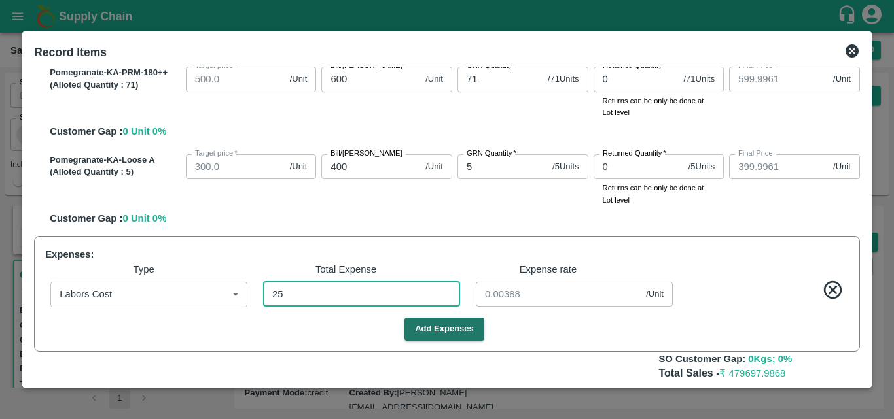
type input "399.9515"
type input "329.1182"
type input "0.04845"
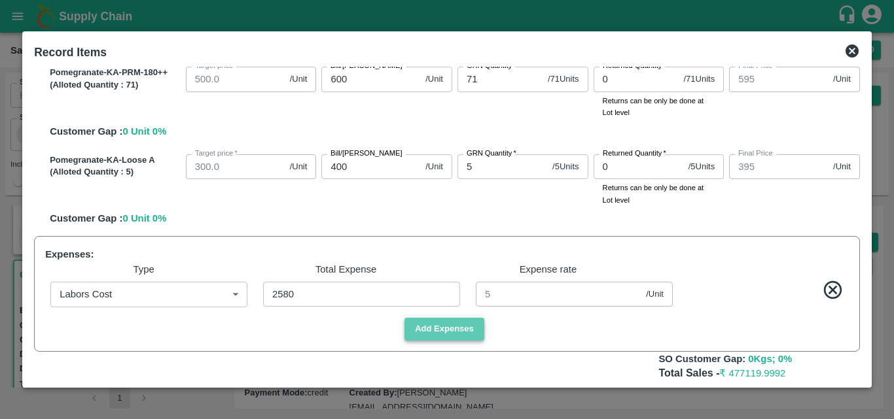
click at [435, 321] on button "Add Expenses" at bounding box center [444, 329] width 80 height 23
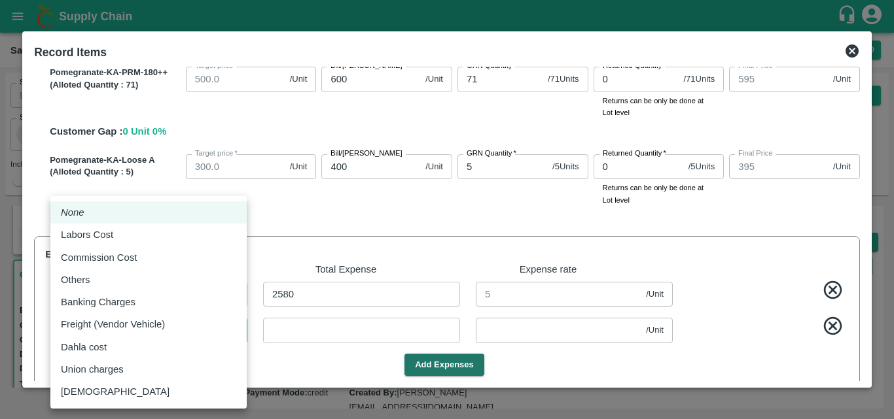
click at [176, 337] on body "Supply Chain Sales Orders Direct Customer Add SO ID SO ID Start Date Start Date…" at bounding box center [447, 209] width 894 height 419
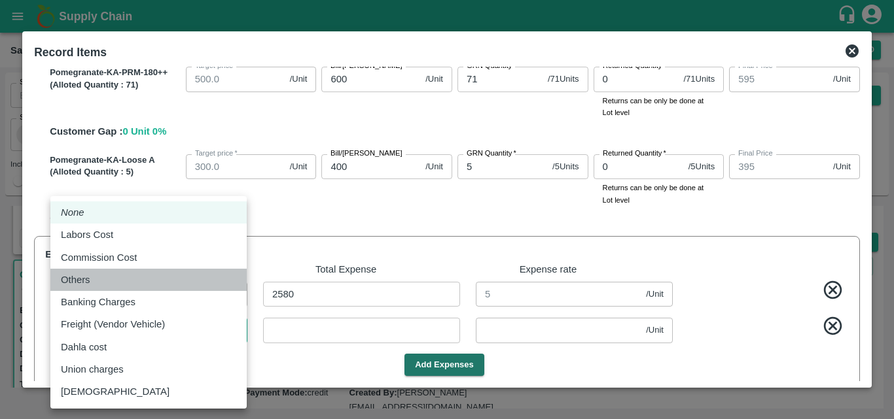
click at [120, 283] on div "Others" at bounding box center [148, 280] width 175 height 14
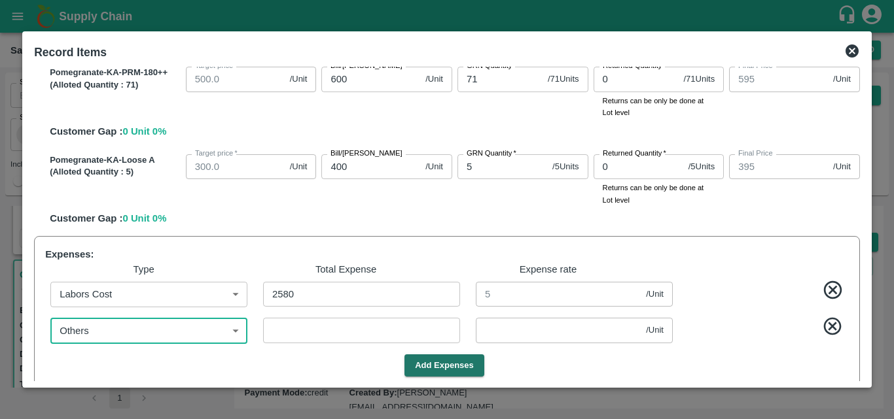
click at [283, 327] on input "number" at bounding box center [361, 330] width 197 height 25
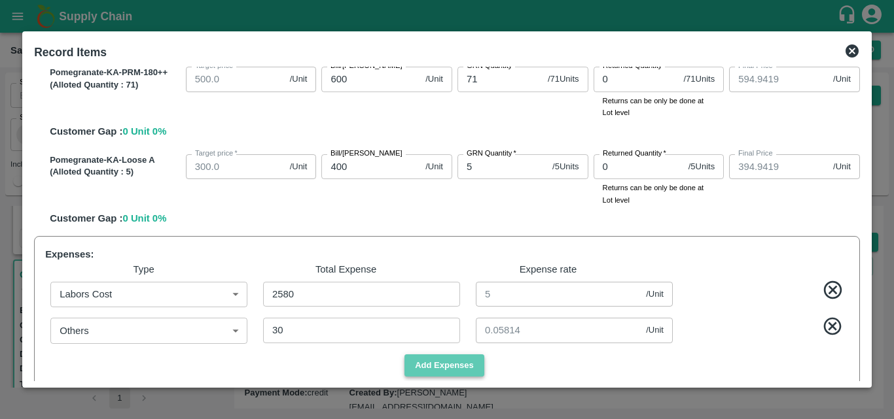
click at [450, 365] on button "Add Expenses" at bounding box center [444, 366] width 80 height 23
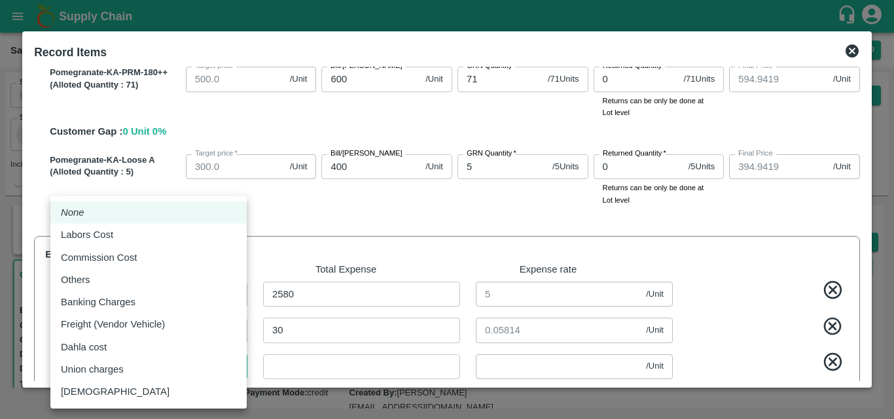
click at [174, 374] on body "Supply Chain Sales Orders Direct Customer Add SO ID SO ID Start Date Start Date…" at bounding box center [447, 209] width 894 height 419
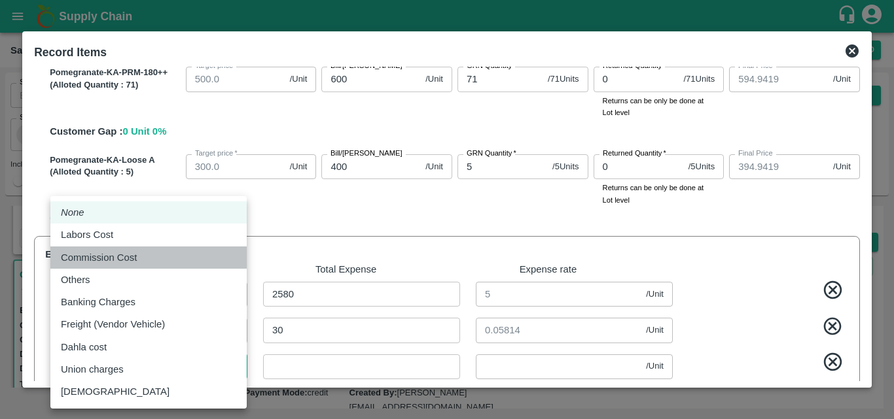
click at [160, 263] on div "Commission Cost" at bounding box center [148, 258] width 175 height 14
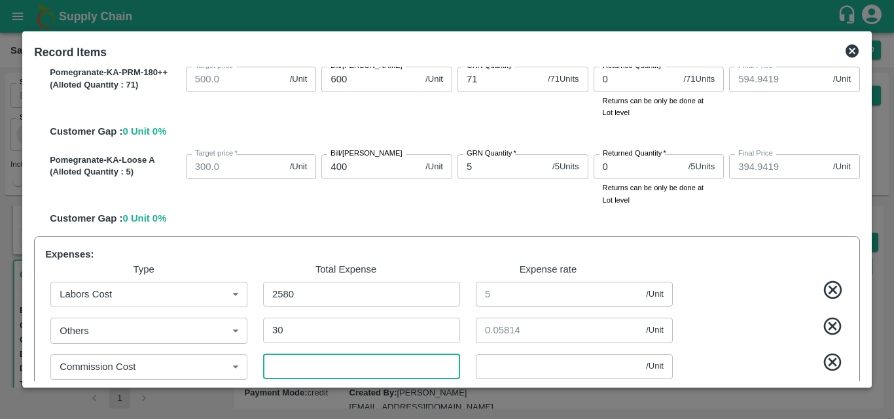
click at [321, 368] on input "number" at bounding box center [361, 367] width 197 height 25
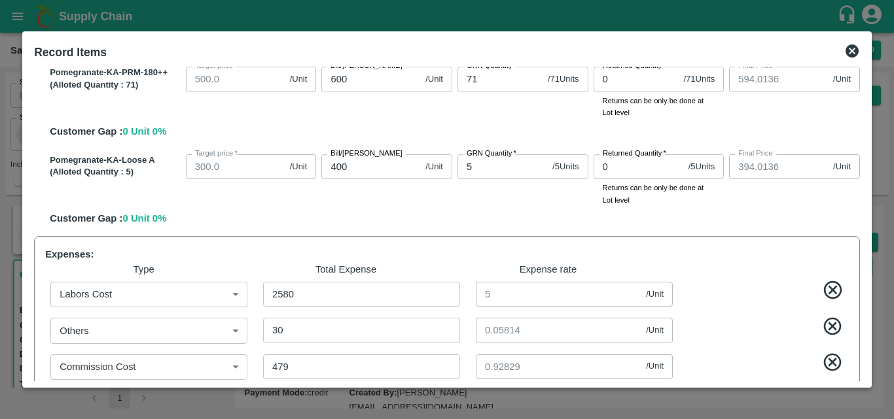
scroll to position [791, 0]
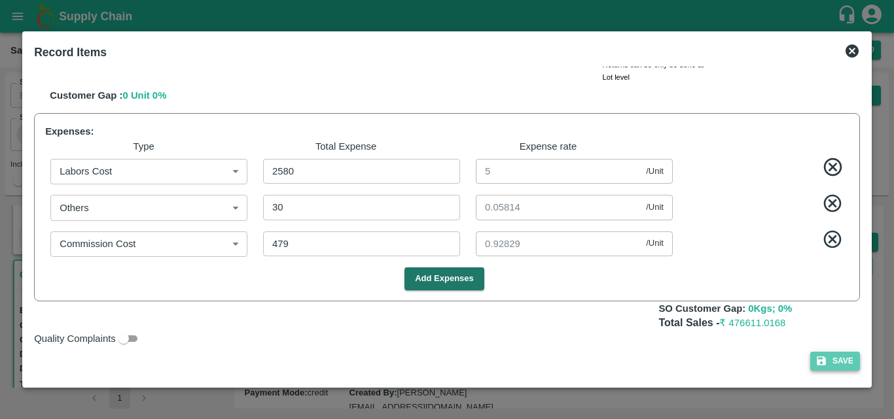
click at [819, 360] on icon "button" at bounding box center [821, 361] width 12 height 12
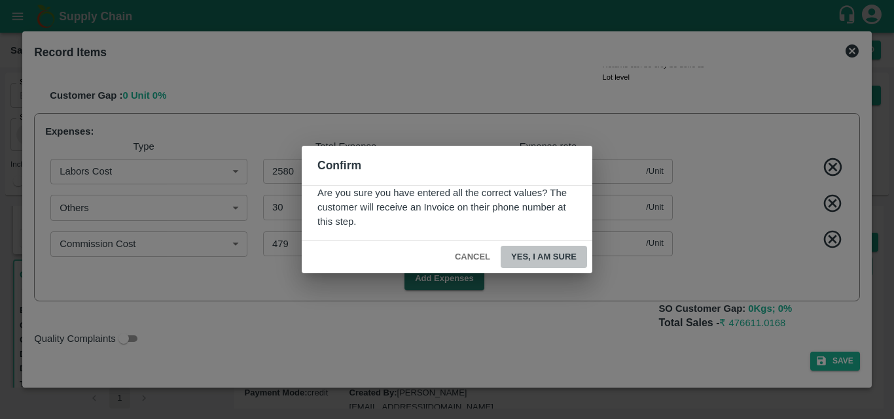
click at [537, 258] on button "Yes, I am sure" at bounding box center [544, 257] width 86 height 23
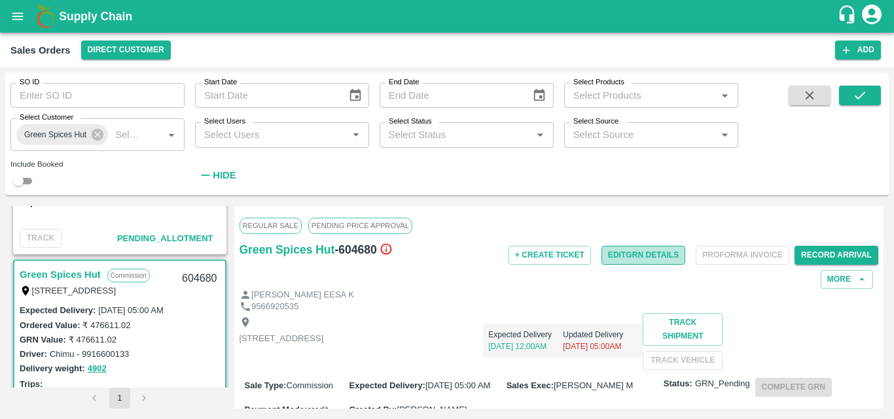
click at [647, 250] on button "Edit GRN Details" at bounding box center [643, 255] width 84 height 19
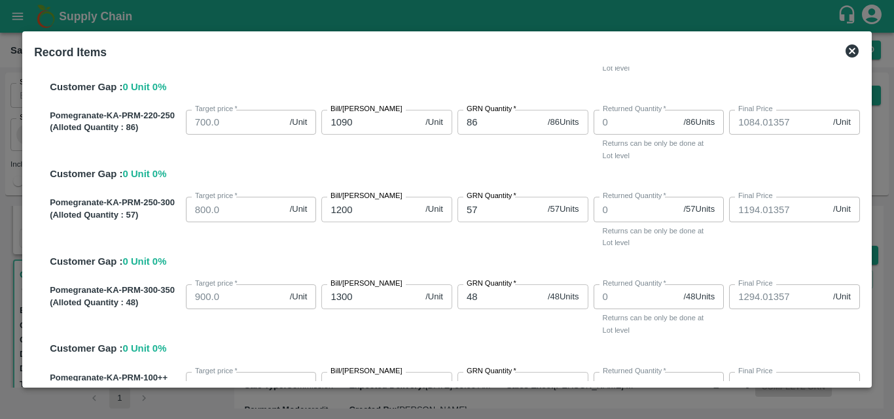
scroll to position [551, 0]
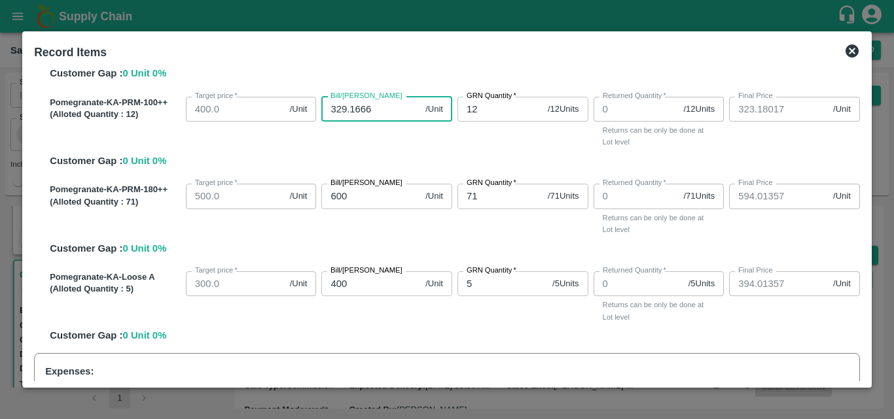
click at [378, 108] on input "329.1666" at bounding box center [370, 109] width 99 height 25
click at [442, 157] on div "Pomegranate-KA-PRM-100++ (Alloted Quantity : 12 ) Target price   * 400.0 /Unit …" at bounding box center [452, 130] width 815 height 77
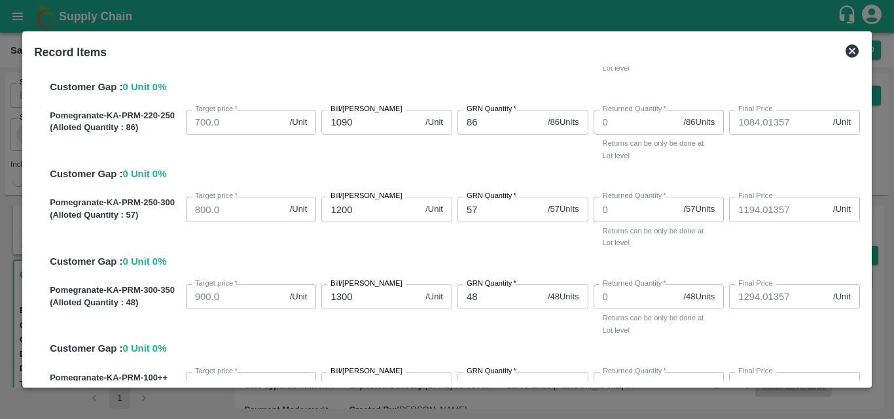
click at [395, 350] on div "Pomegranate-KA-PRM-300-350 (Alloted Quantity : 48 ) Target price   * 900.0 /Uni…" at bounding box center [452, 317] width 815 height 77
click at [480, 298] on input "48" at bounding box center [499, 297] width 85 height 25
click at [376, 304] on input "1300" at bounding box center [370, 297] width 99 height 25
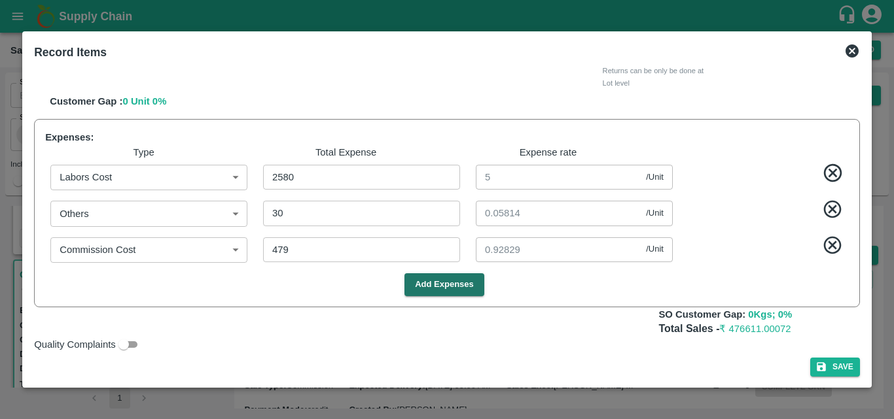
scroll to position [791, 0]
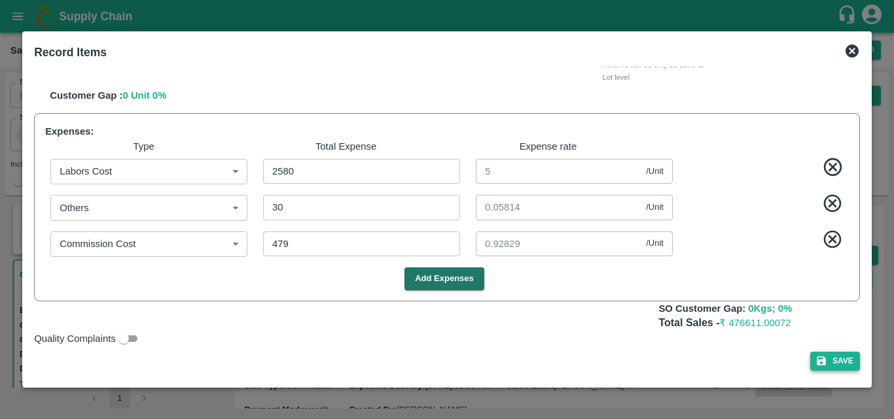
click at [833, 359] on button "Save" at bounding box center [835, 361] width 50 height 19
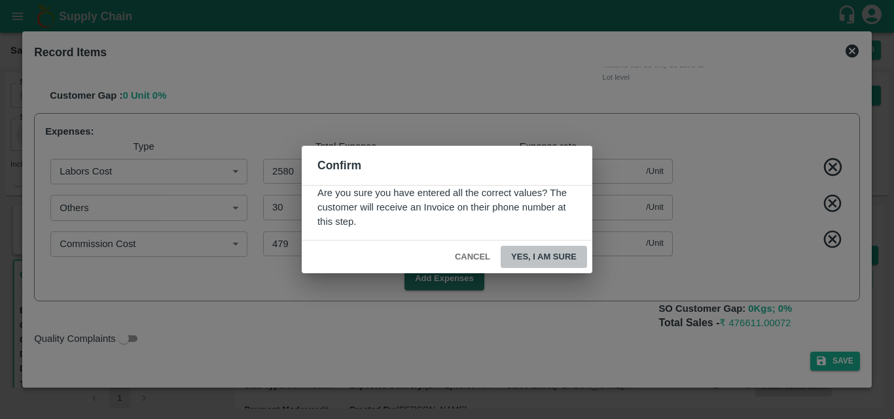
click at [548, 259] on button "Yes, I am sure" at bounding box center [544, 257] width 86 height 23
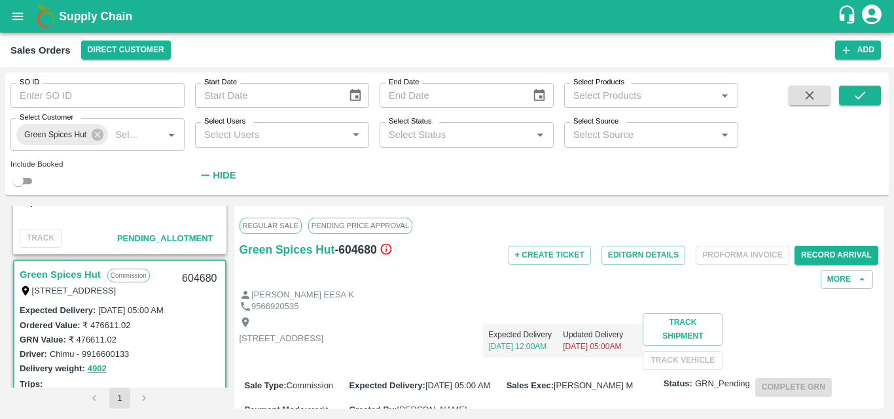
click at [151, 378] on div "Trips:" at bounding box center [120, 384] width 200 height 14
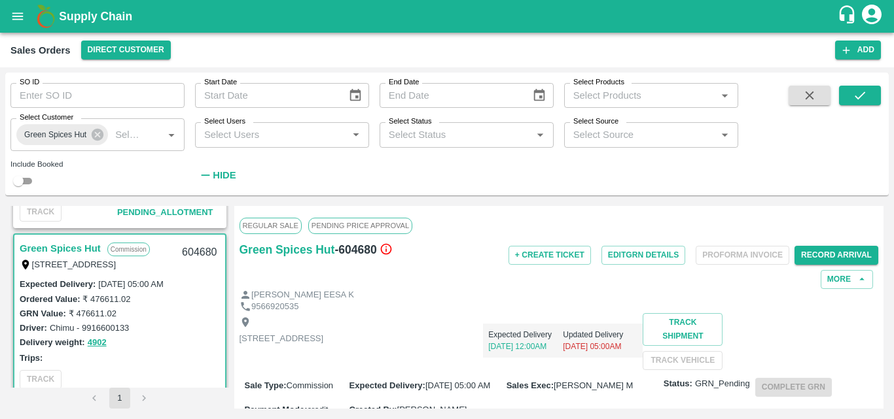
scroll to position [131, 0]
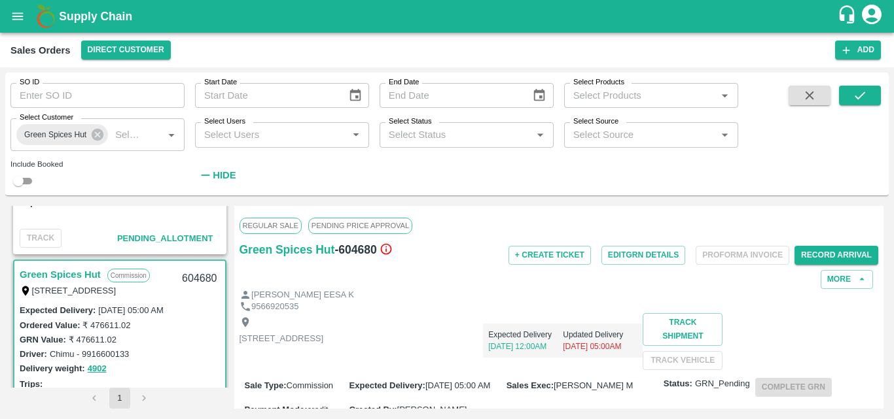
click at [728, 259] on div "+ Create Ticket Edit GRN Details Proforma Invoice Record Arrival More" at bounding box center [665, 265] width 426 height 48
click at [641, 256] on button "Edit GRN Details" at bounding box center [643, 255] width 84 height 19
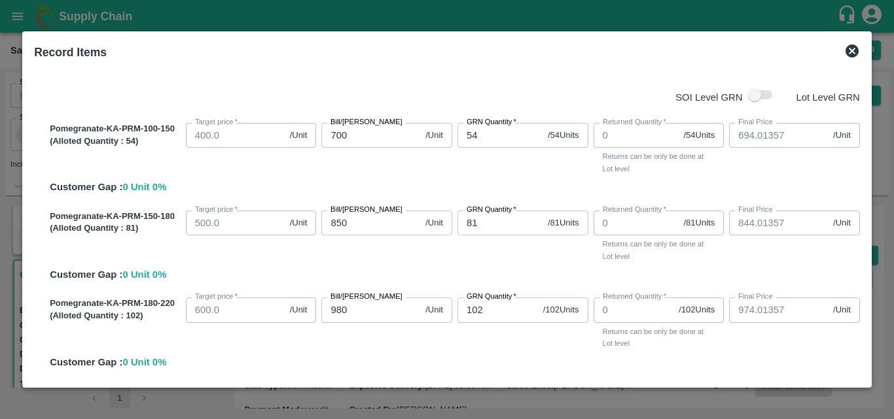
click at [496, 267] on div "Pomegranate-KA-PRM-150-180 (Alloted Quantity : 81 ) Target price   * 500.0 /Uni…" at bounding box center [452, 243] width 815 height 77
click at [556, 352] on div "Pomegranate-KA-PRM-180-220 (Alloted Quantity : 102 ) Target price   * 600.0 /Un…" at bounding box center [452, 331] width 815 height 77
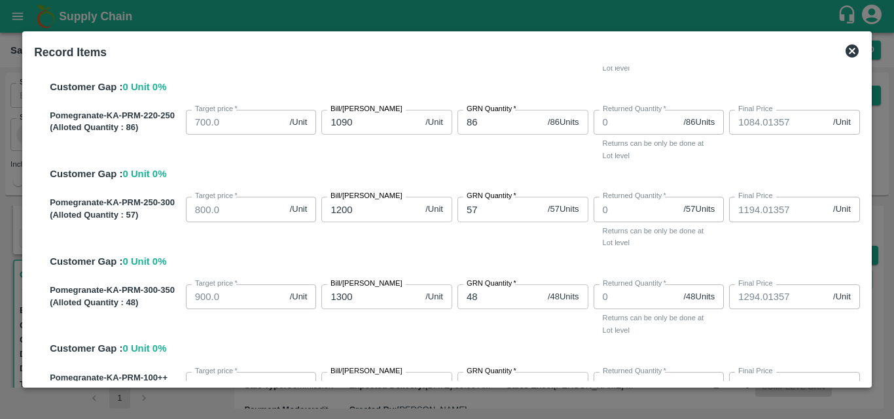
scroll to position [551, 0]
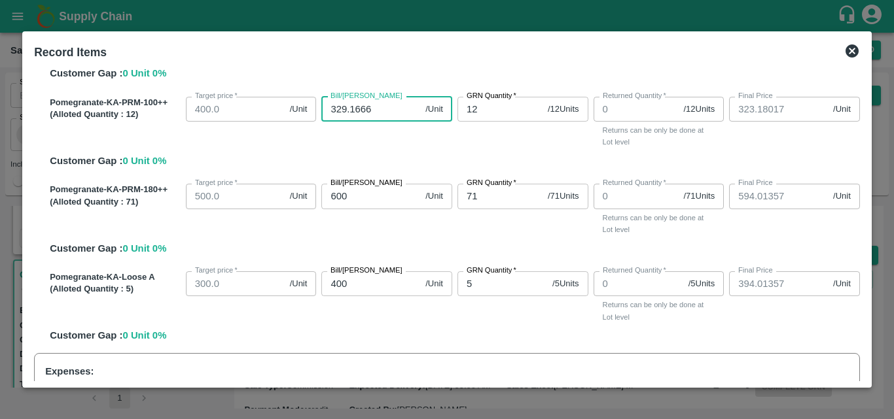
click at [382, 111] on input "329.1666" at bounding box center [370, 109] width 99 height 25
click at [847, 47] on icon at bounding box center [852, 51] width 13 height 13
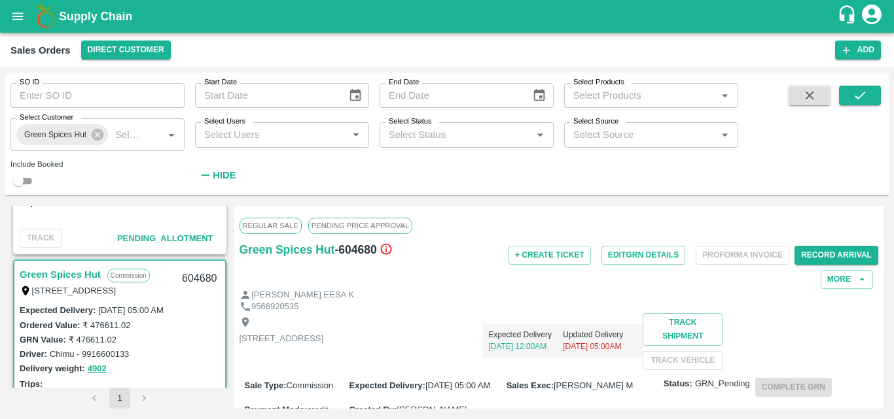
click at [324, 323] on div "[STREET_ADDRESS]" at bounding box center [282, 342] width 84 height 50
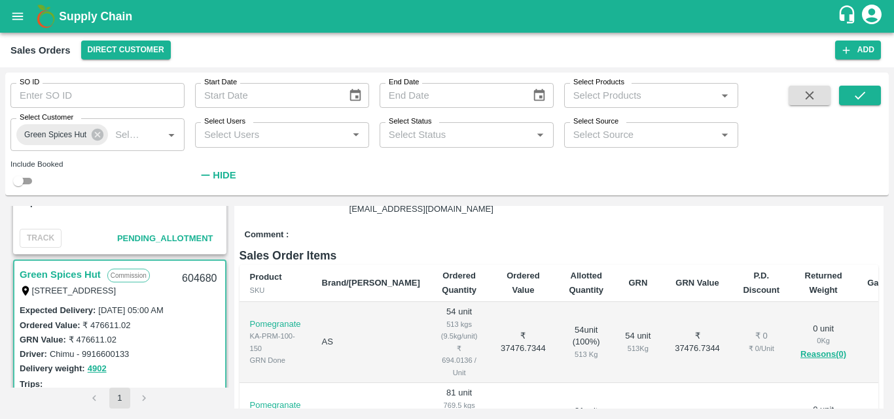
scroll to position [262, 0]
